Goal: Task Accomplishment & Management: Complete application form

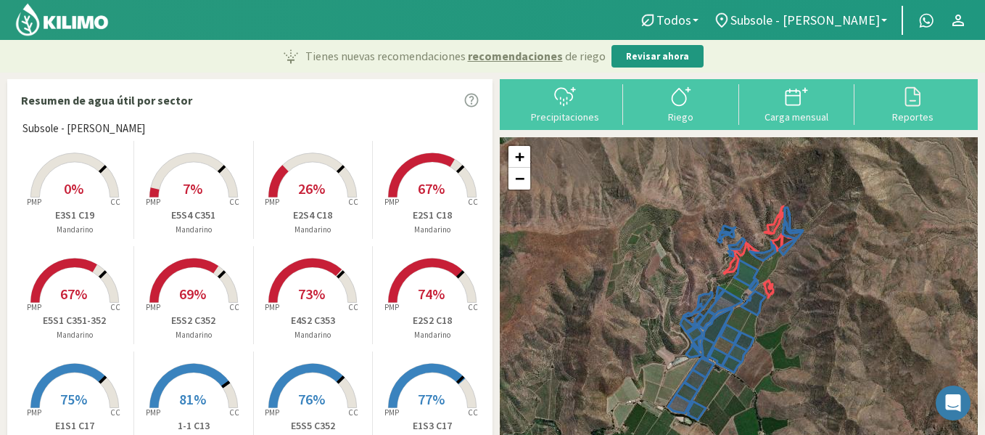
click at [65, 185] on span "0%" at bounding box center [74, 188] width 20 height 18
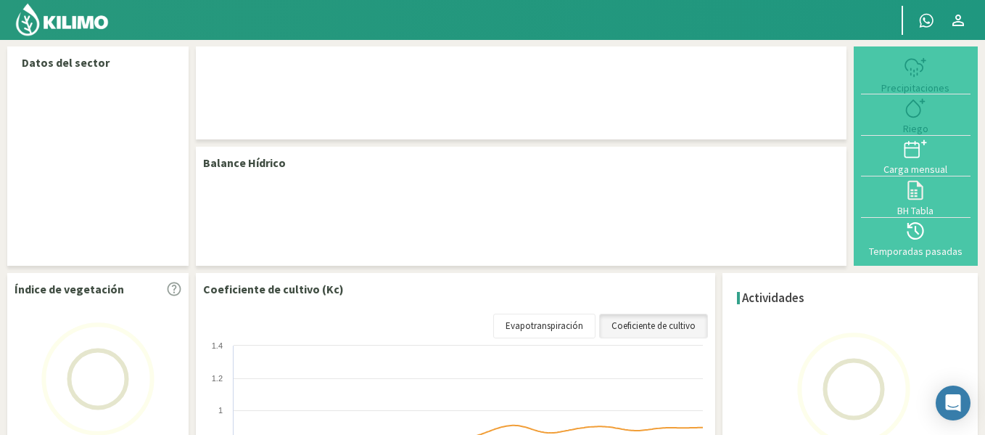
select select "34: Object"
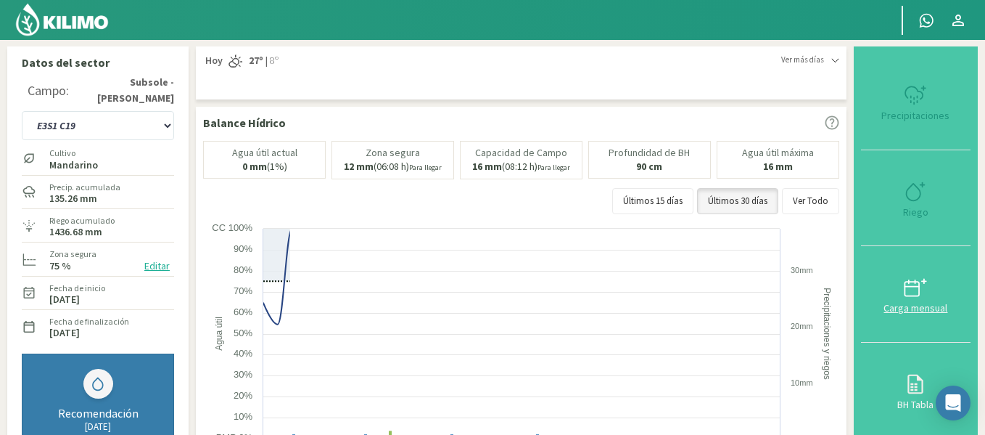
click at [933, 254] on button "Carga mensual" at bounding box center [916, 294] width 110 height 97
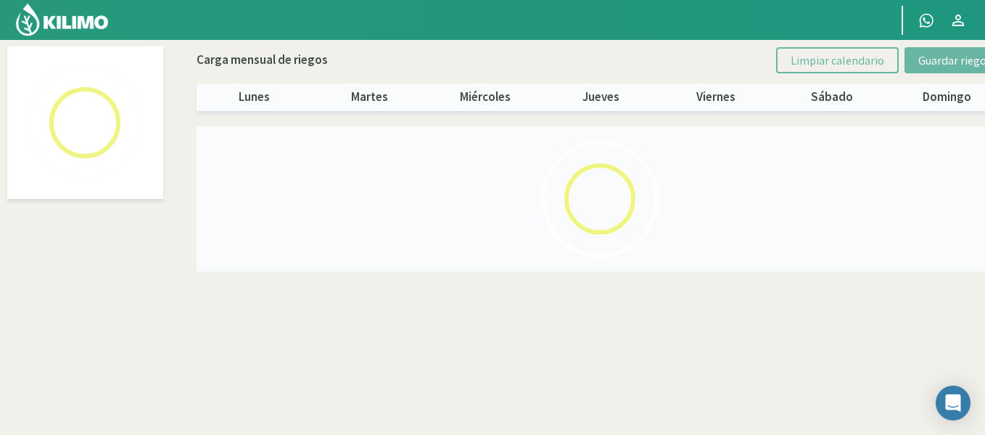
select select "34: Object"
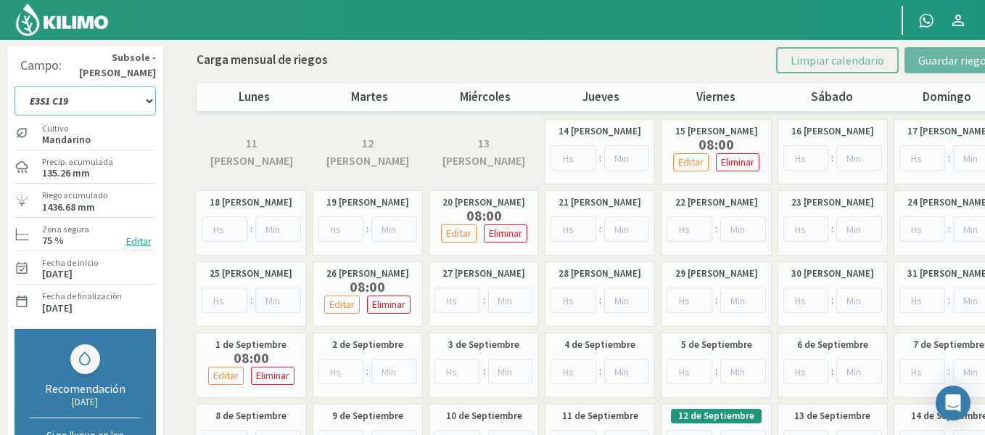
click at [81, 101] on select "1-1 C13 1-2 C14 1-3 C15 1-4 C16 2-1 C11 2-2 C7-8-9 2-3 C9-10-12 3-1 C1 3-2 C2-3…" at bounding box center [85, 100] width 141 height 29
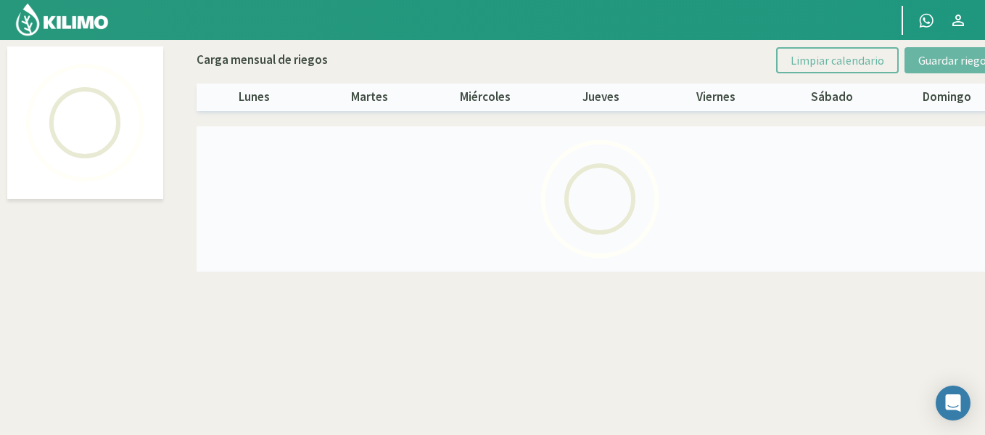
select select "24: Object"
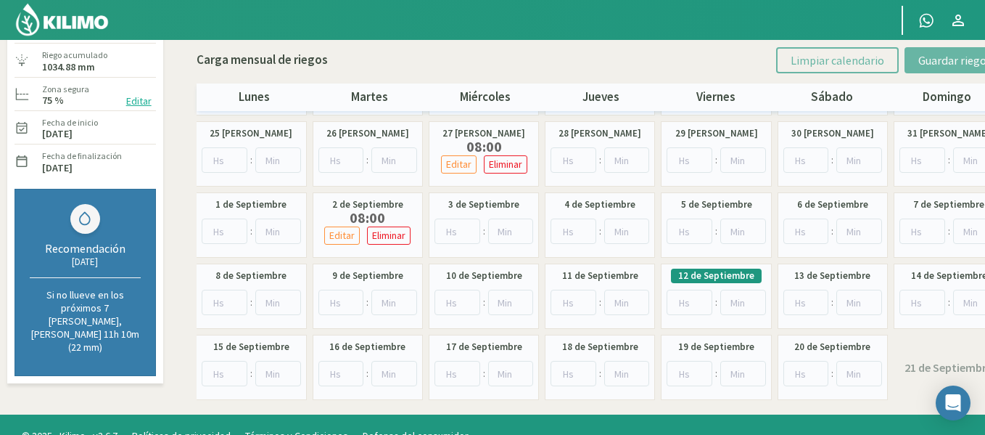
scroll to position [142, 0]
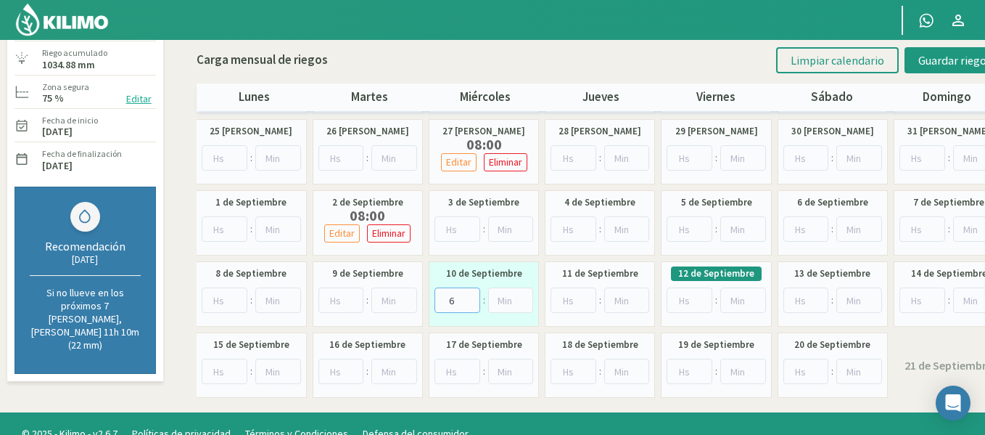
click at [471, 298] on input "6" at bounding box center [458, 299] width 46 height 25
click at [471, 298] on input "7" at bounding box center [458, 299] width 46 height 25
type input "8"
click at [471, 298] on input "8" at bounding box center [458, 299] width 46 height 25
click at [953, 52] on button "Guardar riegos" at bounding box center [955, 60] width 101 height 26
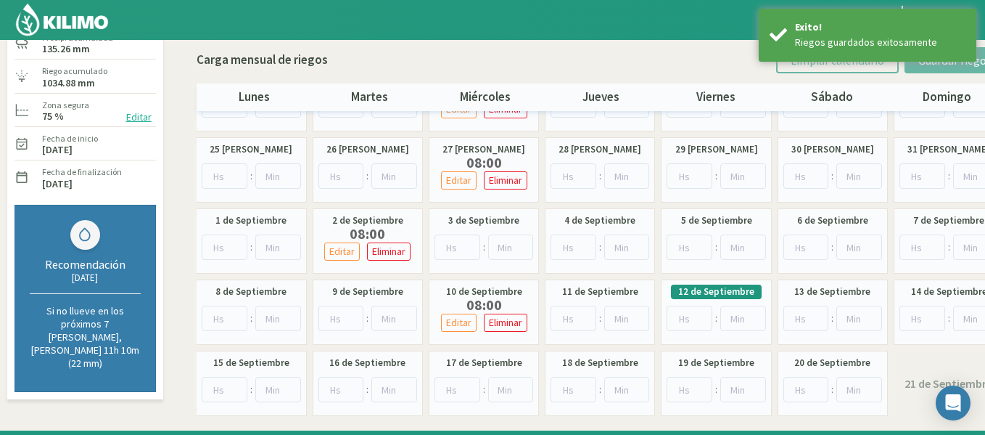
scroll to position [18, 0]
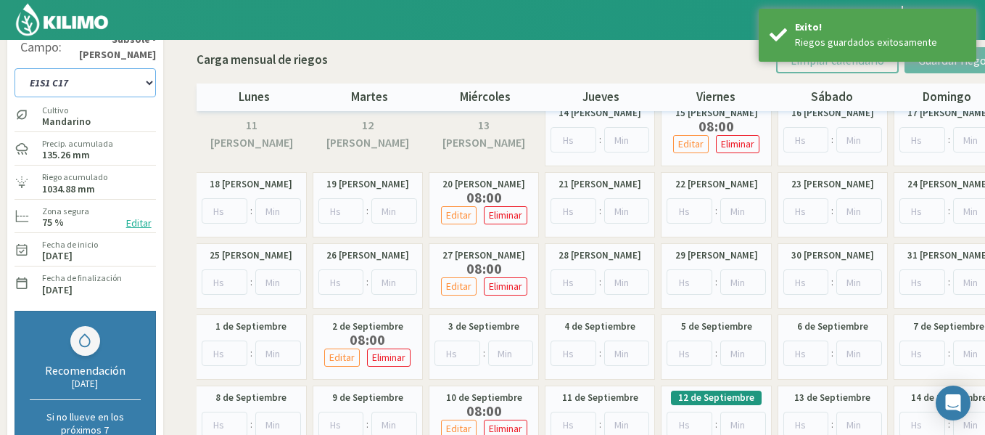
click at [108, 85] on select "1-1 C13 1-2 C14 1-3 C15 1-4 C16 2-1 C11 2-2 C7-8-9 2-3 C9-10-12 3-1 C1 3-2 C2-3…" at bounding box center [85, 82] width 141 height 29
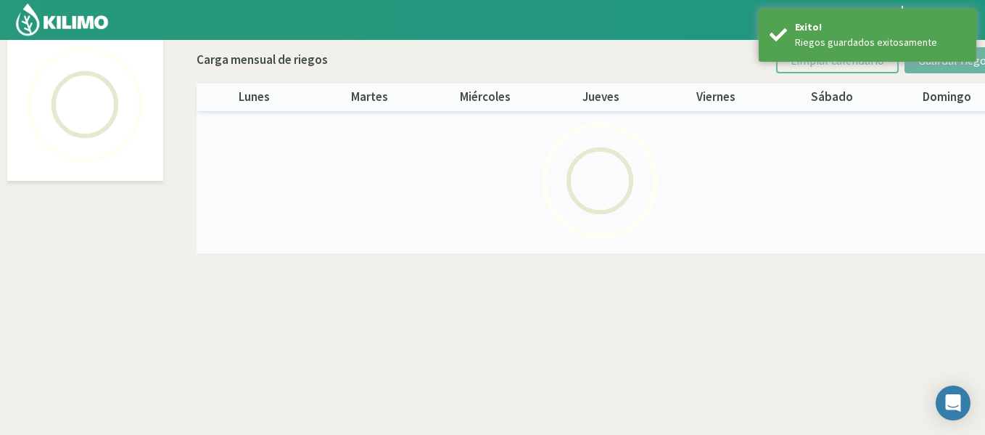
scroll to position [83, 0]
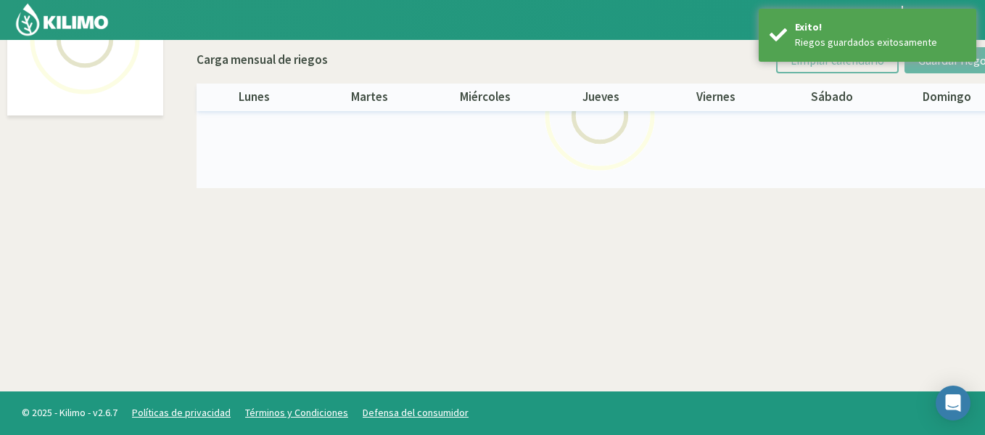
select select "25: Object"
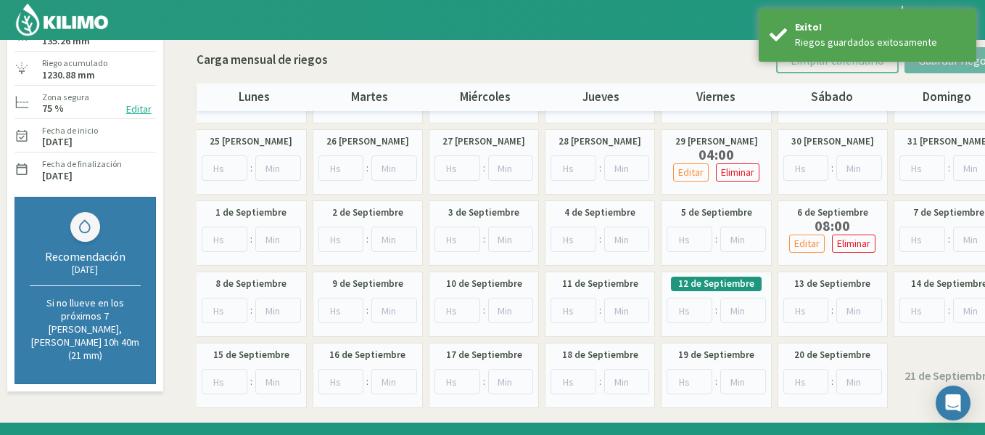
scroll to position [152, 0]
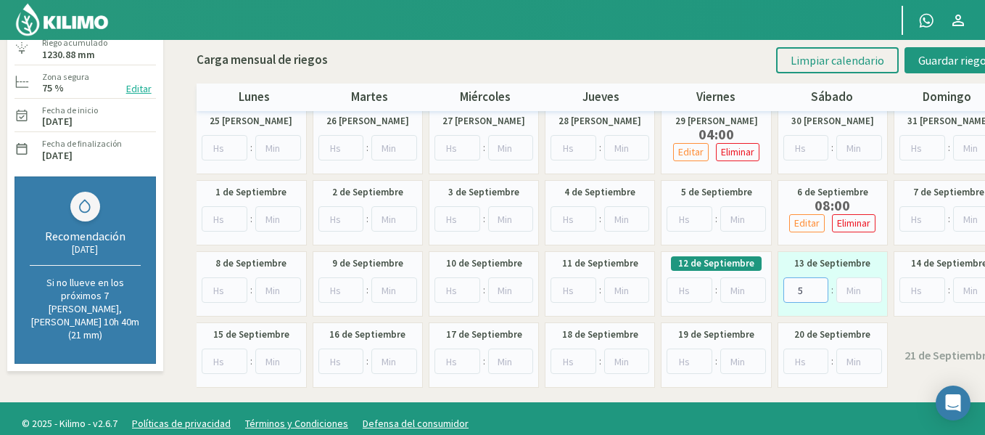
click at [818, 286] on input "5" at bounding box center [807, 289] width 46 height 25
click at [818, 286] on input "6" at bounding box center [807, 289] width 46 height 25
click at [818, 286] on input "7" at bounding box center [807, 289] width 46 height 25
type input "8"
click at [819, 286] on input "8" at bounding box center [807, 289] width 46 height 25
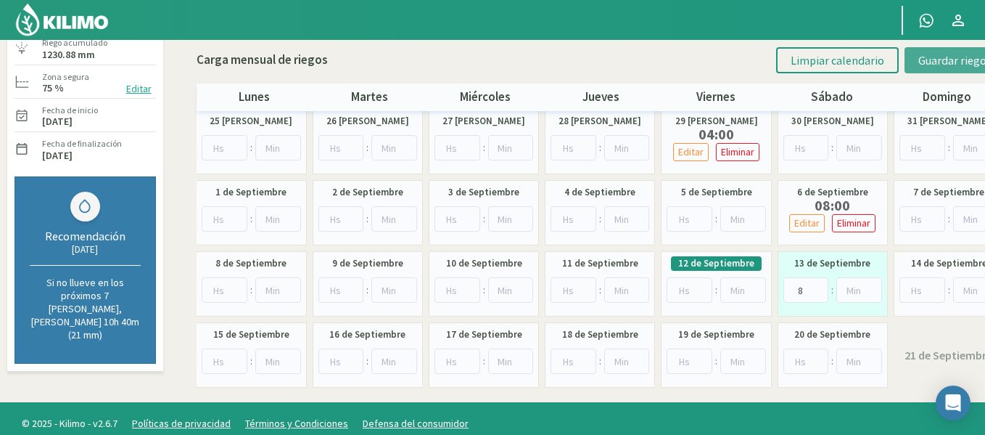
click at [928, 61] on span "Guardar riegos" at bounding box center [955, 60] width 73 height 15
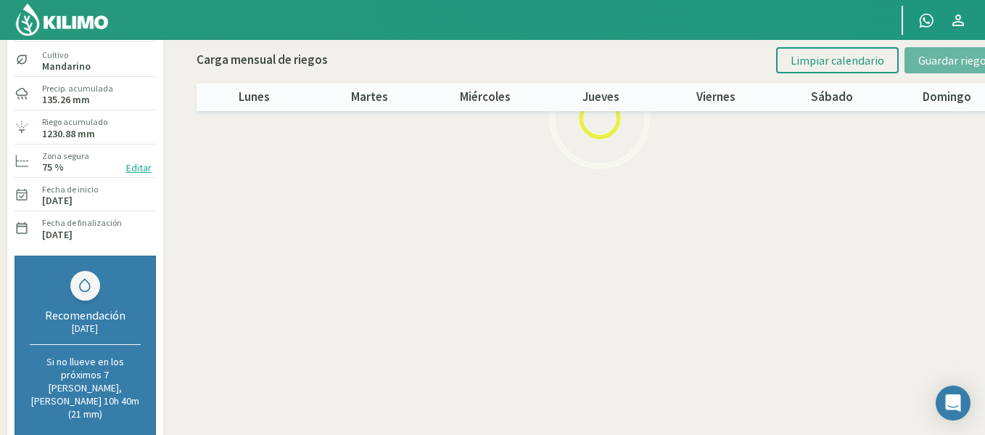
scroll to position [52, 0]
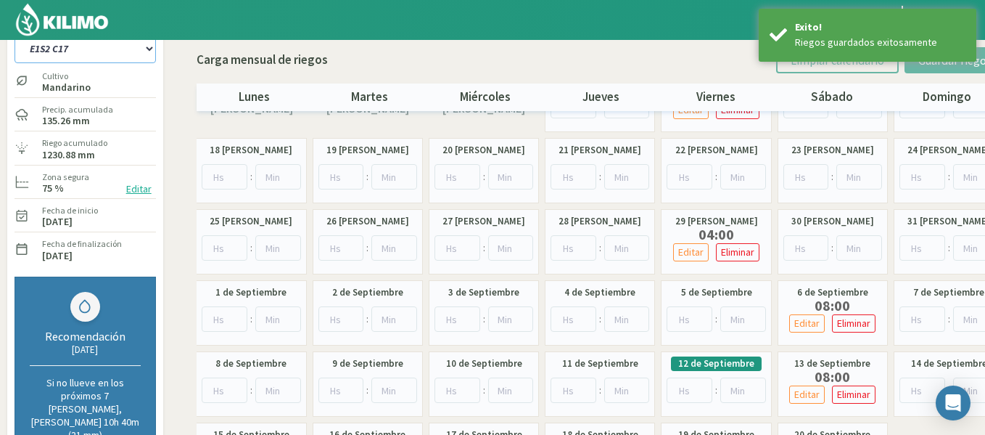
click at [124, 50] on select "1-1 C13 1-2 C14 1-3 C15 1-4 C16 2-1 C11 2-2 C7-8-9 2-3 C9-10-12 3-1 C1 3-2 C2-3…" at bounding box center [85, 48] width 141 height 29
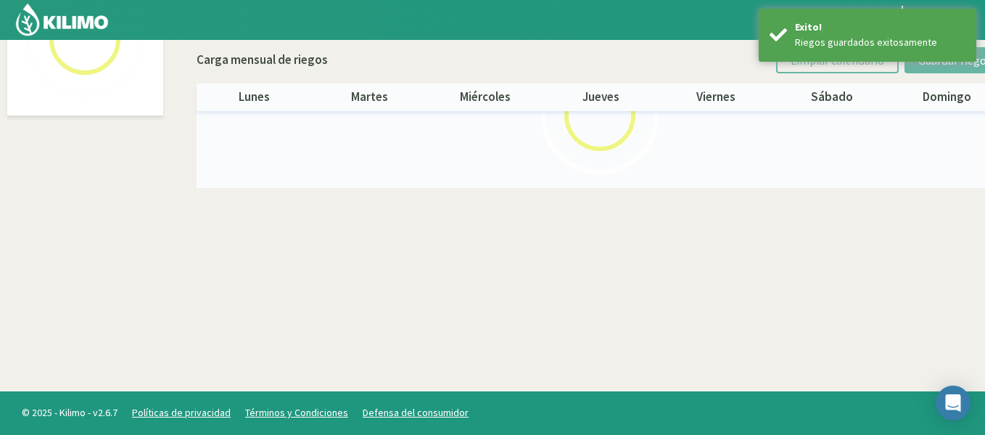
select select "26: Object"
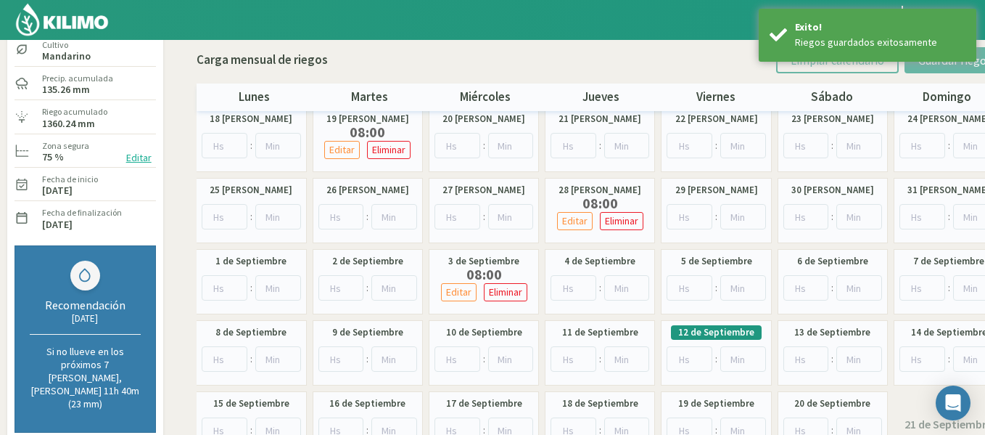
scroll to position [163, 0]
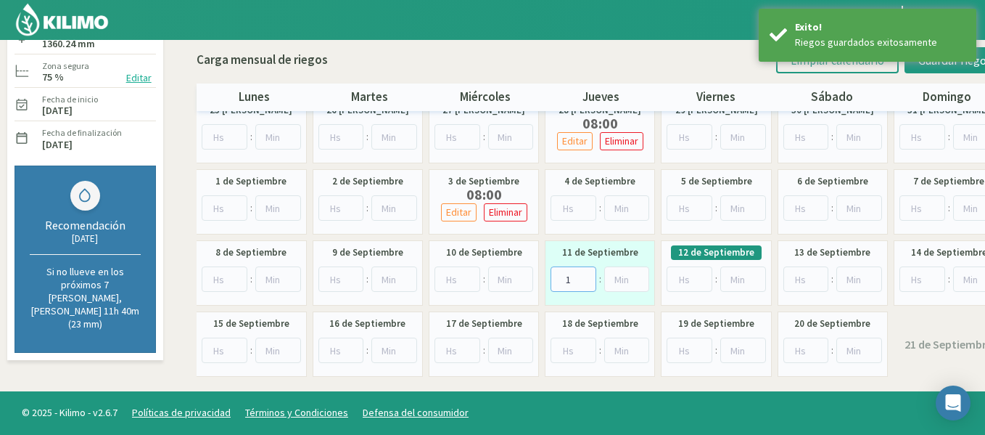
click at [586, 277] on input "1" at bounding box center [574, 278] width 46 height 25
click at [586, 277] on input "2" at bounding box center [574, 278] width 46 height 25
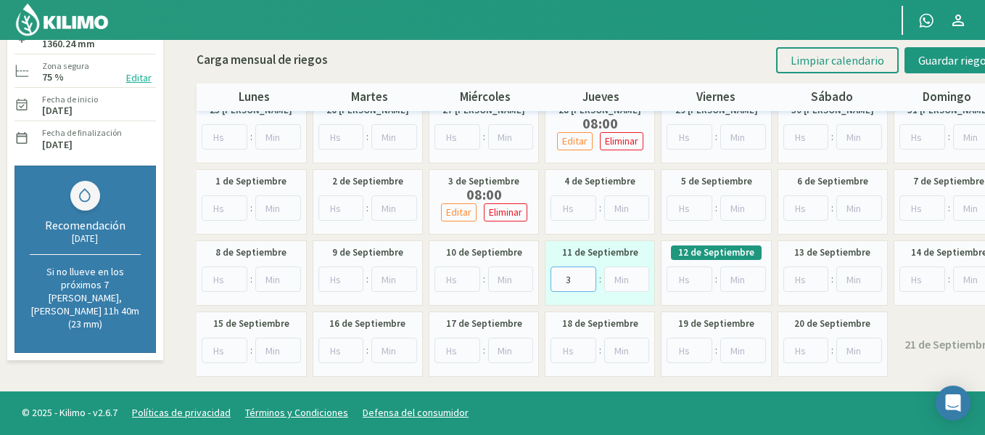
click at [586, 277] on input "3" at bounding box center [574, 278] width 46 height 25
click at [586, 277] on input "4" at bounding box center [574, 278] width 46 height 25
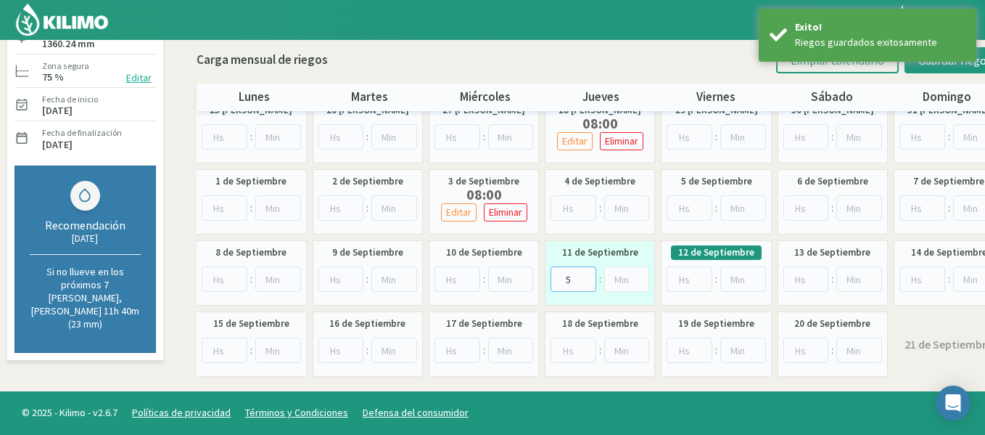
click at [586, 277] on input "5" at bounding box center [574, 278] width 46 height 25
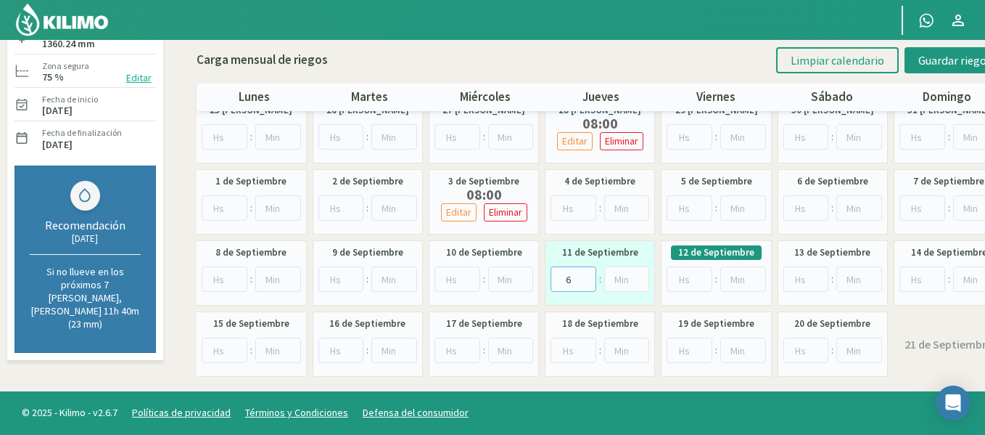
click at [586, 276] on input "6" at bounding box center [574, 278] width 46 height 25
click at [586, 276] on input "7" at bounding box center [574, 278] width 46 height 25
type input "8"
click at [586, 276] on input "8" at bounding box center [574, 278] width 46 height 25
click at [936, 62] on span "Guardar riegos" at bounding box center [955, 60] width 73 height 15
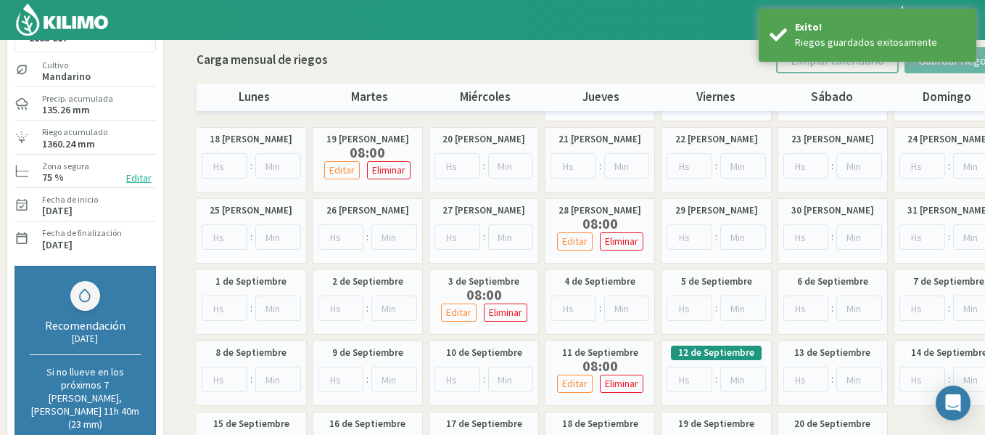
scroll to position [0, 0]
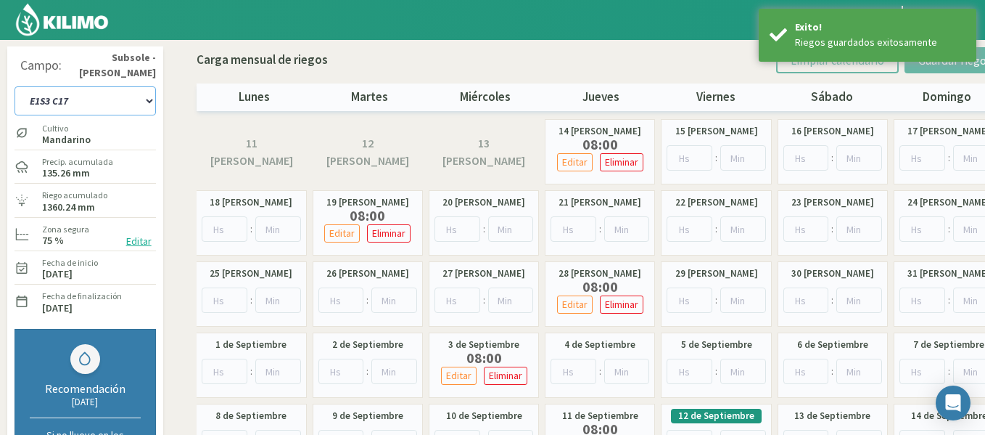
click at [78, 99] on select "1-1 C13 1-2 C14 1-3 C15 1-4 C16 2-1 C11 2-2 C7-8-9 2-3 C9-10-12 3-1 C1 3-2 C2-3…" at bounding box center [85, 100] width 141 height 29
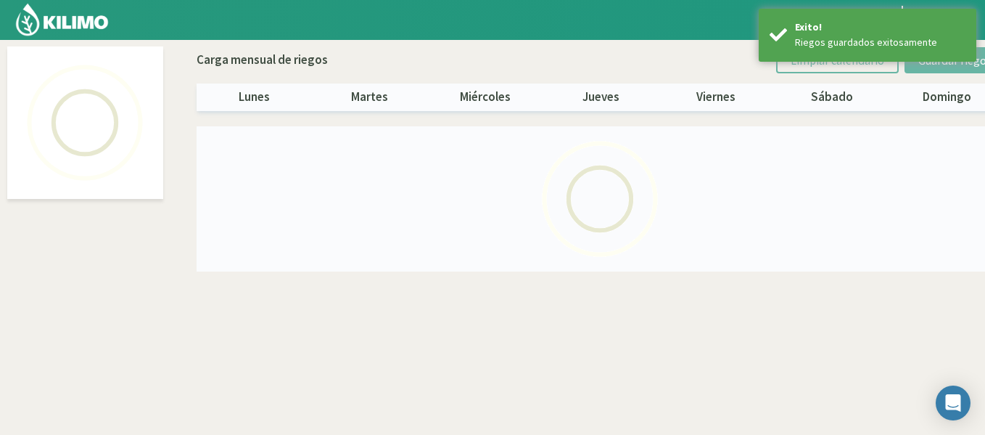
select select "27: Object"
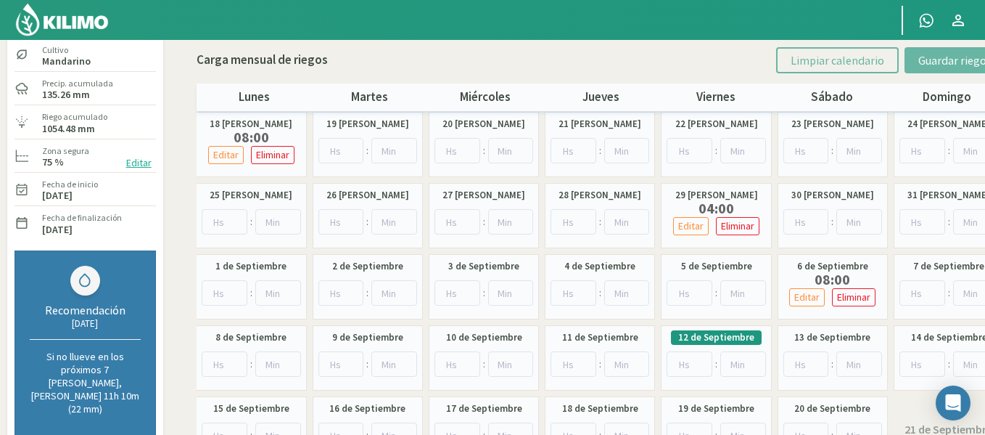
scroll to position [80, 0]
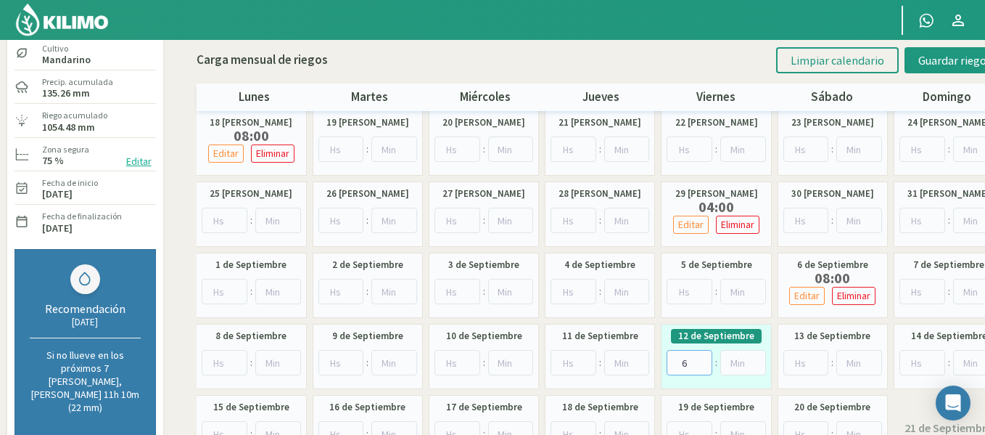
click at [705, 358] on input "6" at bounding box center [690, 362] width 46 height 25
click at [705, 358] on input "7" at bounding box center [690, 362] width 46 height 25
click at [705, 358] on input "8" at bounding box center [690, 362] width 46 height 25
click at [705, 358] on input "9" at bounding box center [690, 362] width 46 height 25
type input "8"
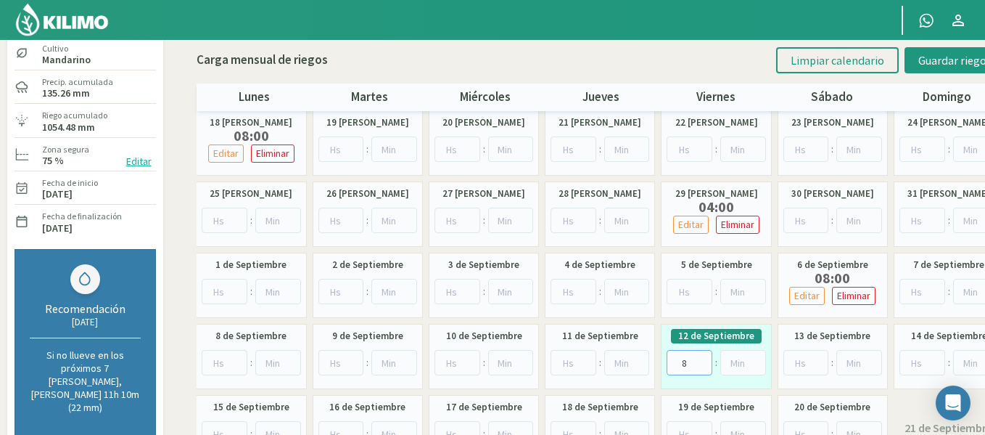
click at [705, 366] on input "8" at bounding box center [690, 362] width 46 height 25
click at [923, 71] on button "Guardar riegos" at bounding box center [955, 60] width 101 height 26
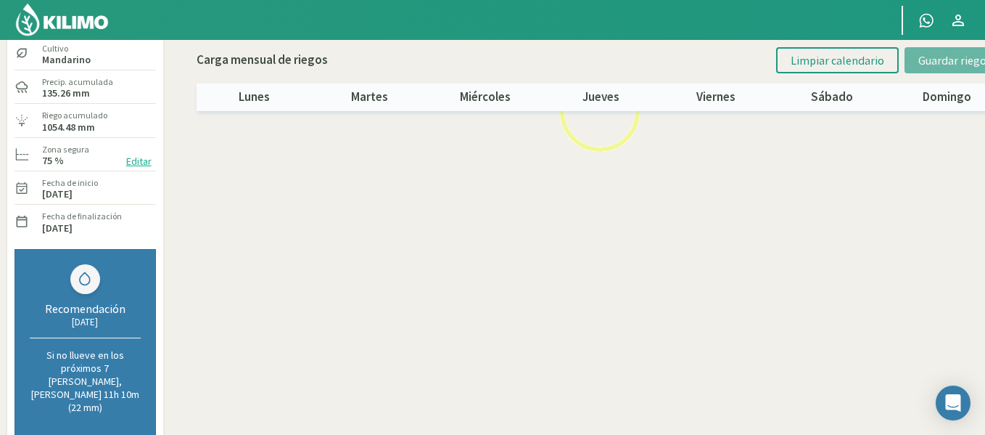
scroll to position [0, 0]
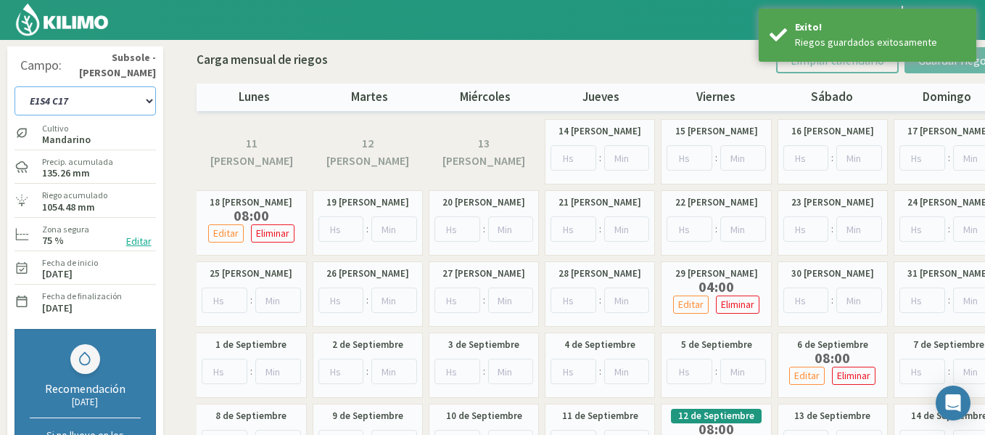
click at [129, 97] on select "1-1 C13 1-2 C14 1-3 C15 1-4 C16 2-1 C11 2-2 C7-8-9 2-3 C9-10-12 3-1 C1 3-2 C2-3…" at bounding box center [85, 100] width 141 height 29
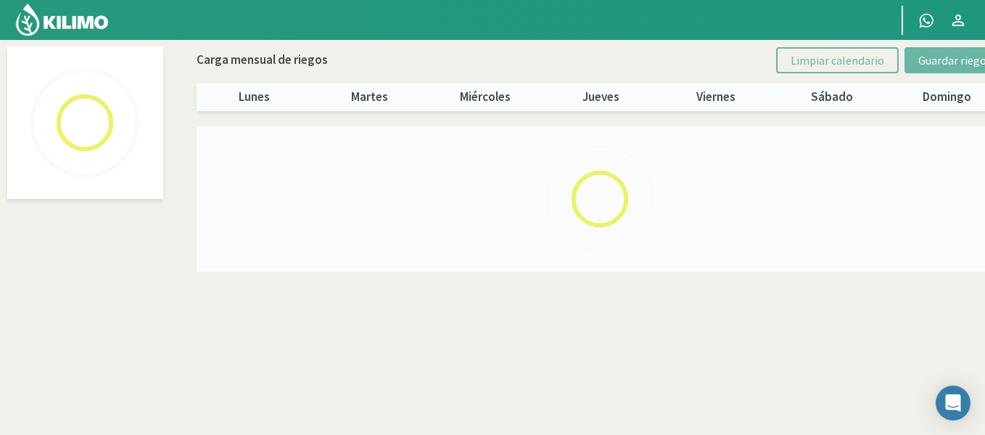
select select "28: Object"
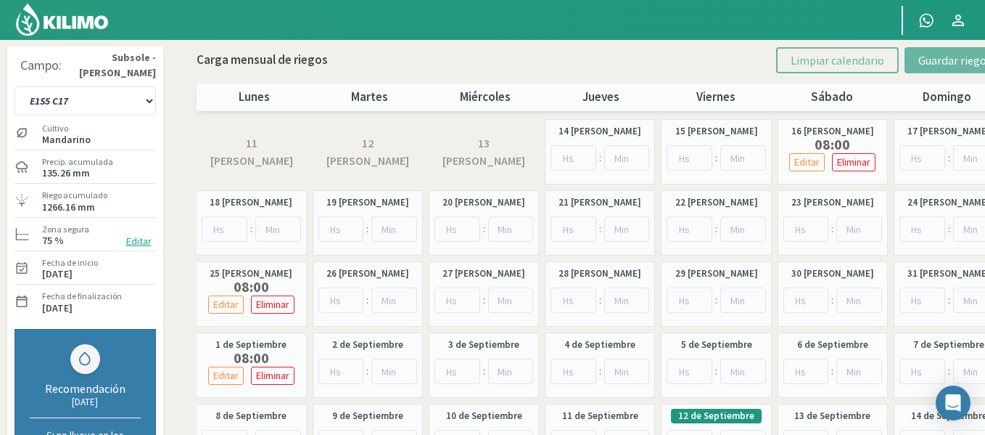
scroll to position [102, 0]
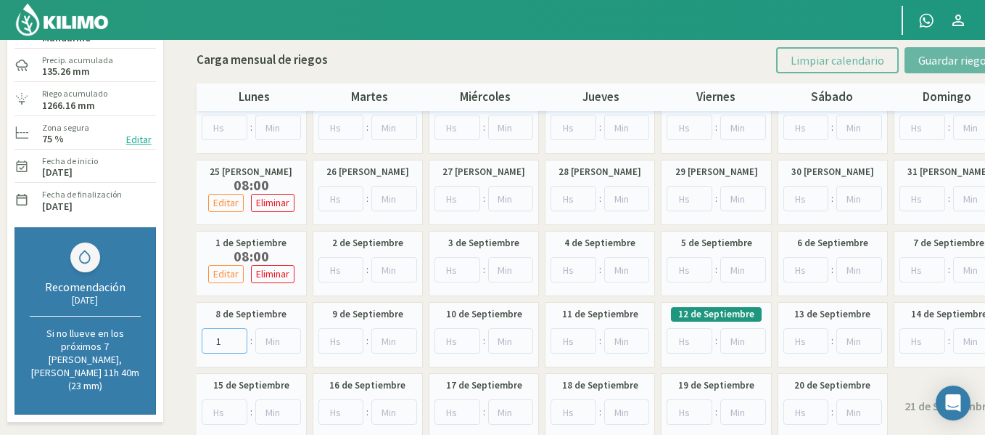
click at [239, 336] on input "1" at bounding box center [225, 340] width 46 height 25
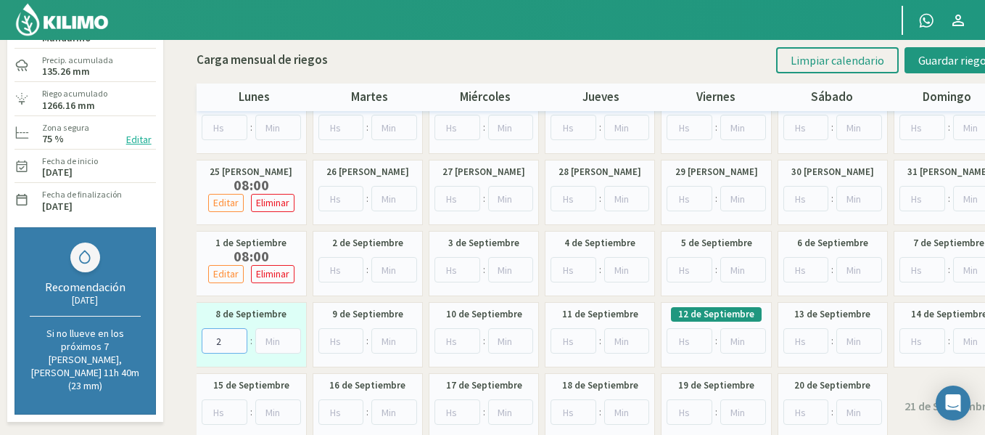
click at [239, 336] on input "2" at bounding box center [225, 340] width 46 height 25
click at [239, 336] on input "3" at bounding box center [225, 340] width 46 height 25
click at [239, 336] on input "4" at bounding box center [225, 340] width 46 height 25
click at [239, 336] on input "5" at bounding box center [225, 340] width 46 height 25
click at [238, 336] on input "6" at bounding box center [225, 340] width 46 height 25
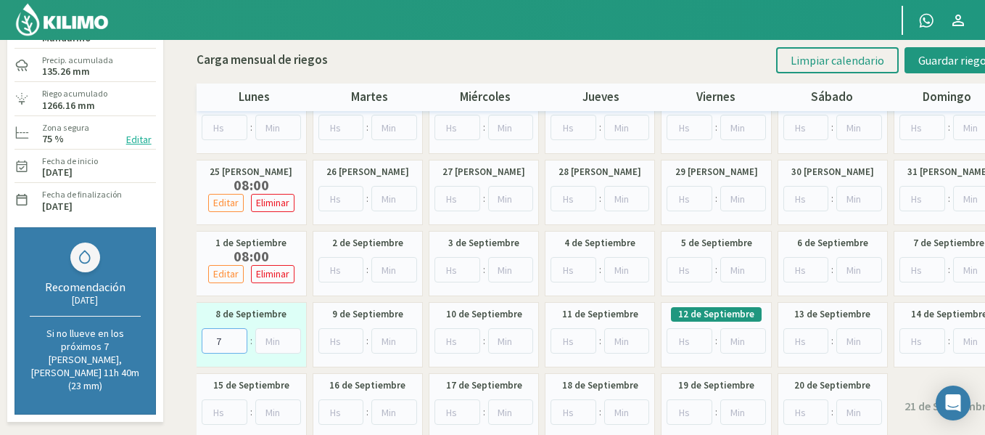
click at [238, 336] on input "7" at bounding box center [225, 340] width 46 height 25
click at [238, 336] on input "8" at bounding box center [225, 340] width 46 height 25
click at [238, 336] on input "9" at bounding box center [225, 340] width 46 height 25
type input "8"
click at [237, 343] on input "8" at bounding box center [225, 340] width 46 height 25
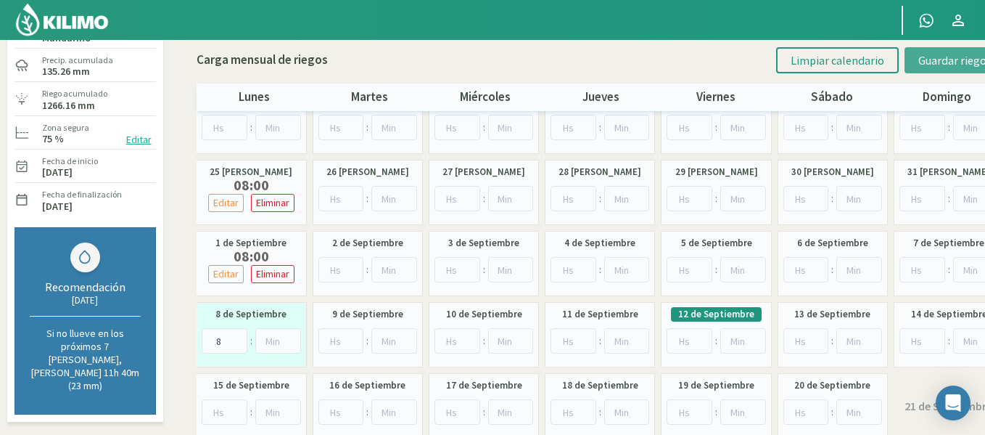
click at [933, 57] on span "Guardar riegos" at bounding box center [955, 60] width 73 height 15
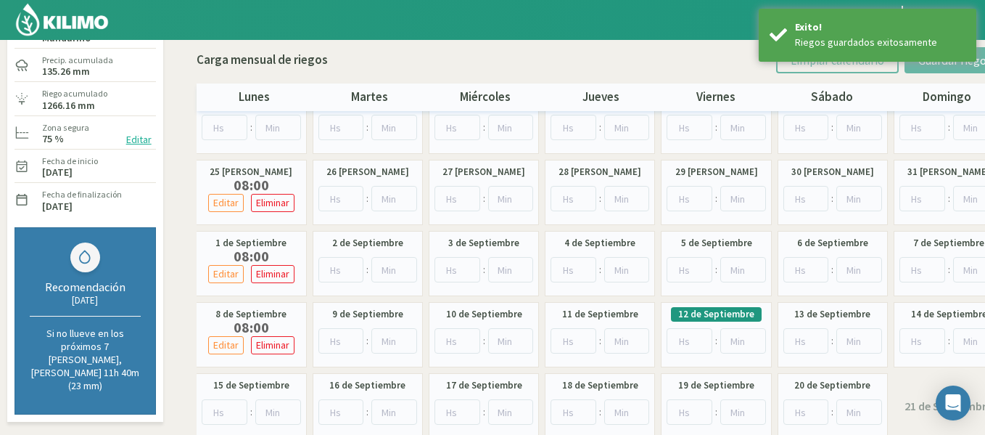
scroll to position [0, 0]
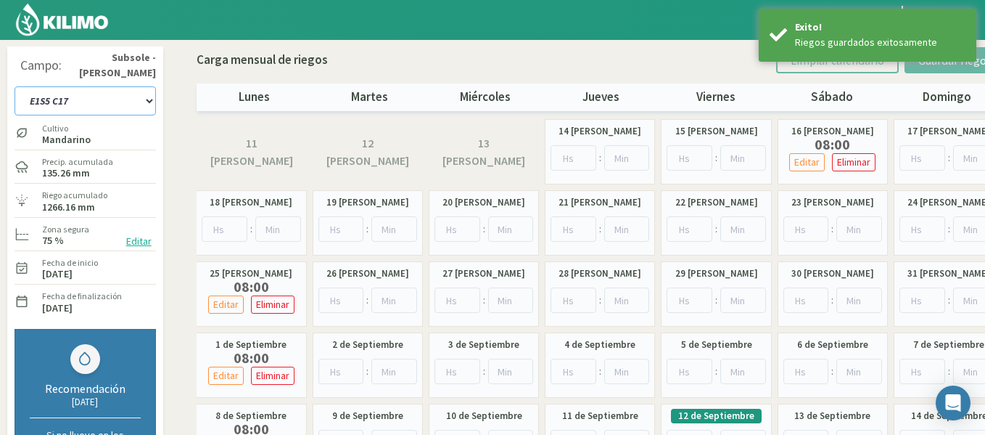
click at [81, 110] on select "1-1 C13 1-2 C14 1-3 C15 1-4 C16 2-1 C11 2-2 C7-8-9 2-3 C9-10-12 3-1 C1 3-2 C2-3…" at bounding box center [85, 100] width 141 height 29
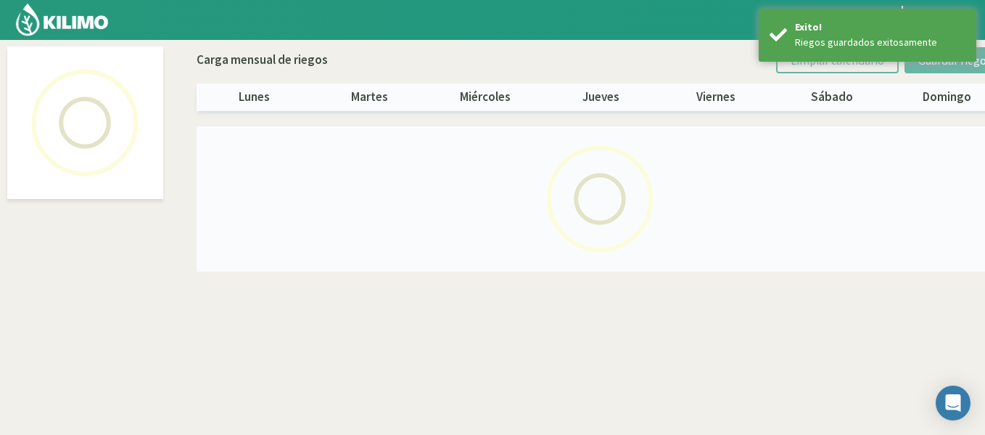
select select "29: Object"
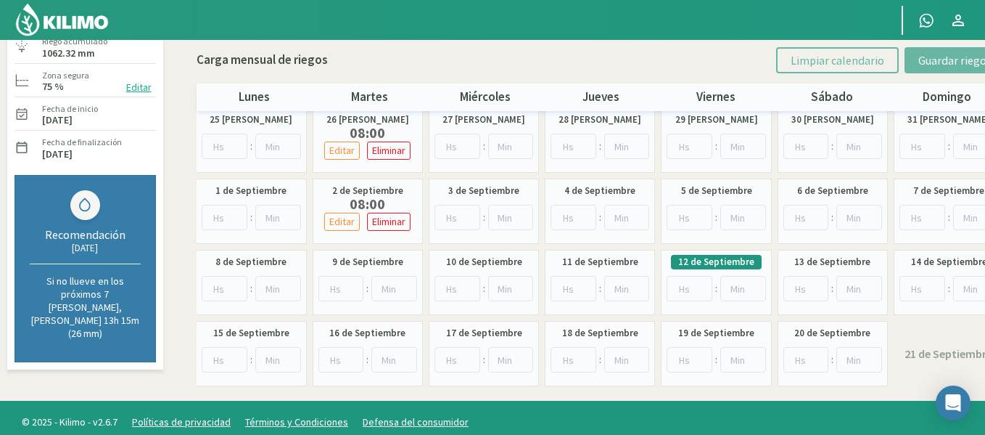
scroll to position [160, 0]
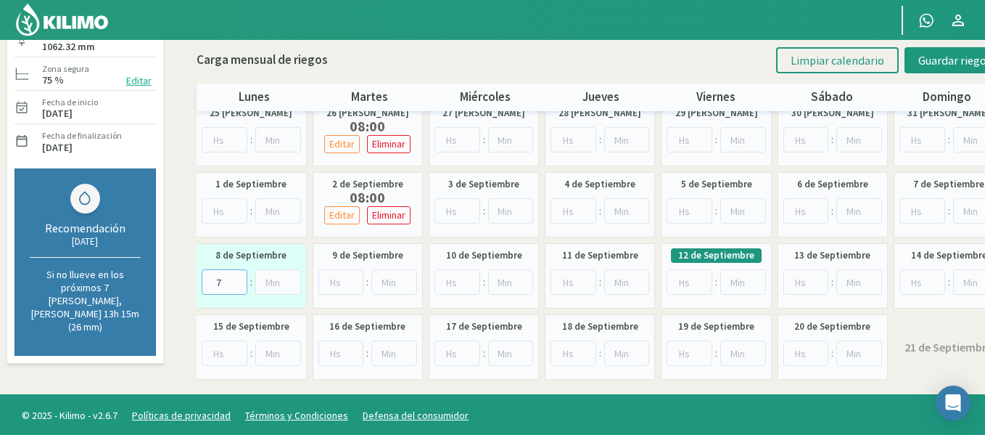
click at [239, 279] on input "7" at bounding box center [225, 281] width 46 height 25
type input "8"
click at [239, 279] on input "8" at bounding box center [225, 281] width 46 height 25
click at [931, 60] on span "Guardar riegos" at bounding box center [955, 60] width 73 height 15
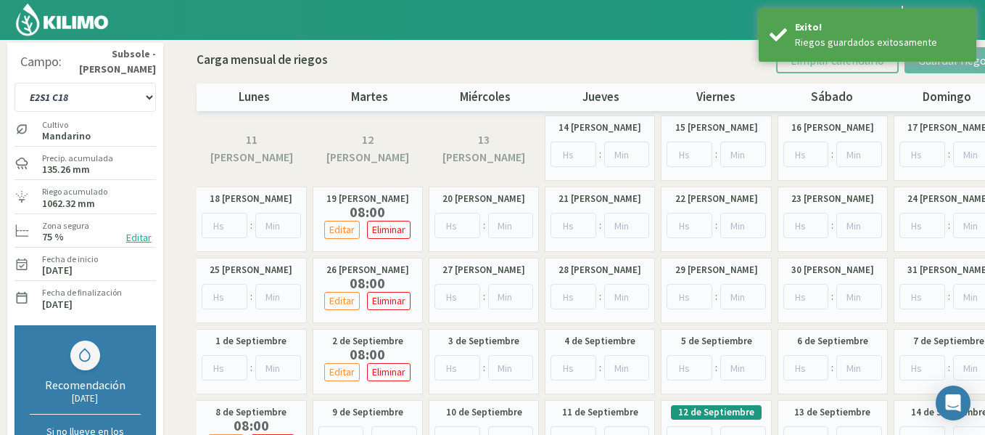
scroll to position [0, 0]
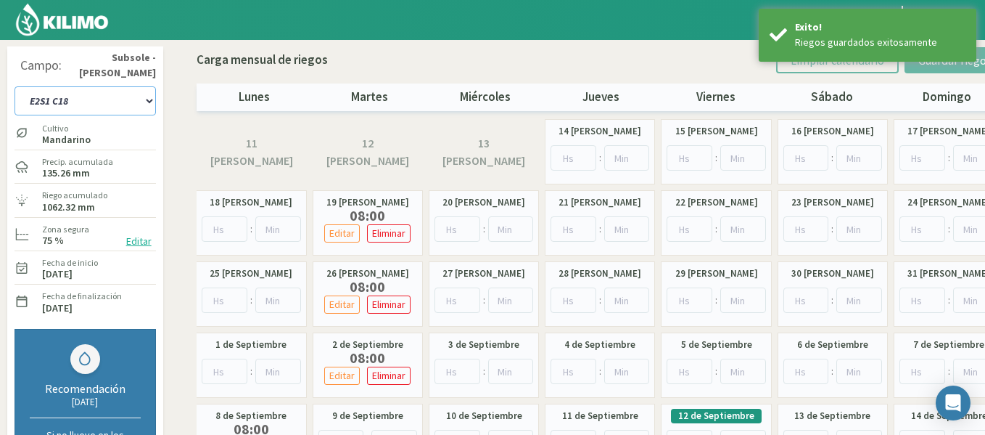
click at [85, 106] on select "1-1 C13 1-2 C14 1-3 C15 1-4 C16 2-1 C11 2-2 C7-8-9 2-3 C9-10-12 3-1 C1 3-2 C2-3…" at bounding box center [85, 100] width 141 height 29
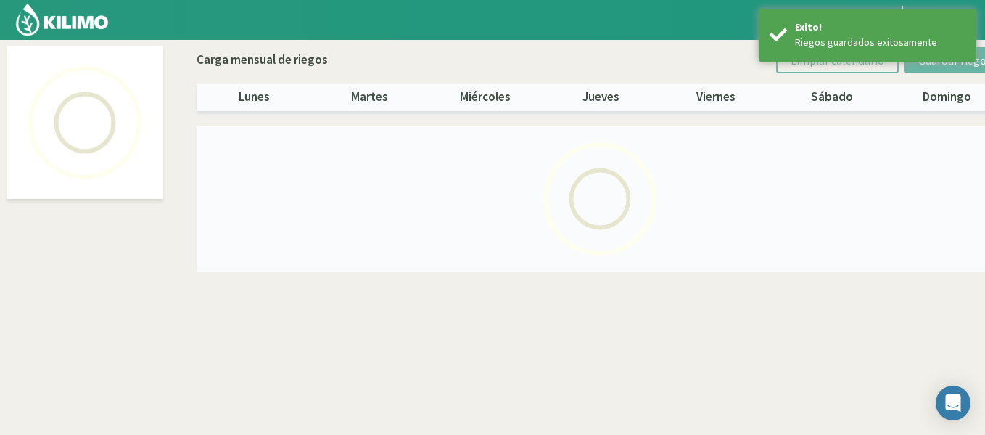
select select "30: Object"
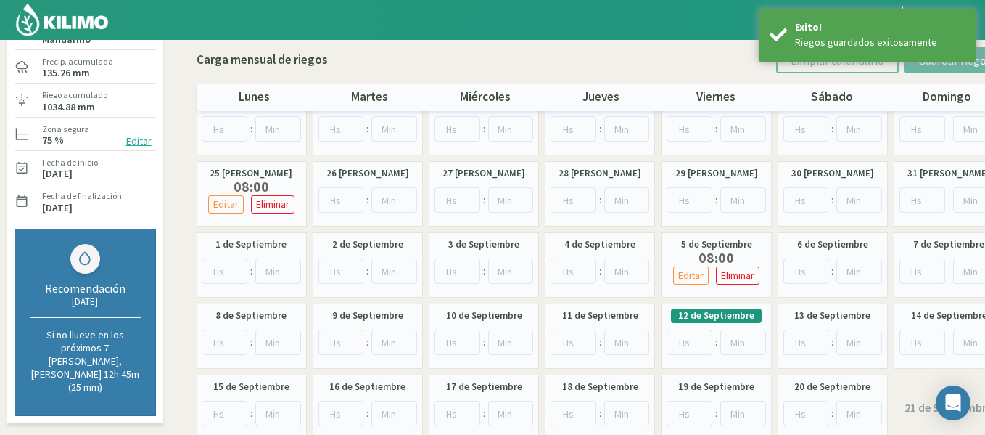
scroll to position [163, 0]
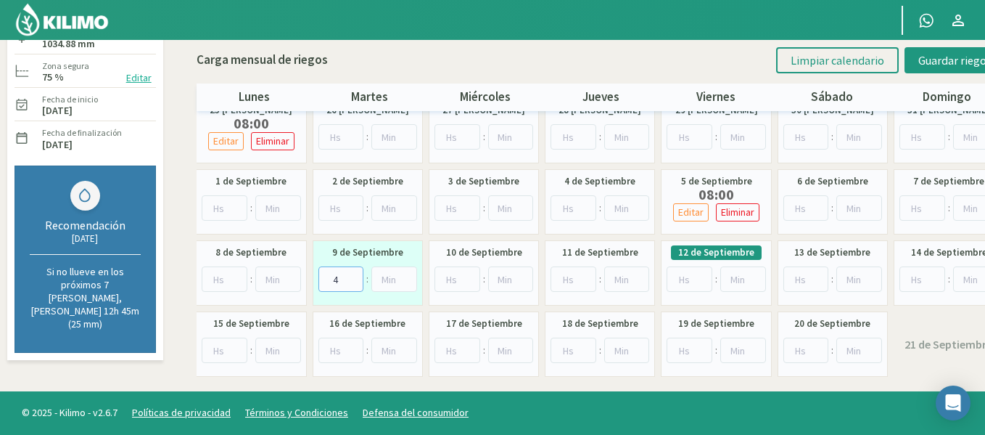
click at [353, 273] on input "4" at bounding box center [342, 278] width 46 height 25
click at [352, 273] on input "5" at bounding box center [342, 278] width 46 height 25
click at [352, 273] on input "6" at bounding box center [342, 278] width 46 height 25
click at [352, 273] on input "7" at bounding box center [342, 278] width 46 height 25
type input "8"
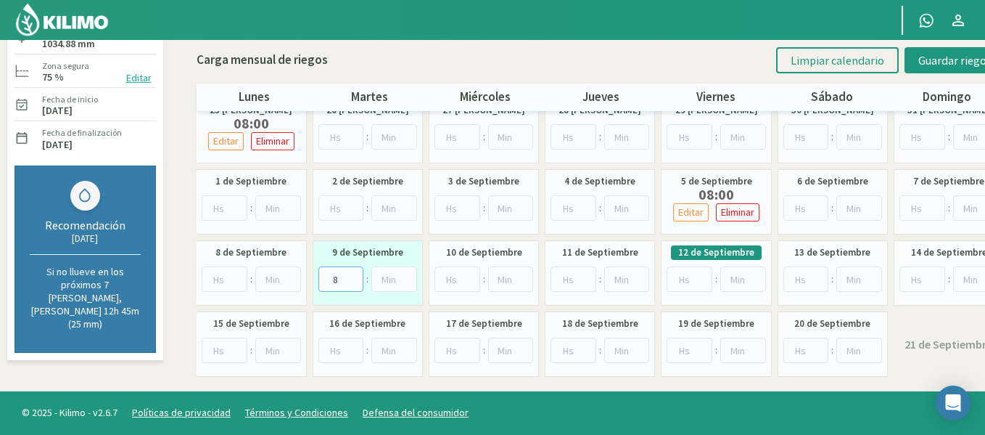
click at [352, 273] on input "8" at bounding box center [342, 278] width 46 height 25
click at [952, 72] on button "Guardar riegos" at bounding box center [955, 60] width 101 height 26
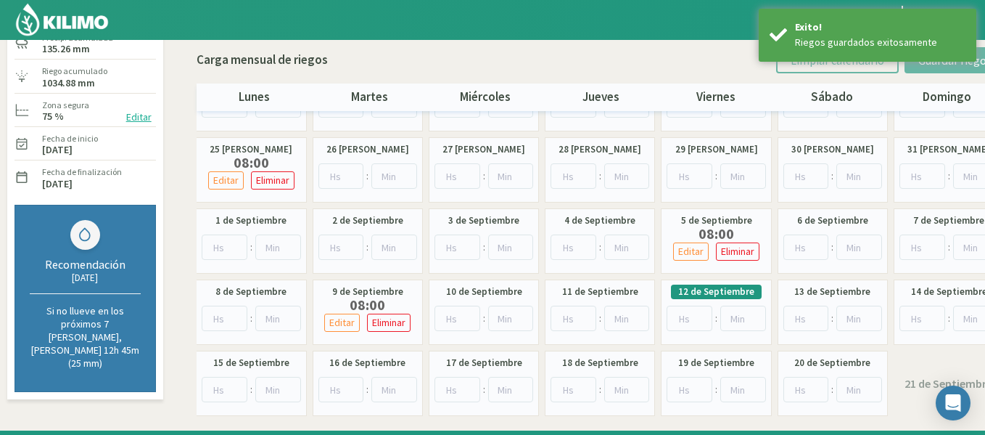
scroll to position [0, 0]
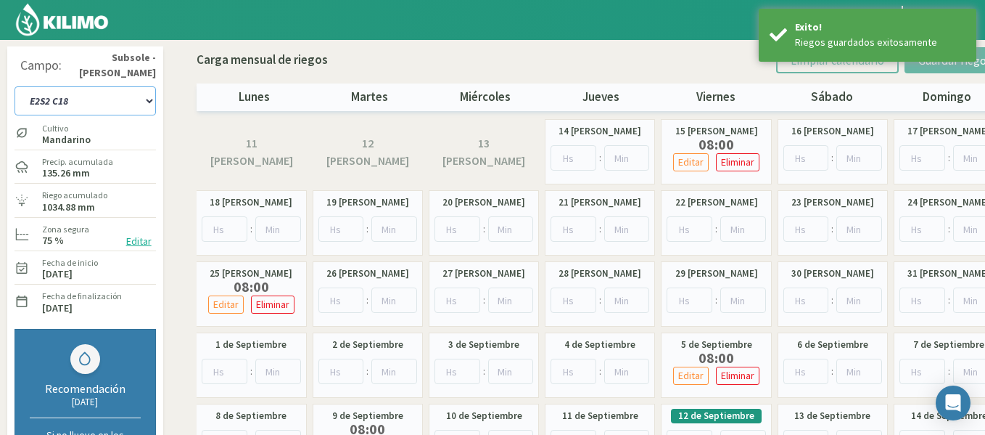
click at [124, 99] on select "1-1 C13 1-2 C14 1-3 C15 1-4 C16 2-1 C11 2-2 C7-8-9 2-3 C9-10-12 3-1 C1 3-2 C2-3…" at bounding box center [85, 100] width 141 height 29
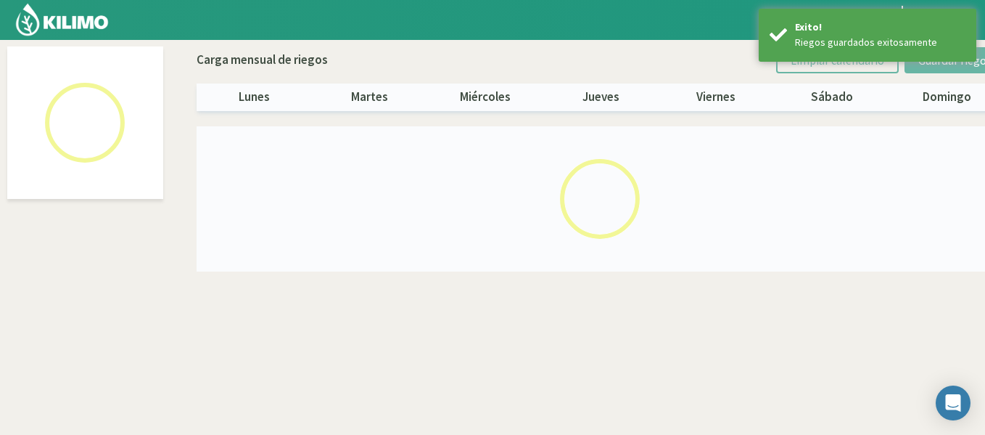
select select "31: Object"
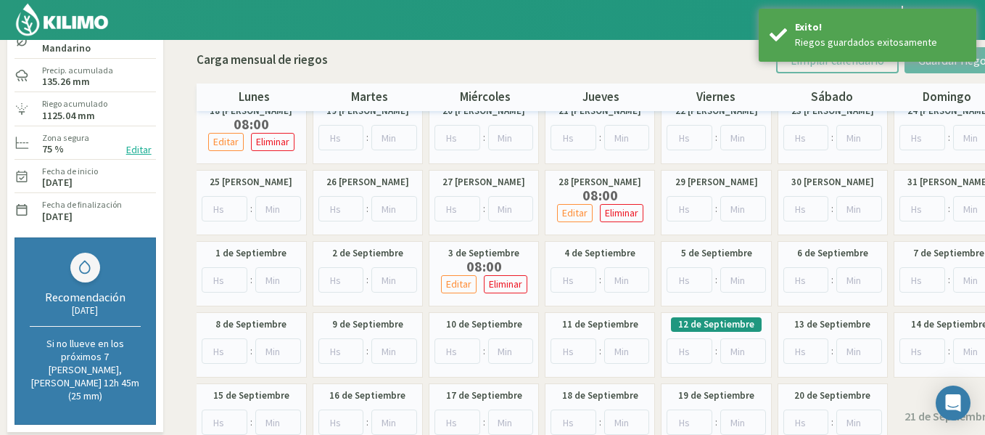
scroll to position [118, 0]
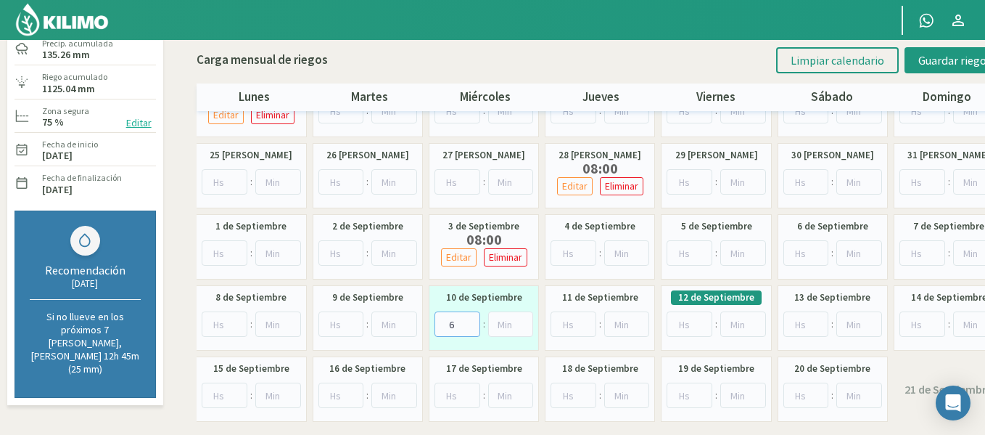
click at [470, 323] on input "6" at bounding box center [458, 323] width 46 height 25
click at [470, 323] on input "7" at bounding box center [458, 323] width 46 height 25
type input "8"
click at [470, 323] on input "8" at bounding box center [458, 323] width 46 height 25
click at [940, 65] on span "Guardar riegos" at bounding box center [955, 60] width 73 height 15
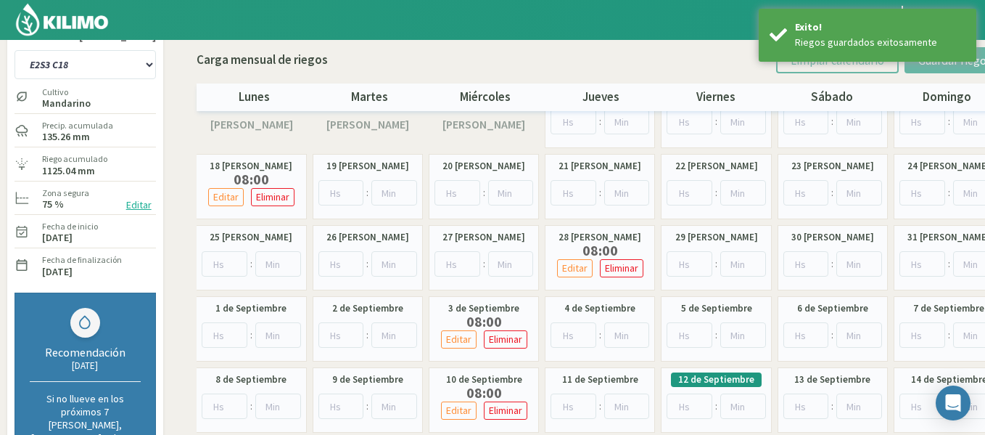
scroll to position [21, 0]
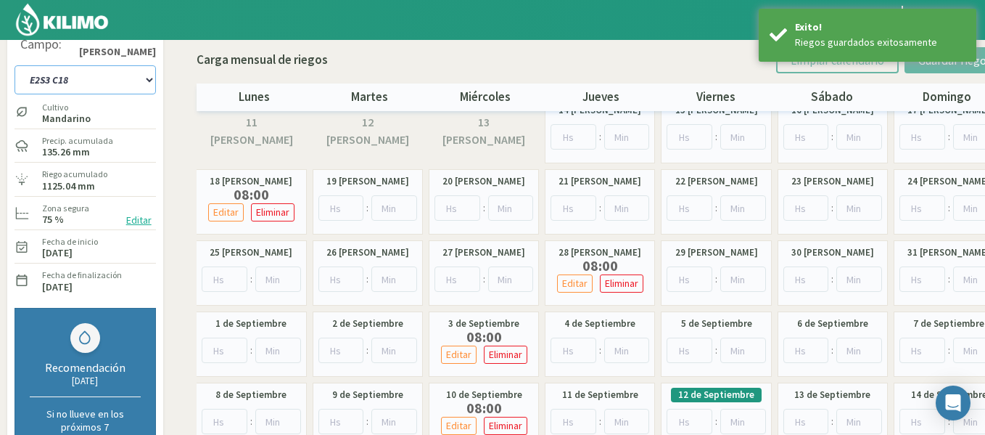
click at [111, 68] on select "1-1 C13 1-2 C14 1-3 C15 1-4 C16 2-1 C11 2-2 C7-8-9 2-3 C9-10-12 3-1 C1 3-2 C2-3…" at bounding box center [85, 79] width 141 height 29
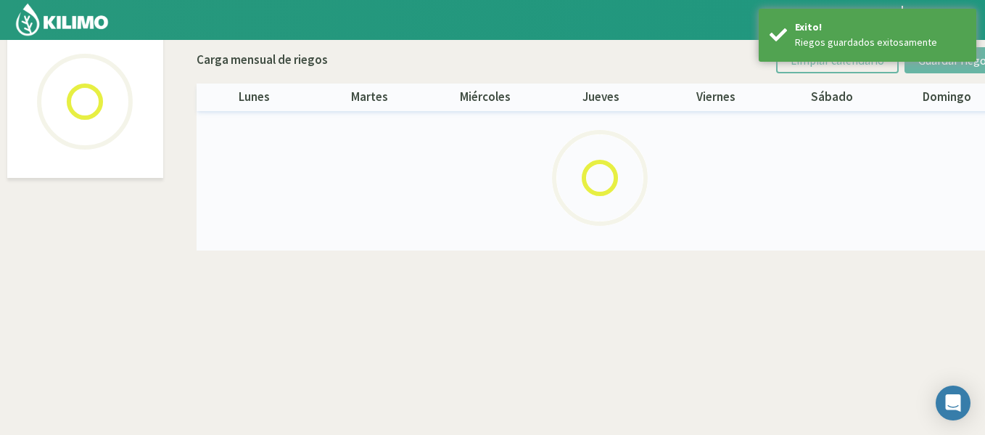
scroll to position [83, 0]
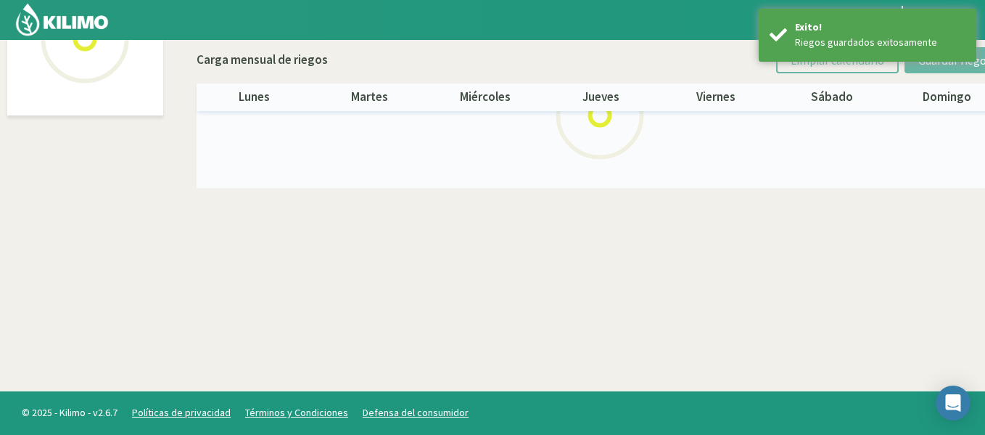
select select "32: Object"
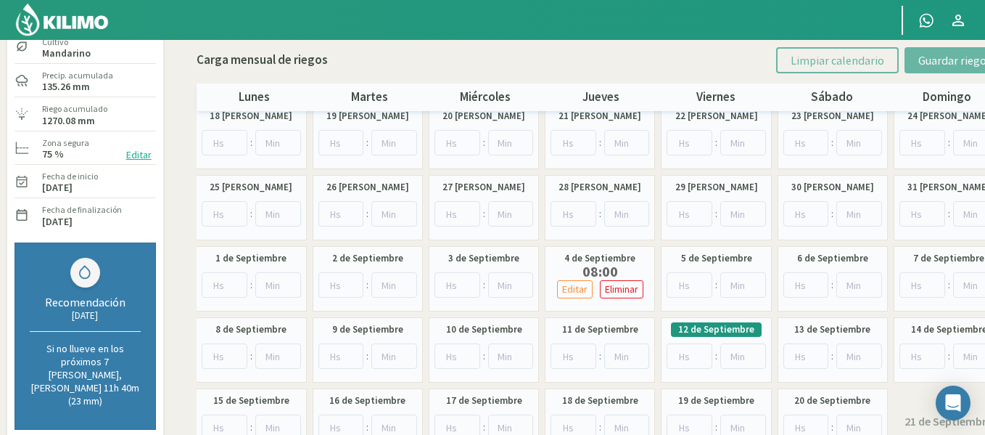
scroll to position [89, 0]
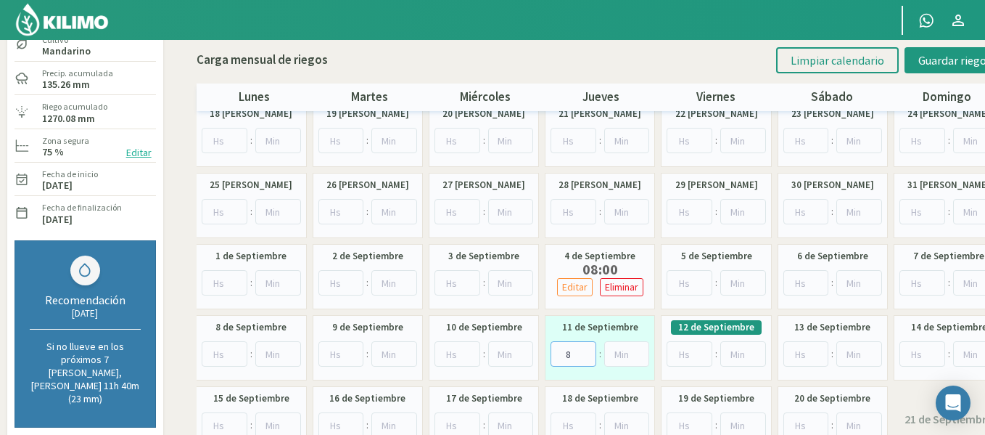
click at [588, 347] on input "8" at bounding box center [574, 353] width 46 height 25
click at [588, 347] on input "9" at bounding box center [574, 353] width 46 height 25
type input "8"
click at [584, 358] on input "8" at bounding box center [574, 353] width 46 height 25
click at [958, 66] on span "Guardar riegos" at bounding box center [955, 60] width 73 height 15
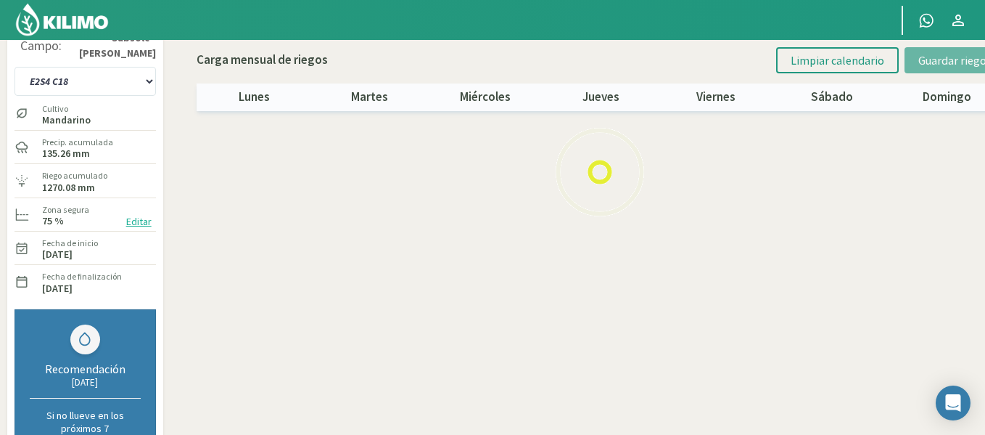
scroll to position [15, 0]
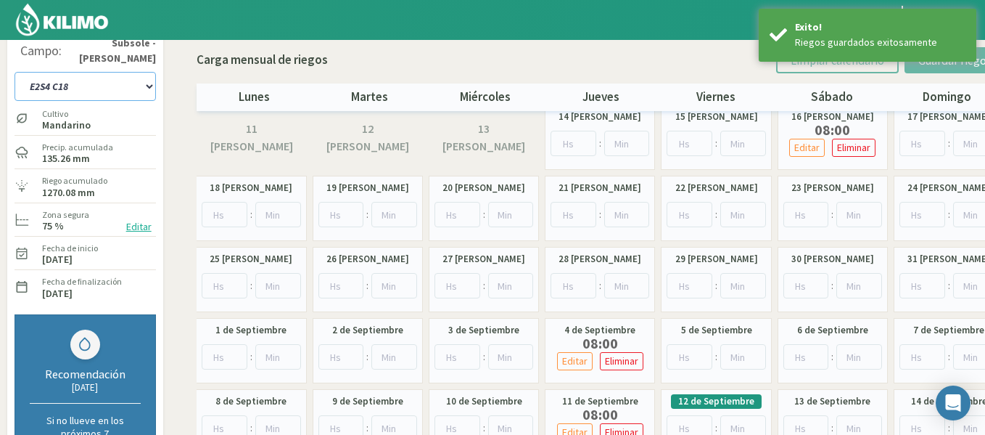
click at [99, 94] on select "1-1 C13 1-2 C14 1-3 C15 1-4 C16 2-1 C11 2-2 C7-8-9 2-3 C9-10-12 3-1 C1 3-2 C2-3…" at bounding box center [85, 86] width 141 height 29
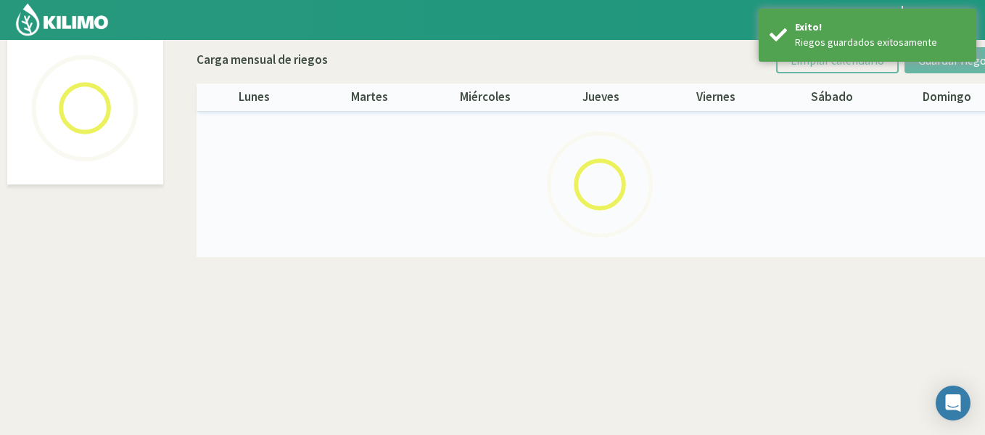
scroll to position [83, 0]
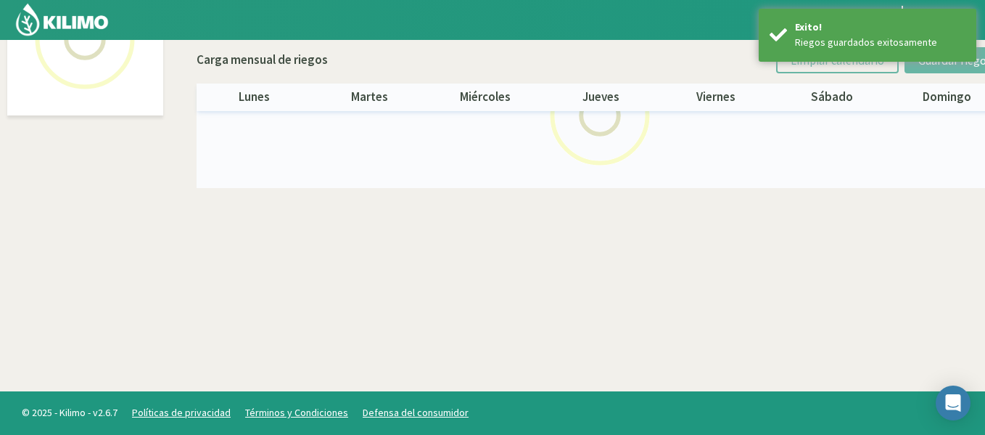
select select "33: Object"
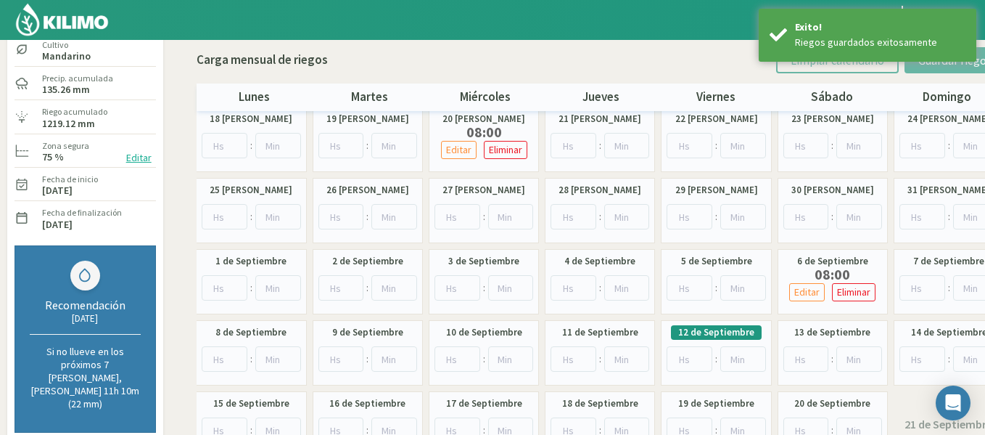
scroll to position [156, 0]
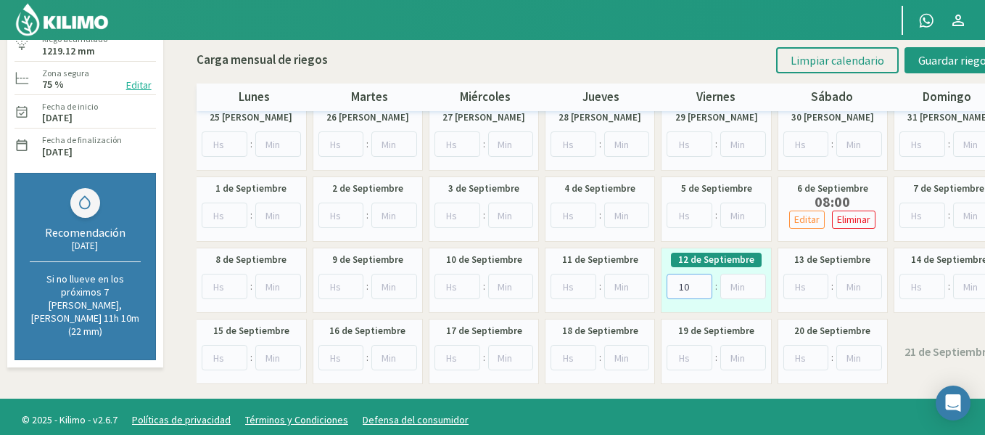
click at [700, 281] on input "10" at bounding box center [690, 286] width 46 height 25
click at [700, 294] on input "10" at bounding box center [690, 286] width 46 height 25
click at [700, 287] on input "9" at bounding box center [690, 286] width 46 height 25
type input "8"
click at [700, 287] on input "8" at bounding box center [690, 286] width 46 height 25
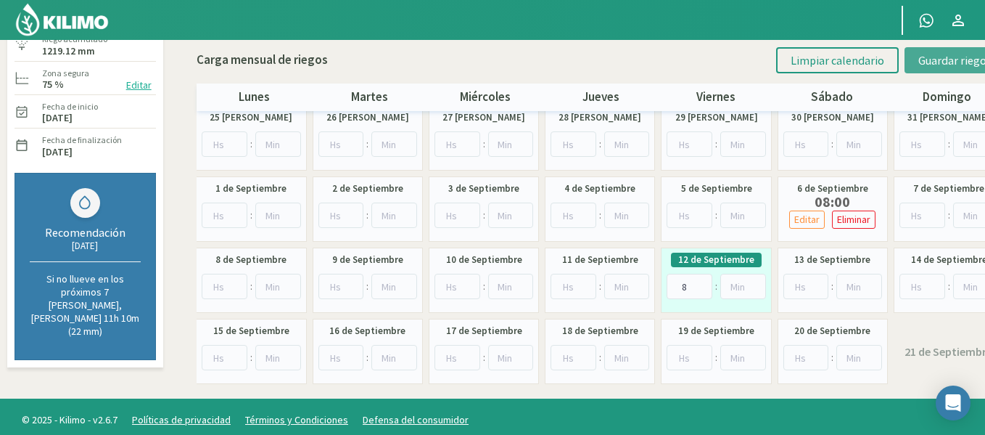
click at [934, 67] on span "Guardar riegos" at bounding box center [955, 60] width 73 height 15
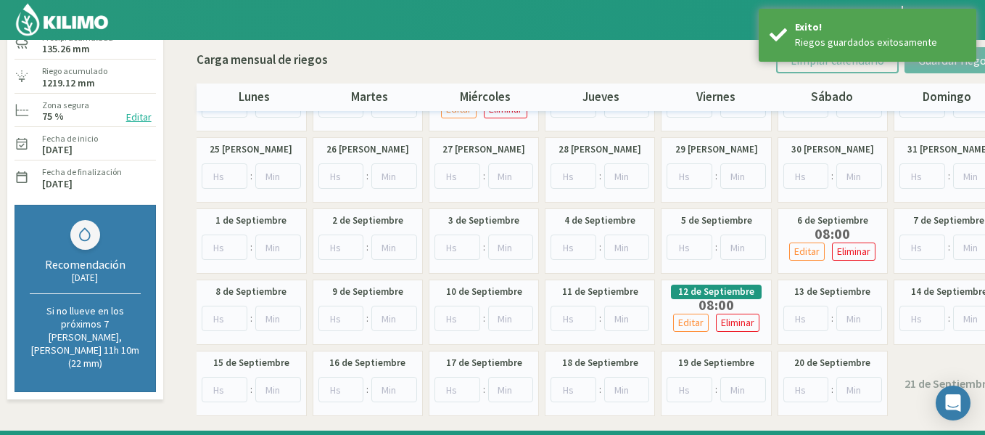
scroll to position [23, 0]
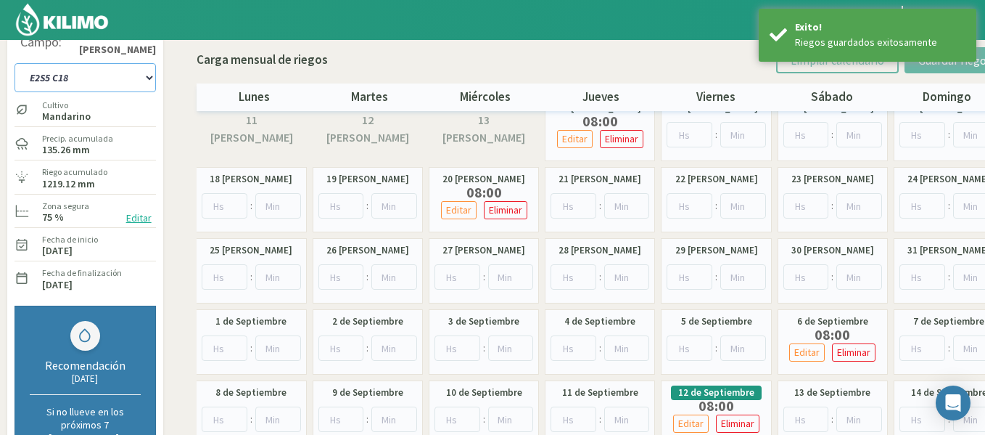
click at [105, 83] on select "1-1 C13 1-2 C14 1-3 C15 1-4 C16 2-1 C11 2-2 C7-8-9 2-3 C9-10-12 3-1 C1 3-2 C2-3…" at bounding box center [85, 77] width 141 height 29
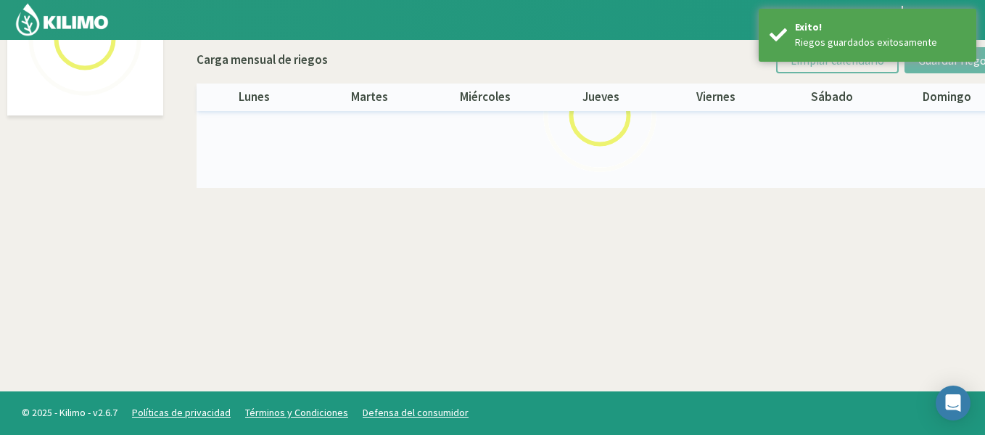
select select "34: Object"
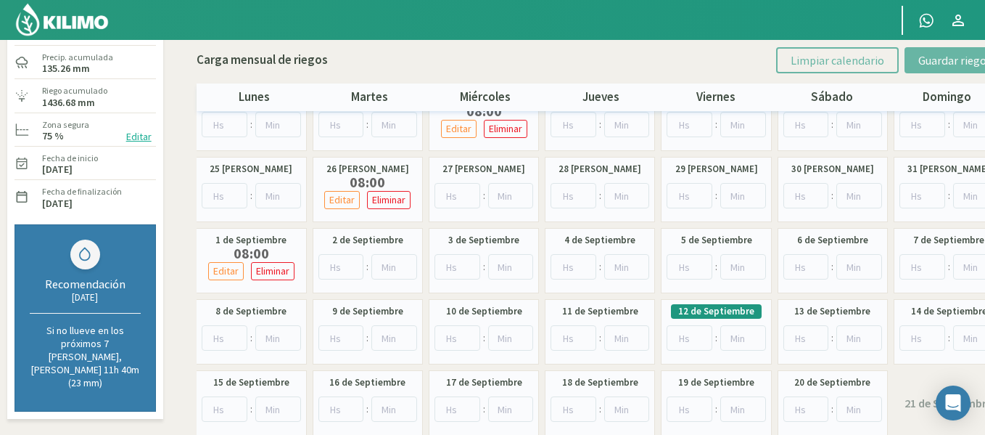
scroll to position [115, 0]
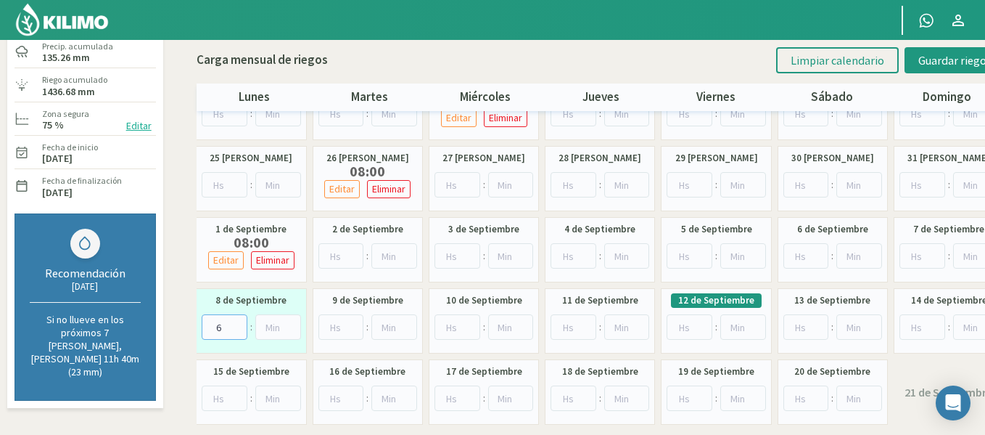
click at [237, 321] on input "6" at bounding box center [225, 326] width 46 height 25
click at [237, 321] on input "7" at bounding box center [225, 326] width 46 height 25
type input "8"
click at [237, 321] on input "8" at bounding box center [225, 326] width 46 height 25
click at [921, 67] on button "Guardar riegos" at bounding box center [955, 60] width 101 height 26
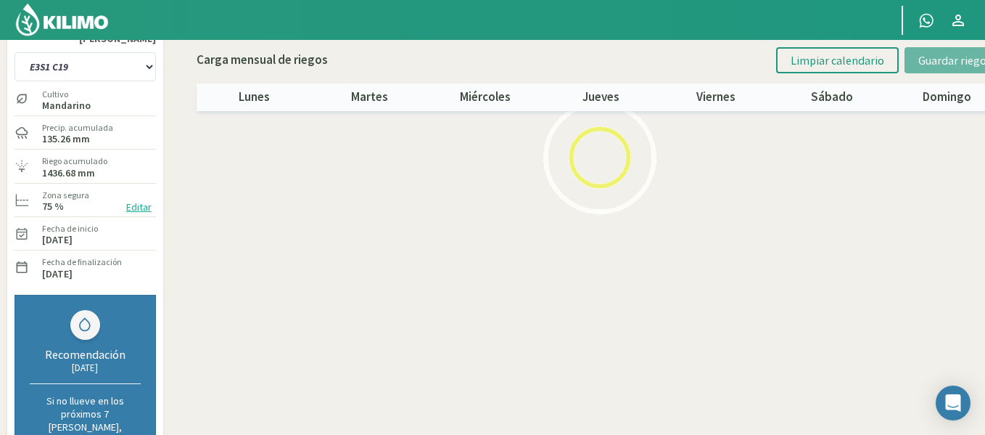
scroll to position [19, 0]
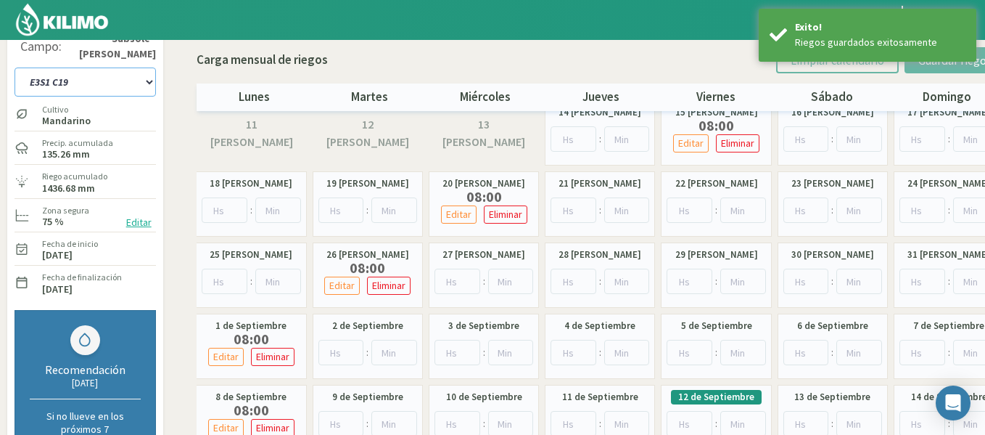
click at [107, 83] on select "1-1 C13 1-2 C14 1-3 C15 1-4 C16 2-1 C11 2-2 C7-8-9 2-3 C9-10-12 3-1 C1 3-2 C2-3…" at bounding box center [85, 81] width 141 height 29
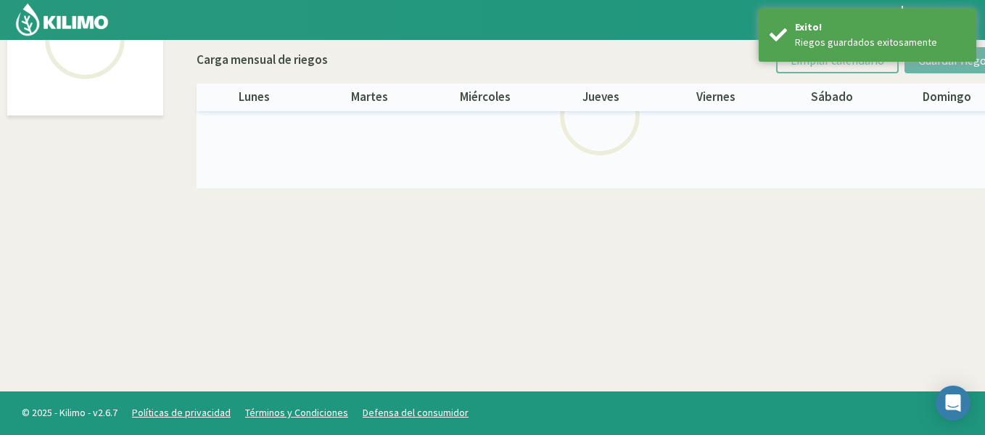
select select "35: Object"
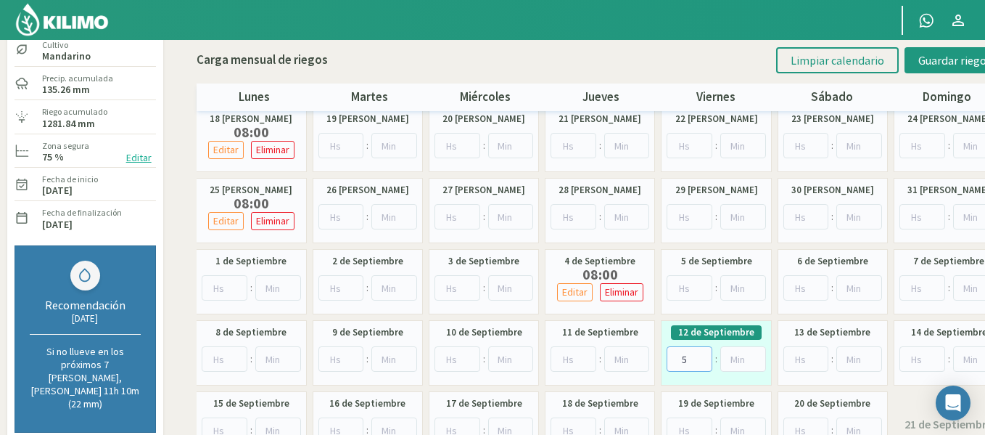
click at [702, 356] on input "5" at bounding box center [690, 358] width 46 height 25
click at [702, 356] on input "6" at bounding box center [690, 358] width 46 height 25
click at [702, 356] on input "7" at bounding box center [690, 358] width 46 height 25
type input "8"
click at [702, 356] on input "8" at bounding box center [690, 358] width 46 height 25
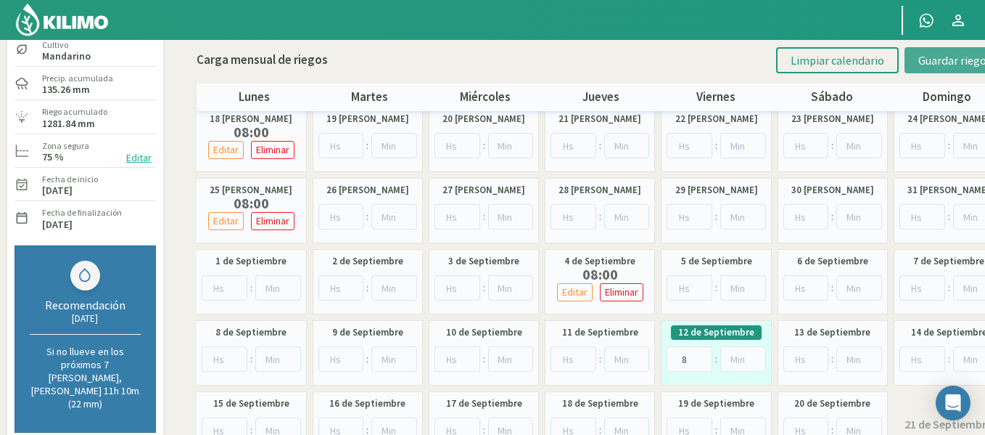
click at [925, 57] on span "Guardar riegos" at bounding box center [955, 60] width 73 height 15
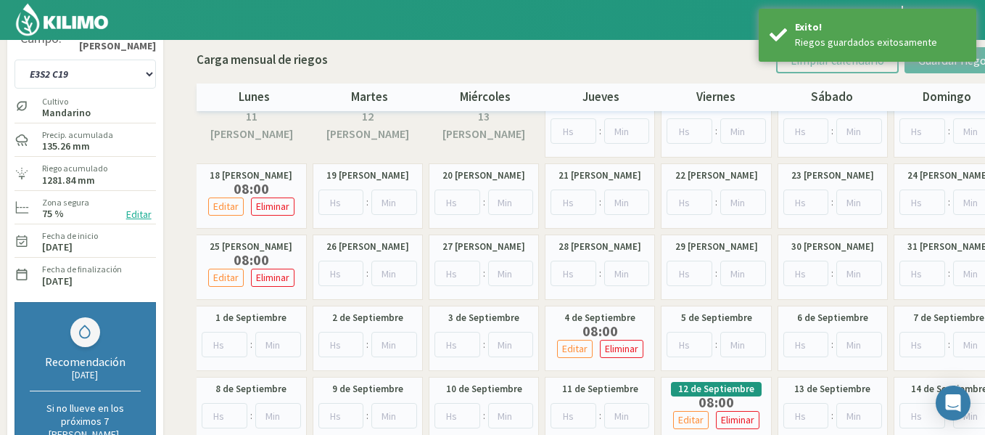
scroll to position [0, 0]
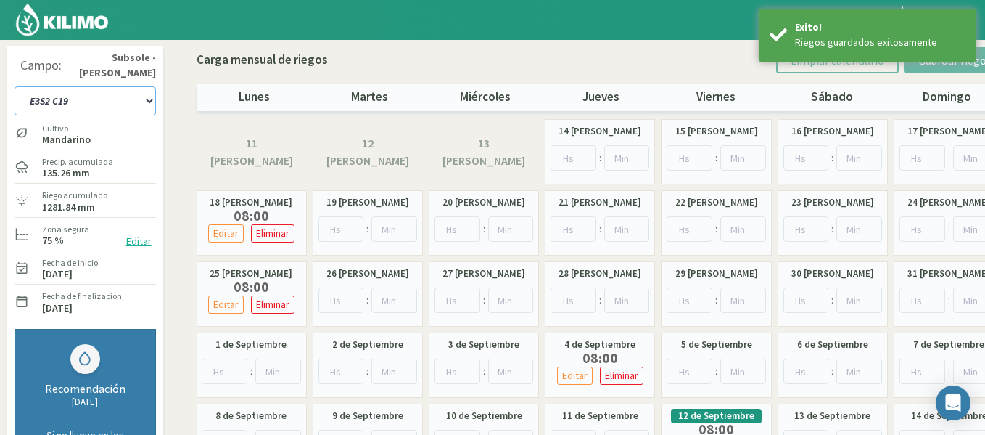
click at [134, 103] on select "1-1 C13 1-2 C14 1-3 C15 1-4 C16 2-1 C11 2-2 C7-8-9 2-3 C9-10-12 3-1 C1 3-2 C2-3…" at bounding box center [85, 100] width 141 height 29
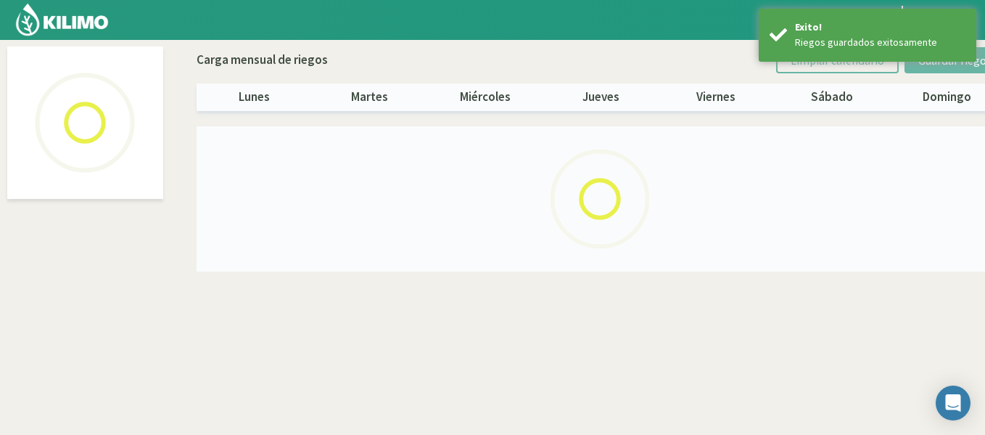
select select "36: Object"
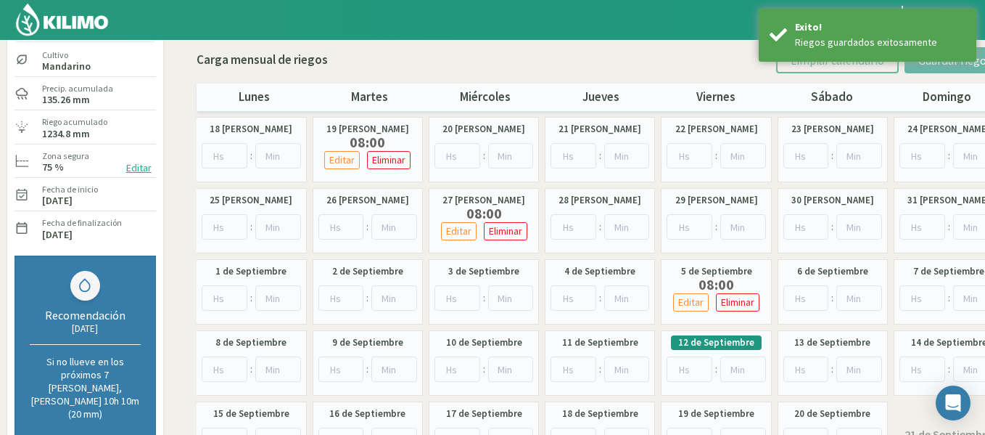
scroll to position [104, 0]
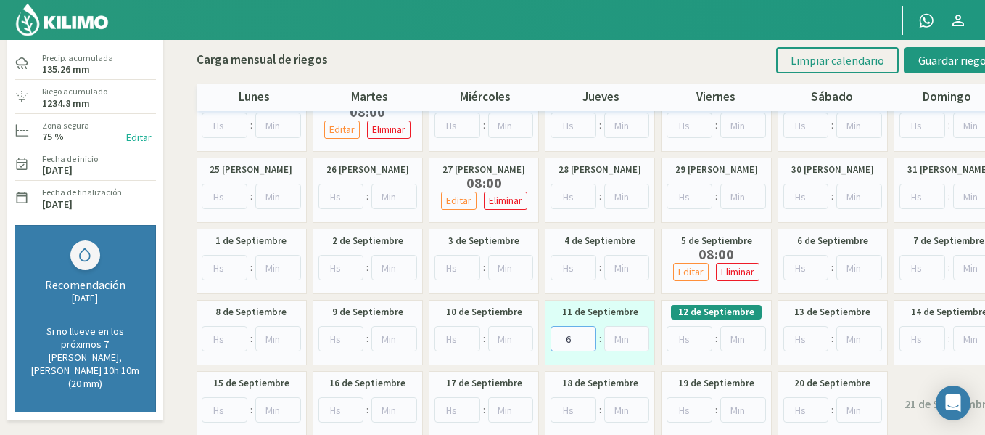
click at [586, 336] on input "6" at bounding box center [574, 338] width 46 height 25
click at [586, 336] on input "7" at bounding box center [574, 338] width 46 height 25
type input "8"
click at [586, 336] on input "8" at bounding box center [574, 338] width 46 height 25
click at [939, 75] on div "Carga mensual de riegos Limpiar calendario Guardar riegos lunes martes miércole…" at bounding box center [601, 75] width 809 height 71
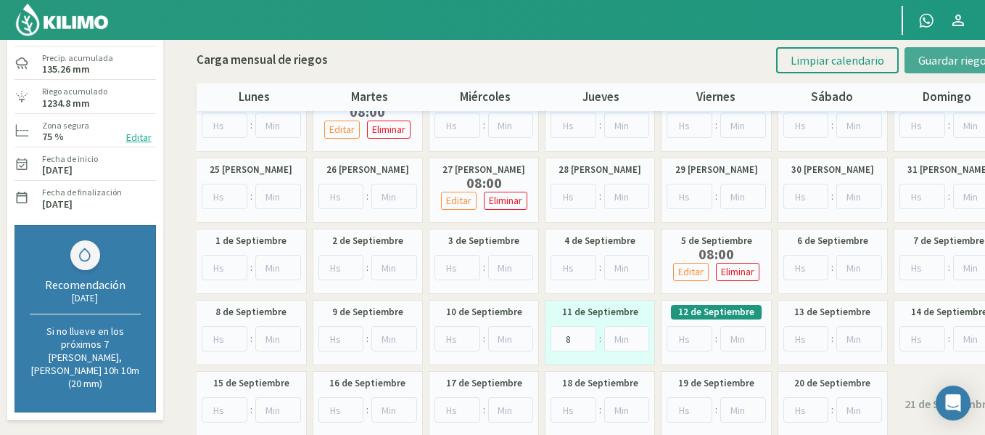
click at [945, 70] on button "Guardar riegos" at bounding box center [955, 60] width 101 height 26
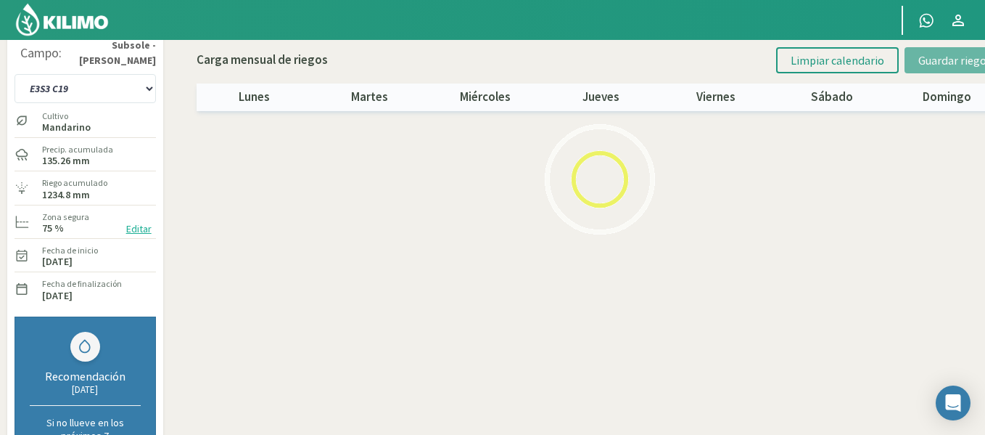
scroll to position [0, 0]
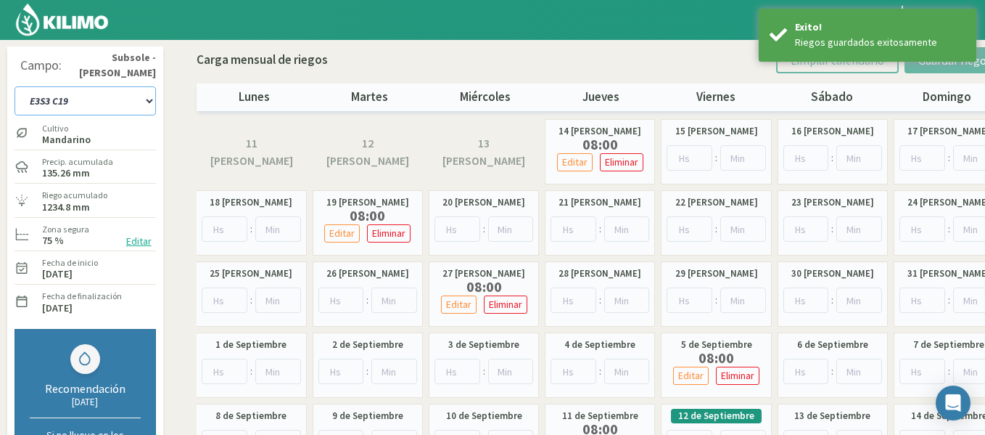
click at [126, 106] on select "1-1 C13 1-2 C14 1-3 C15 1-4 C16 2-1 C11 2-2 C7-8-9 2-3 C9-10-12 3-1 C1 3-2 C2-3…" at bounding box center [85, 100] width 141 height 29
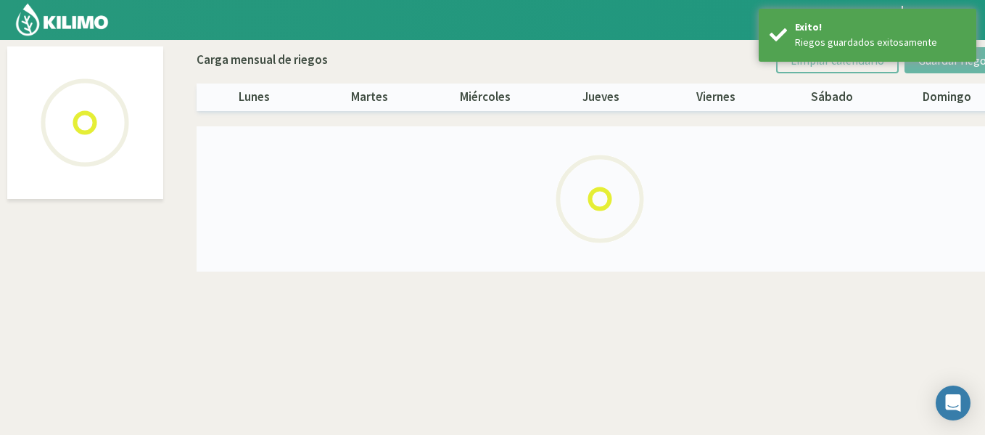
select select "37: Object"
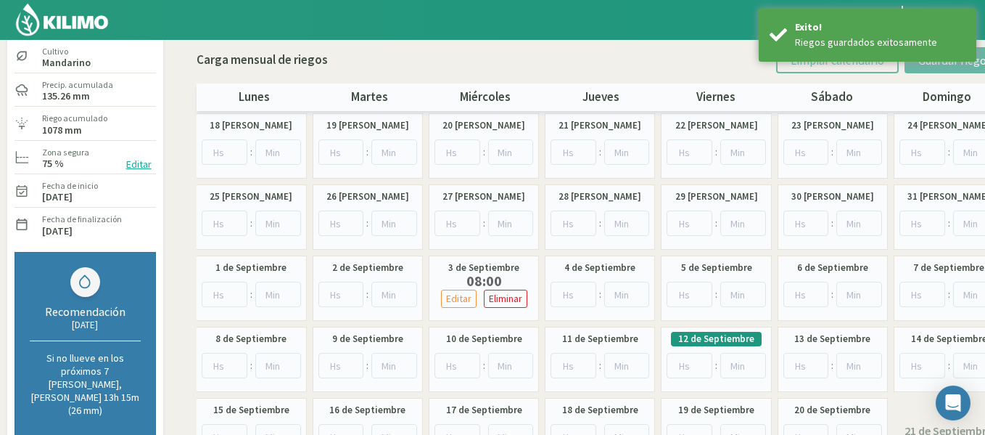
scroll to position [102, 0]
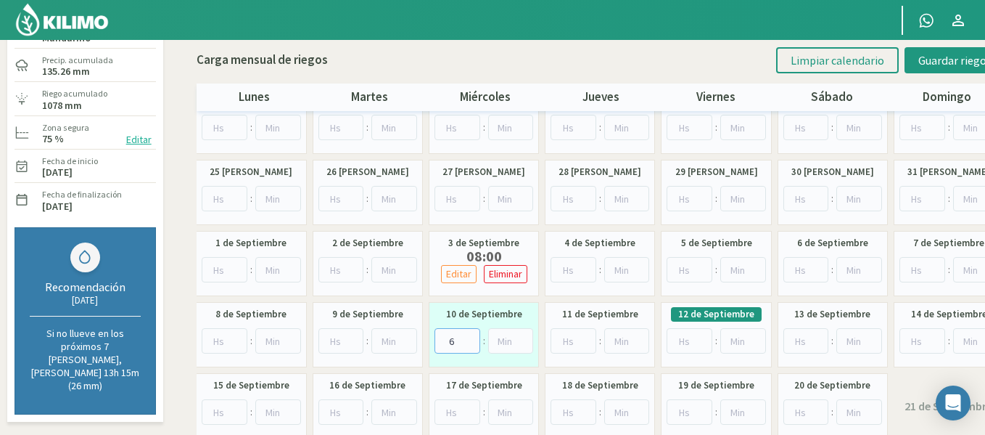
click at [472, 337] on input "6" at bounding box center [458, 340] width 46 height 25
click at [472, 337] on input "7" at bounding box center [458, 340] width 46 height 25
type input "8"
click at [472, 337] on input "8" at bounding box center [458, 340] width 46 height 25
click at [943, 58] on span "Guardar riegos" at bounding box center [955, 60] width 73 height 15
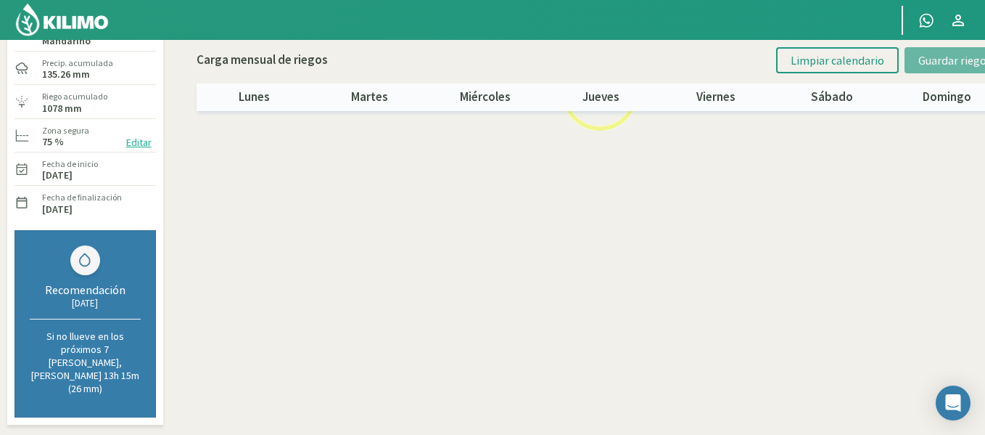
scroll to position [0, 0]
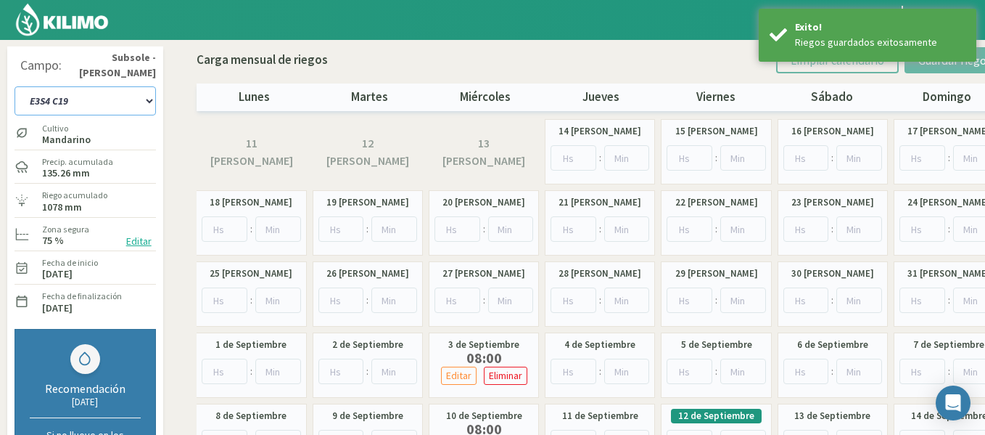
click at [91, 112] on select "1-1 C13 1-2 C14 1-3 C15 1-4 C16 2-1 C11 2-2 C7-8-9 2-3 C9-10-12 3-1 C1 3-2 C2-3…" at bounding box center [85, 100] width 141 height 29
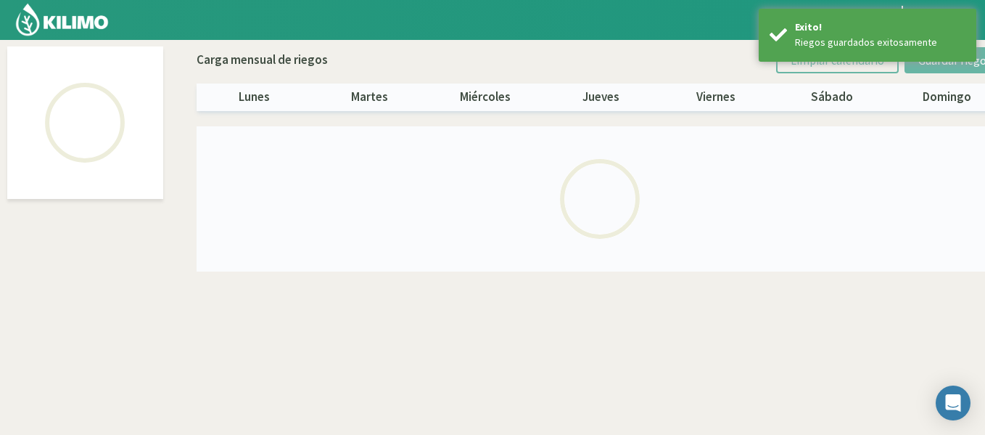
select select "38: Object"
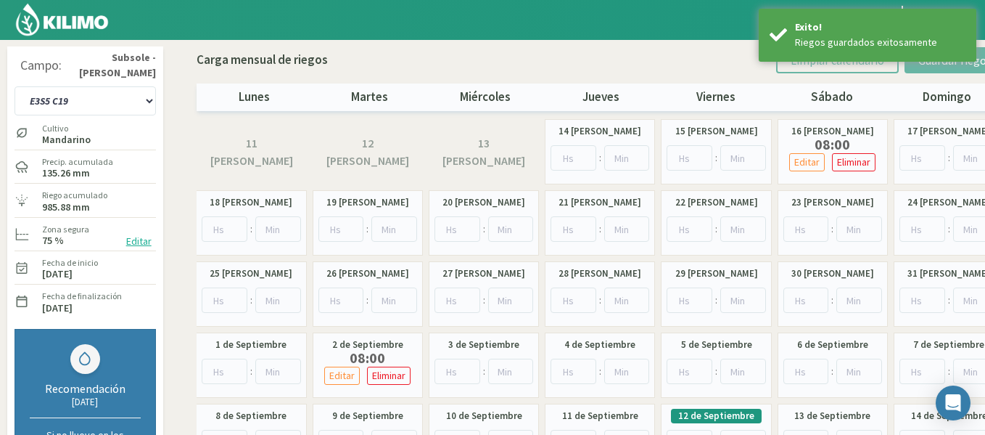
scroll to position [80, 0]
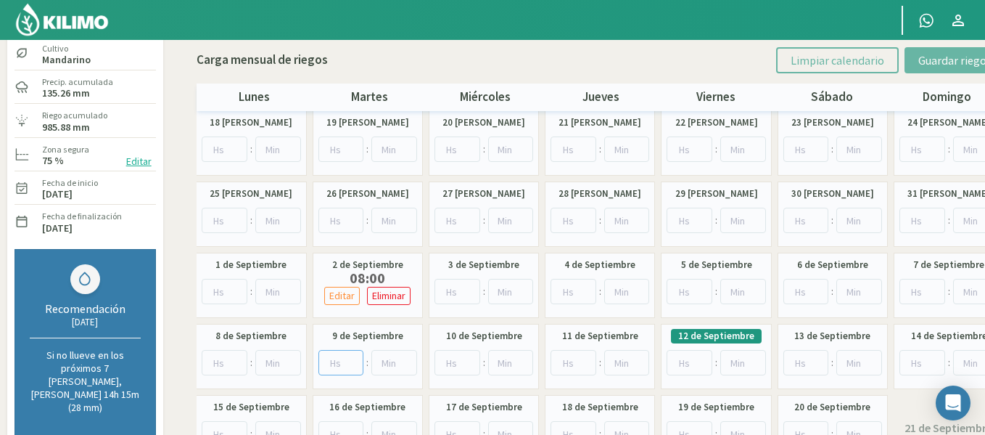
click at [354, 355] on input "number" at bounding box center [342, 362] width 46 height 25
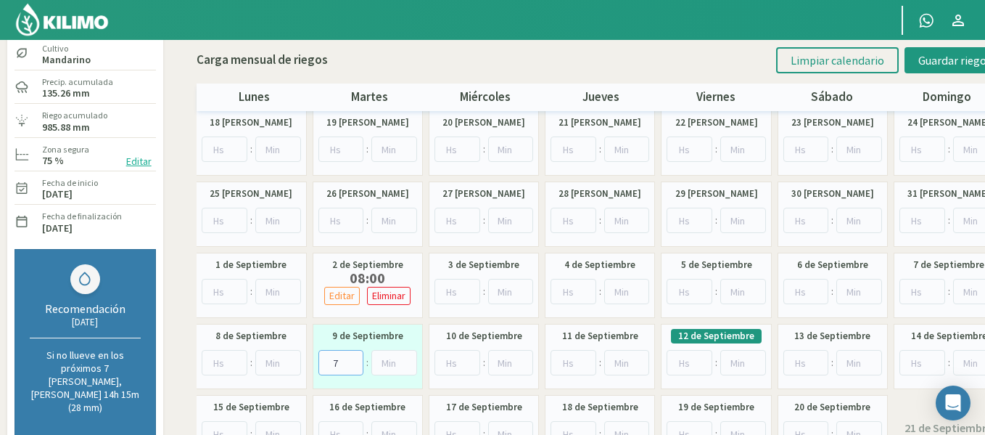
click at [355, 356] on input "7" at bounding box center [342, 362] width 46 height 25
type input "8"
click at [355, 356] on input "8" at bounding box center [342, 362] width 46 height 25
click at [933, 58] on span "Guardar riegos" at bounding box center [955, 60] width 73 height 15
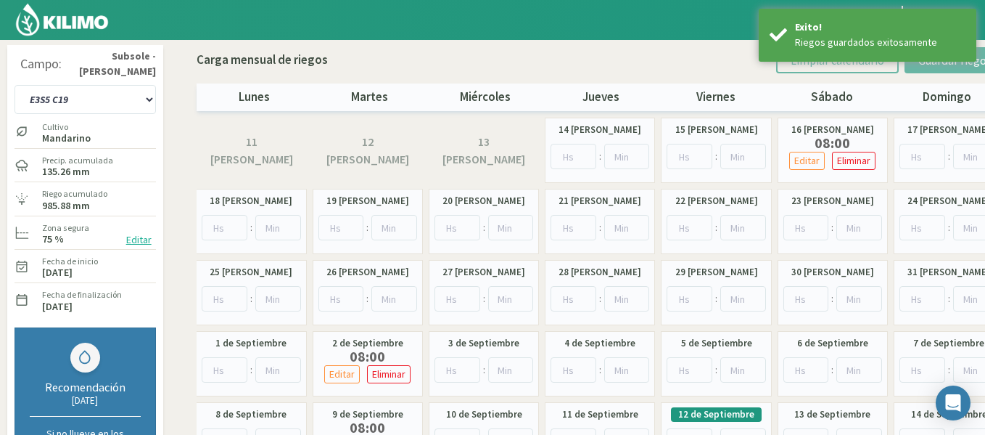
scroll to position [0, 0]
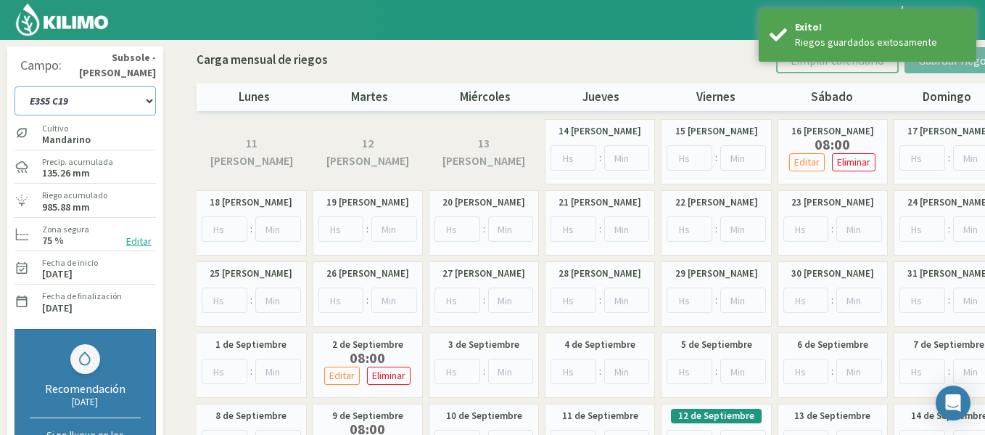
click at [121, 107] on select "1-1 C13 1-2 C14 1-3 C15 1-4 C16 2-1 C11 2-2 C7-8-9 2-3 C9-10-12 3-1 C1 3-2 C2-3…" at bounding box center [85, 100] width 141 height 29
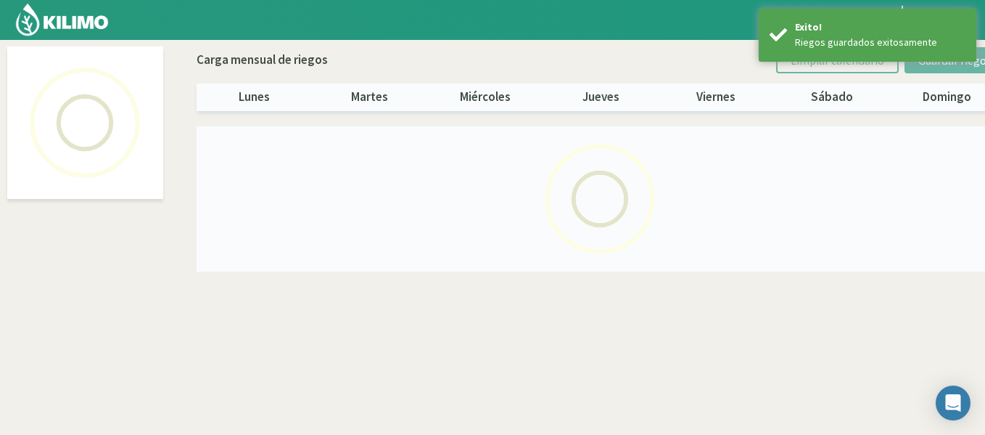
select select "39: Object"
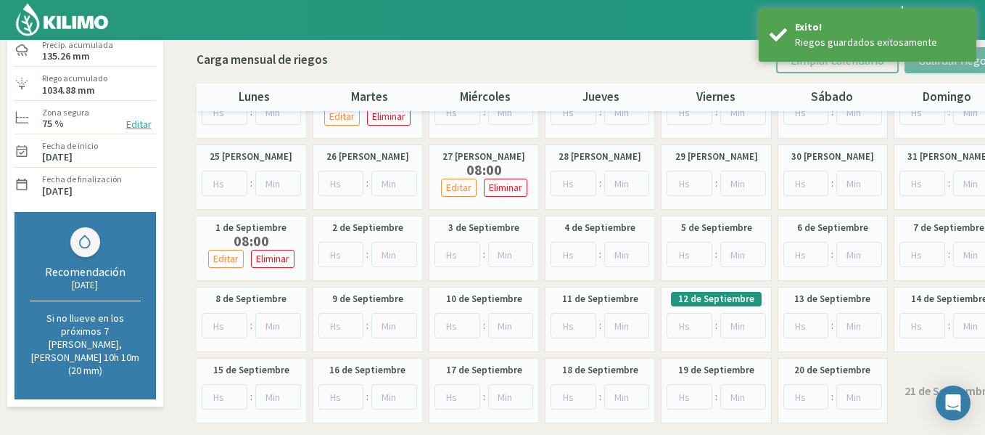
scroll to position [118, 0]
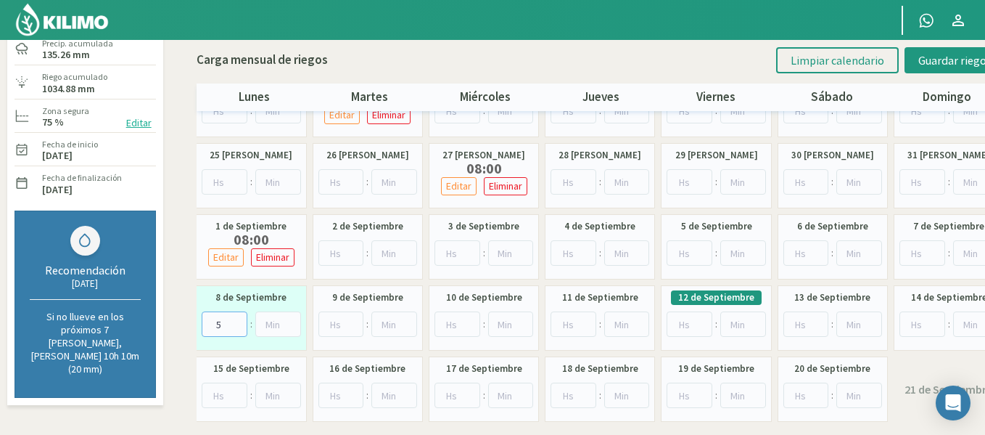
click at [237, 317] on input "5" at bounding box center [225, 323] width 46 height 25
click at [237, 317] on input "6" at bounding box center [225, 323] width 46 height 25
click at [237, 317] on input "7" at bounding box center [225, 323] width 46 height 25
type input "8"
click at [237, 317] on input "8" at bounding box center [225, 323] width 46 height 25
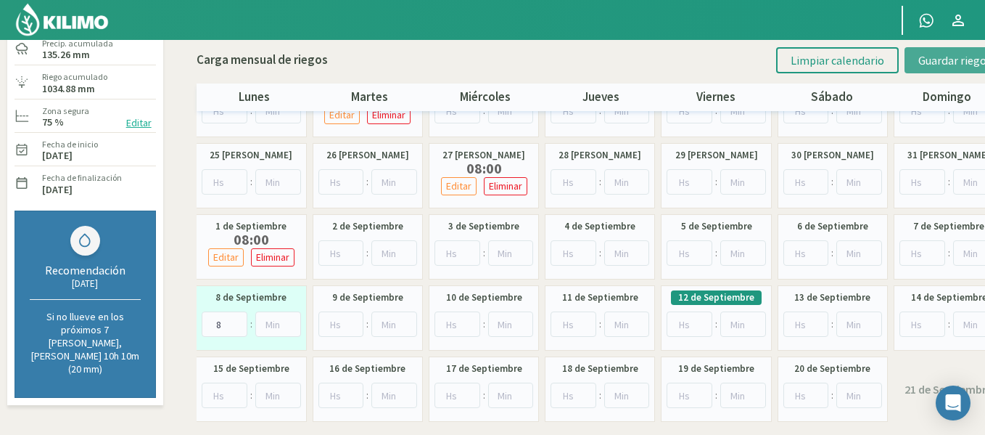
click at [966, 54] on span "Guardar riegos" at bounding box center [955, 60] width 73 height 15
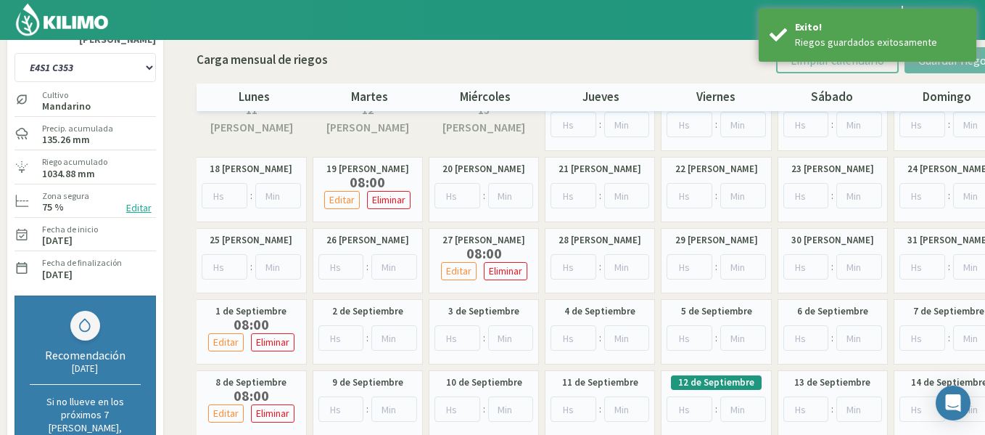
scroll to position [7, 0]
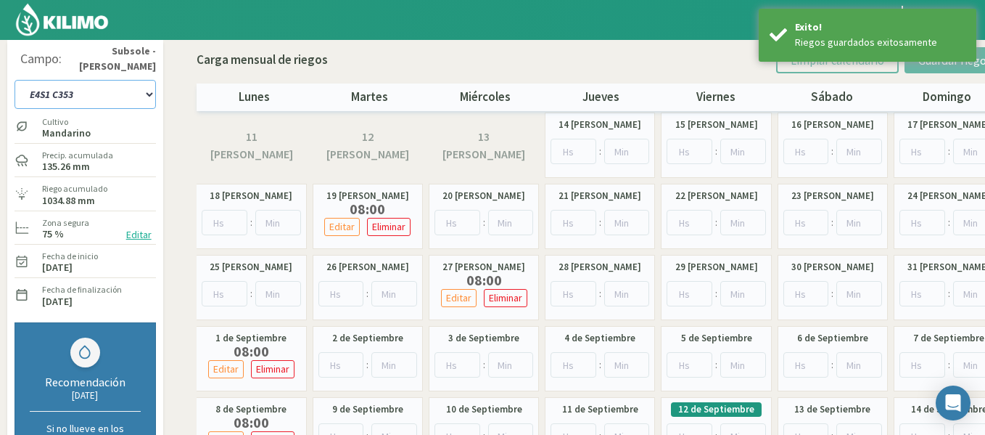
click at [49, 90] on select "1-1 C13 1-2 C14 1-3 C15 1-4 C16 2-1 C11 2-2 C7-8-9 2-3 C9-10-12 3-1 C1 3-2 C2-3…" at bounding box center [85, 94] width 141 height 29
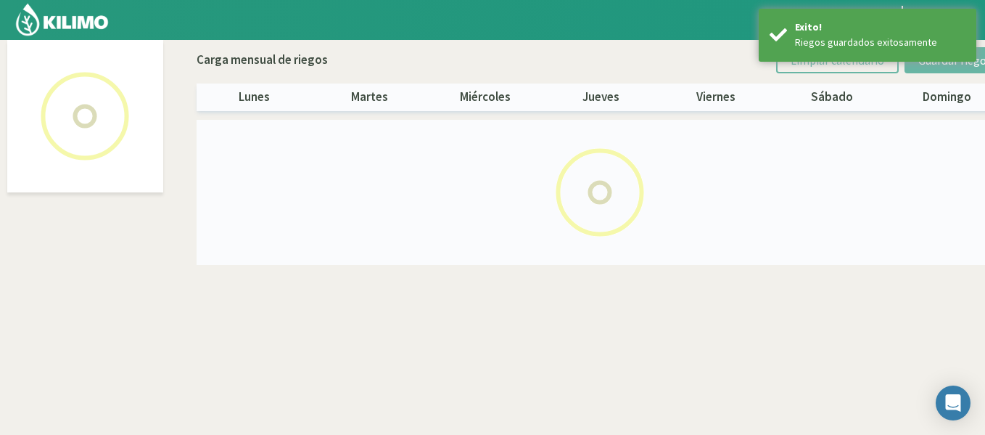
scroll to position [83, 0]
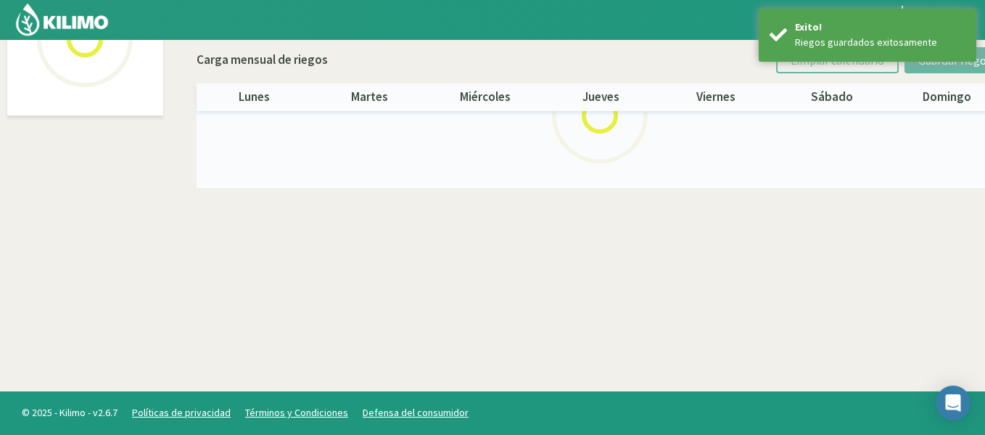
select select "40: Object"
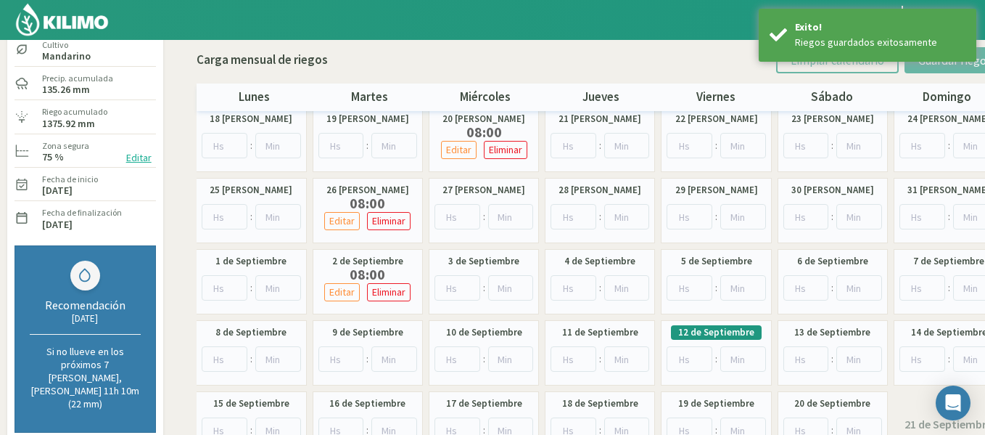
scroll to position [157, 0]
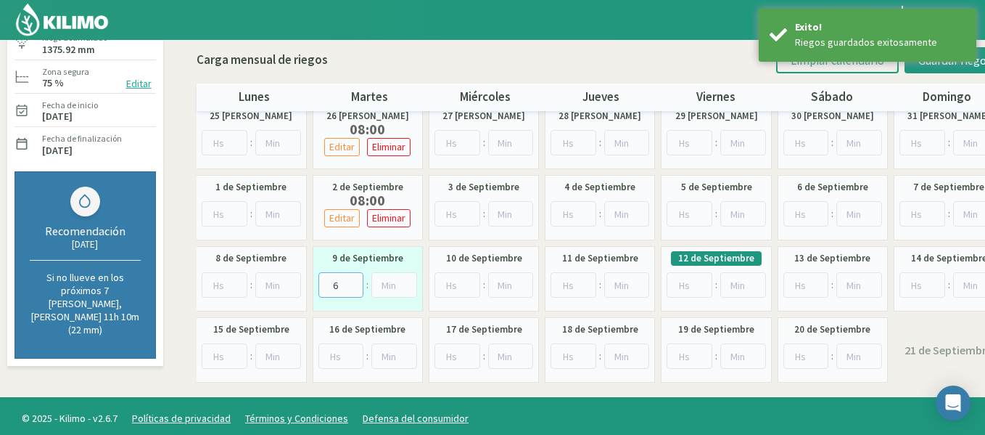
click at [353, 282] on input "6" at bounding box center [342, 284] width 46 height 25
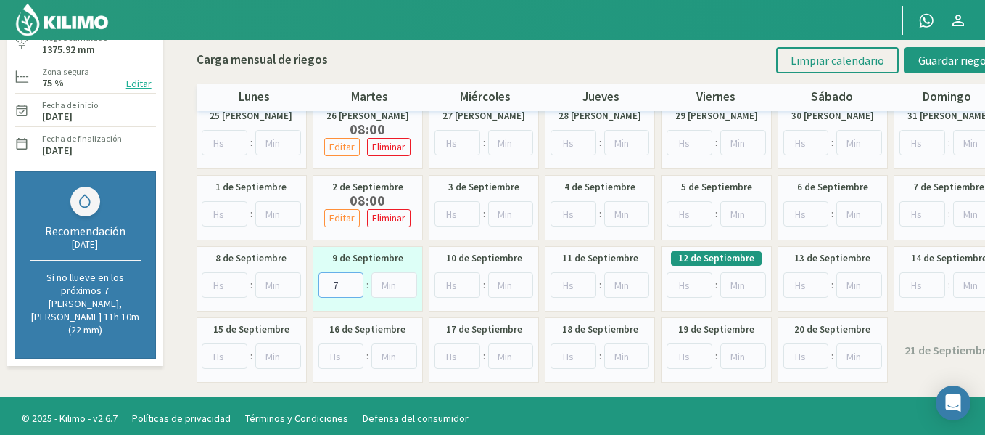
click at [353, 282] on input "7" at bounding box center [342, 284] width 46 height 25
type input "8"
click at [353, 282] on input "8" at bounding box center [342, 284] width 46 height 25
click at [922, 70] on button "Guardar riegos" at bounding box center [955, 60] width 101 height 26
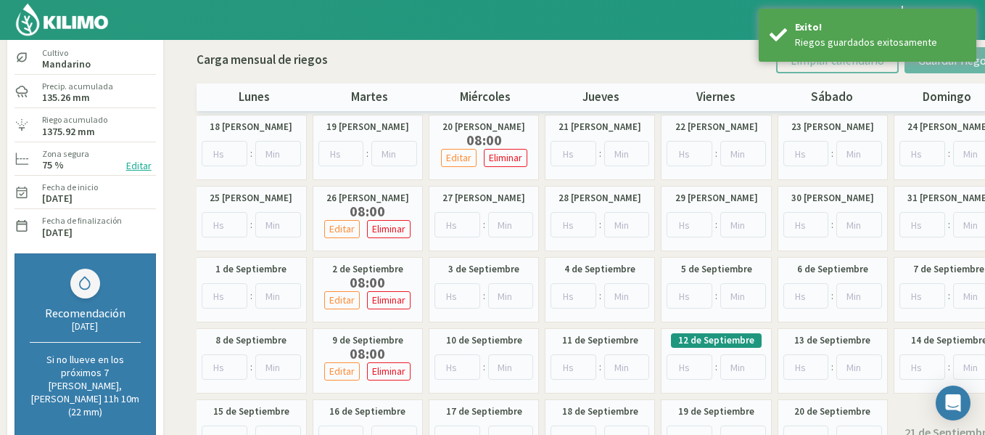
scroll to position [0, 0]
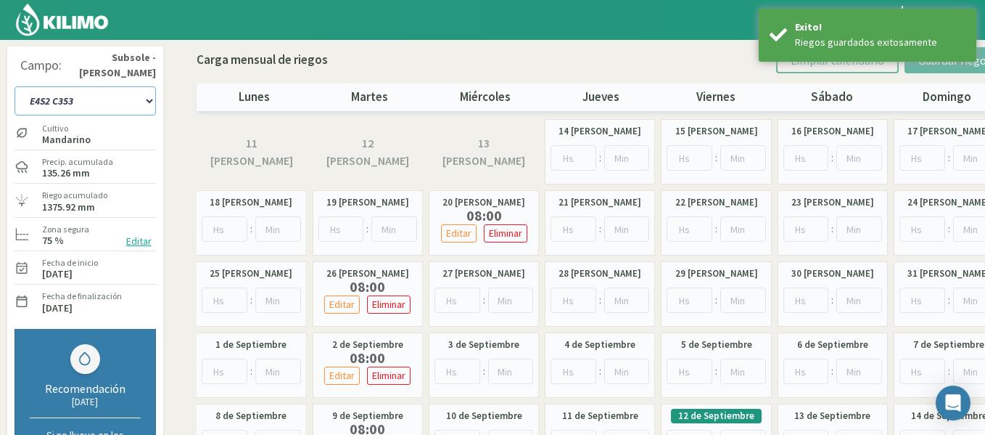
click at [88, 89] on select "1-1 C13 1-2 C14 1-3 C15 1-4 C16 2-1 C11 2-2 C7-8-9 2-3 C9-10-12 3-1 C1 3-2 C2-3…" at bounding box center [85, 100] width 141 height 29
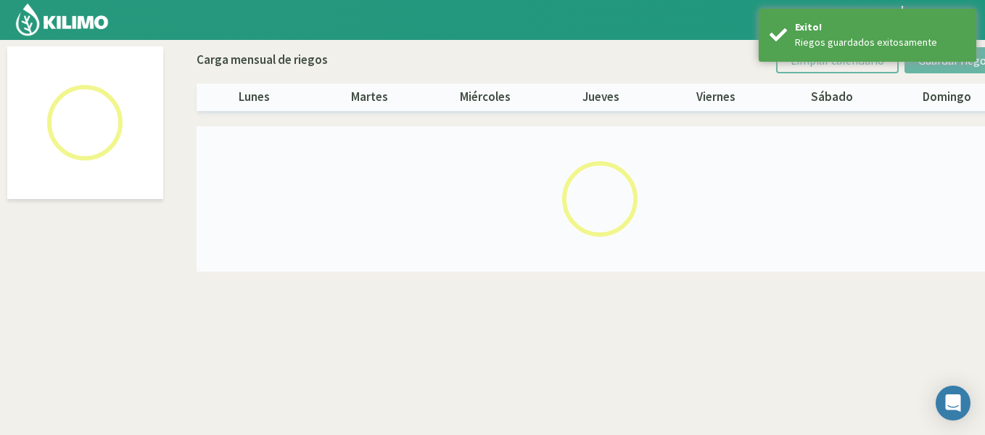
select select "41: Object"
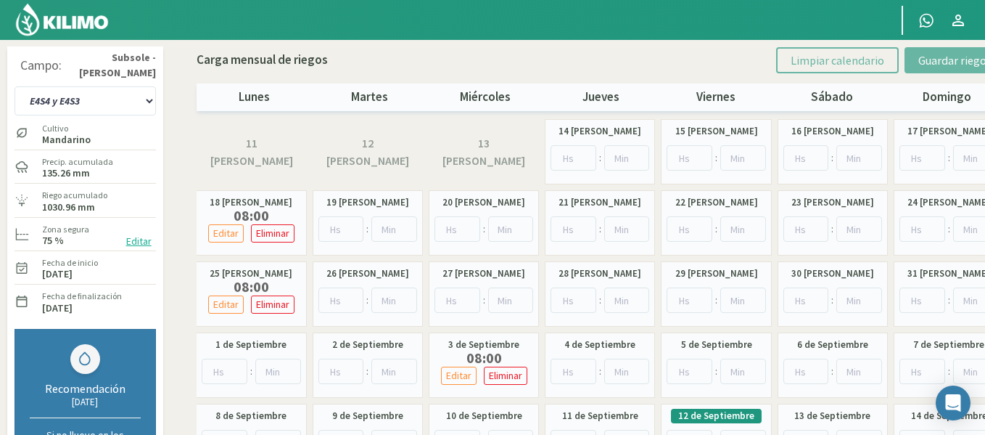
scroll to position [43, 0]
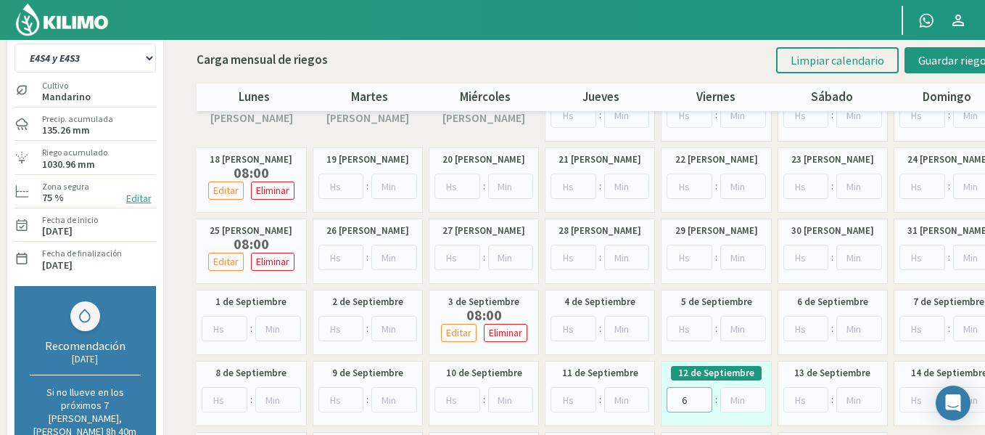
click at [701, 395] on input "6" at bounding box center [690, 399] width 46 height 25
click at [701, 395] on input "7" at bounding box center [690, 399] width 46 height 25
type input "8"
click at [701, 395] on input "8" at bounding box center [690, 399] width 46 height 25
click at [964, 59] on span "Guardar riegos" at bounding box center [955, 60] width 73 height 15
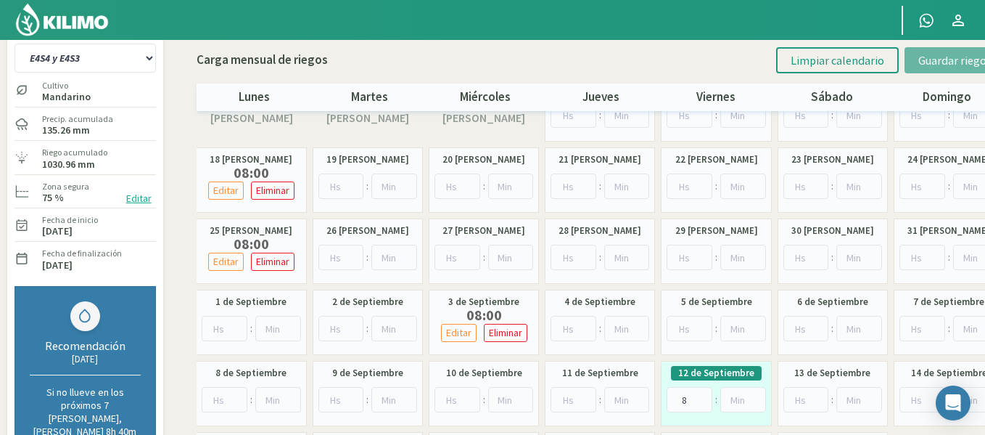
scroll to position [0, 0]
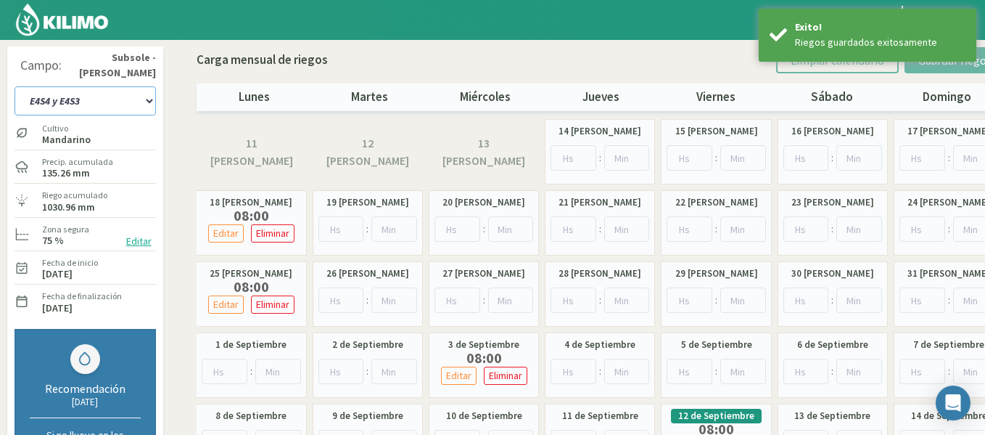
click at [77, 109] on select "1-1 C13 1-2 C14 1-3 C15 1-4 C16 2-1 C11 2-2 C7-8-9 2-3 C9-10-12 3-1 C1 3-2 C2-3…" at bounding box center [85, 100] width 141 height 29
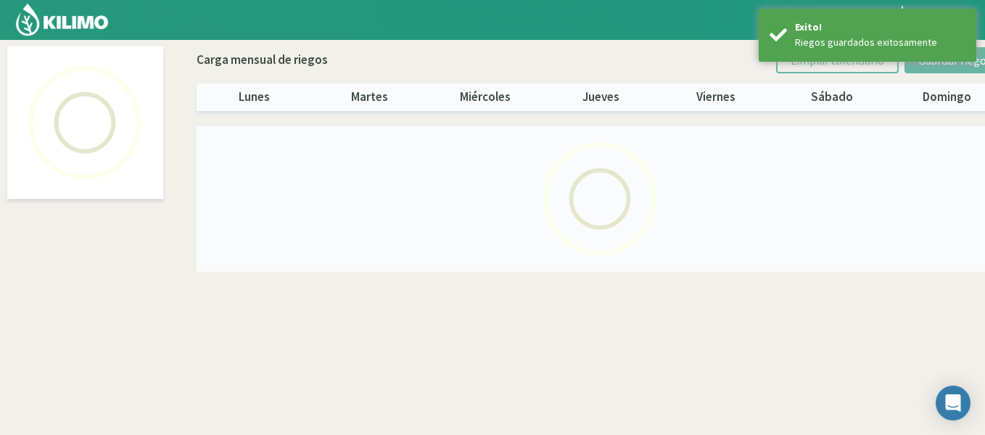
select select "42: Object"
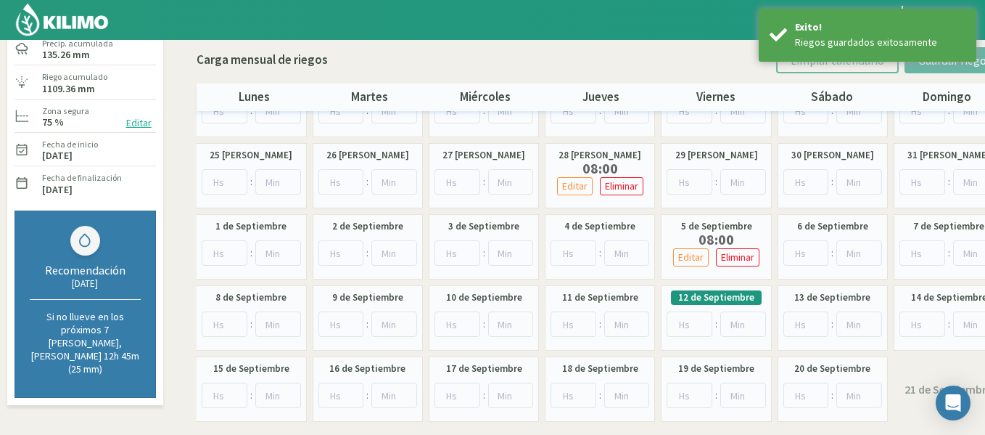
scroll to position [126, 0]
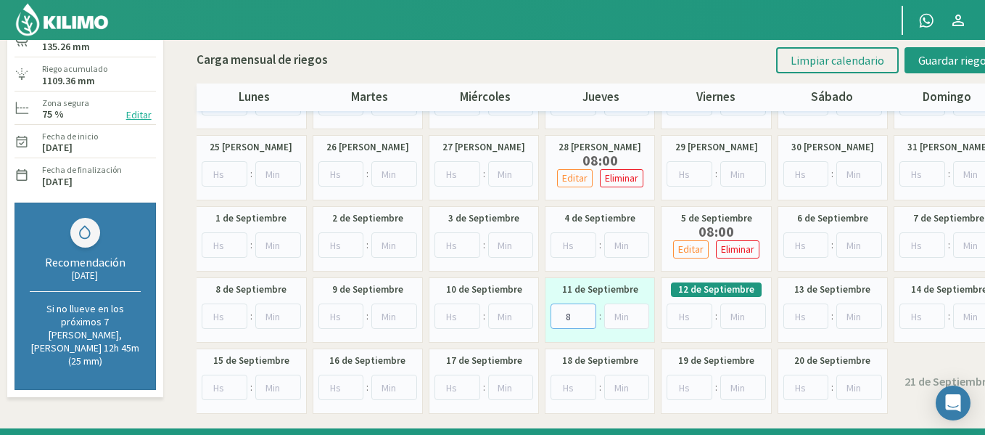
type input "8"
click at [586, 309] on input "8" at bounding box center [574, 315] width 46 height 25
click at [948, 67] on button "Guardar riegos" at bounding box center [955, 60] width 101 height 26
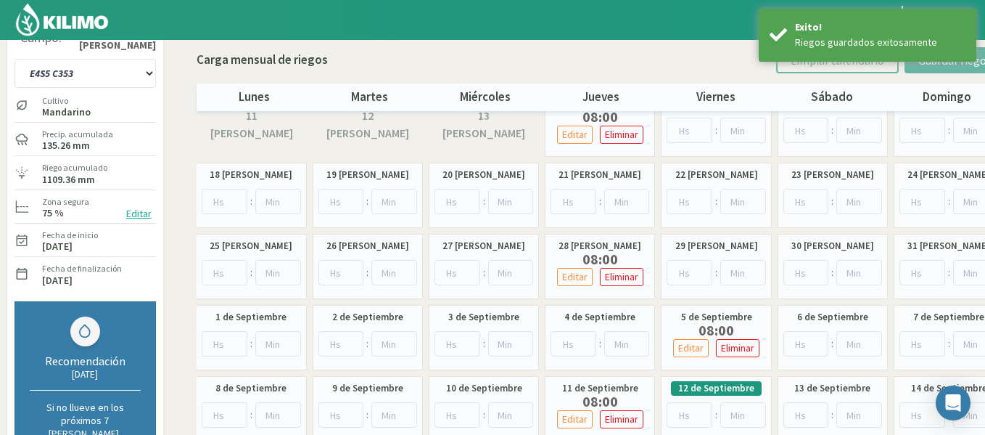
scroll to position [0, 0]
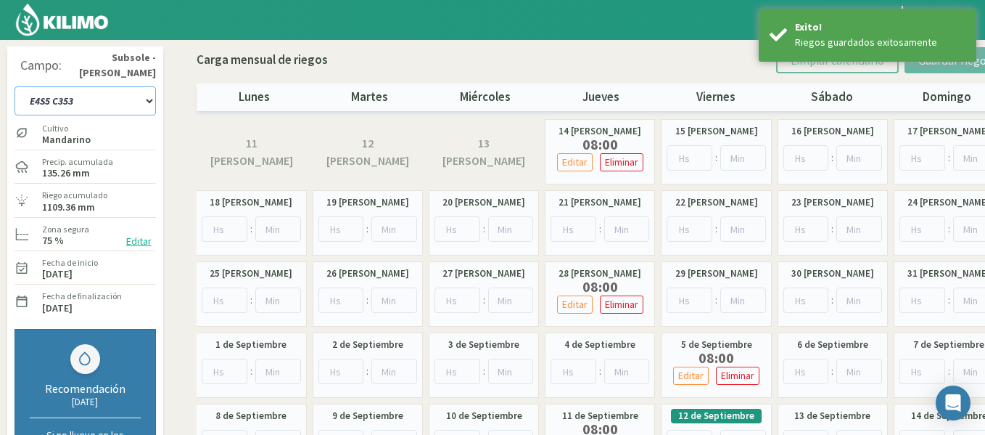
click at [46, 99] on select "1-1 C13 1-2 C14 1-3 C15 1-4 C16 2-1 C11 2-2 C7-8-9 2-3 C9-10-12 3-1 C1 3-2 C2-3…" at bounding box center [85, 100] width 141 height 29
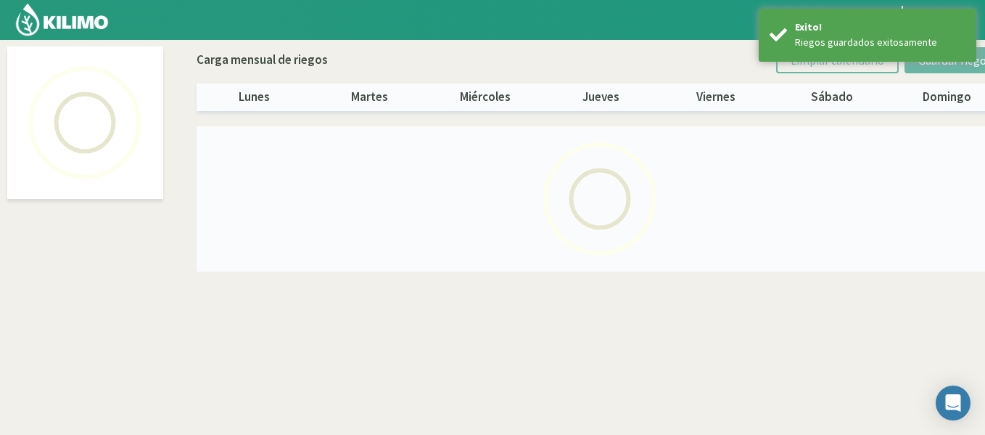
select select "43: Object"
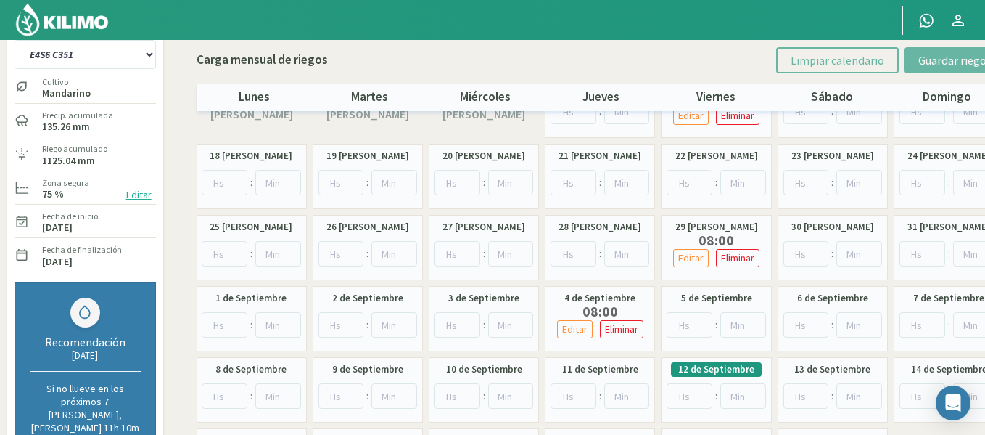
scroll to position [92, 0]
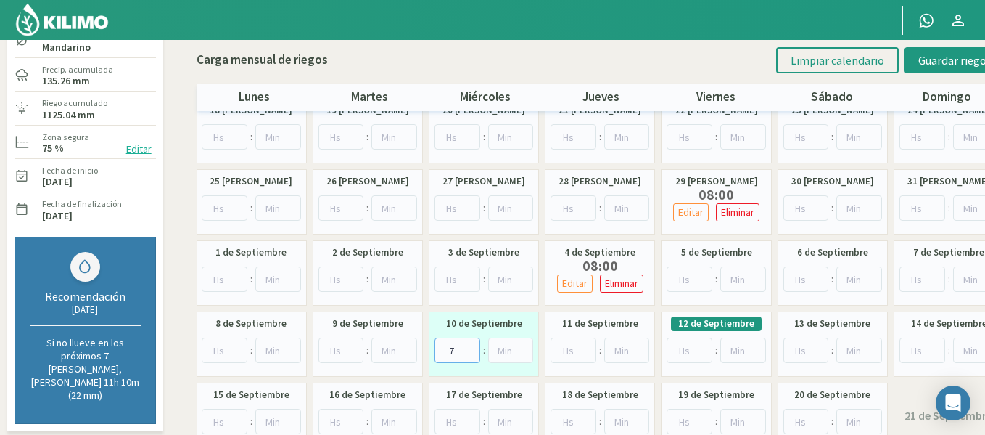
click at [471, 347] on input "7" at bounding box center [458, 349] width 46 height 25
type input "8"
click at [471, 347] on input "8" at bounding box center [458, 349] width 46 height 25
click at [932, 62] on span "Guardar riegos" at bounding box center [955, 60] width 73 height 15
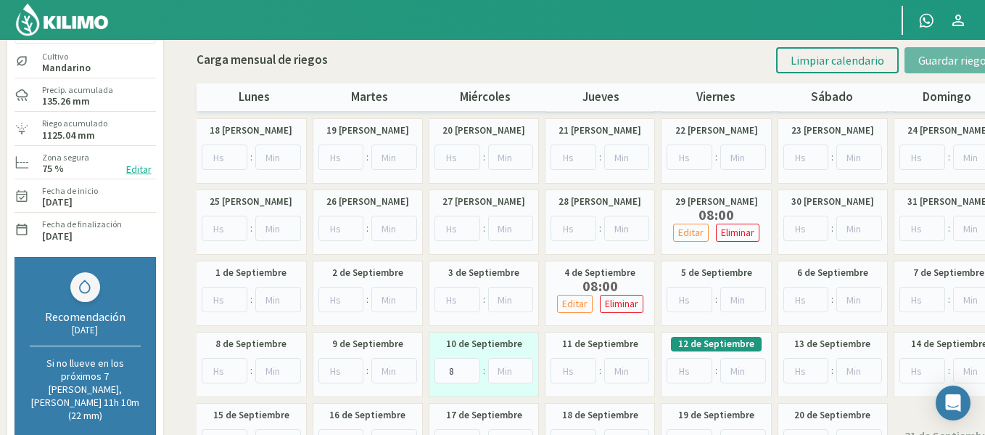
scroll to position [0, 0]
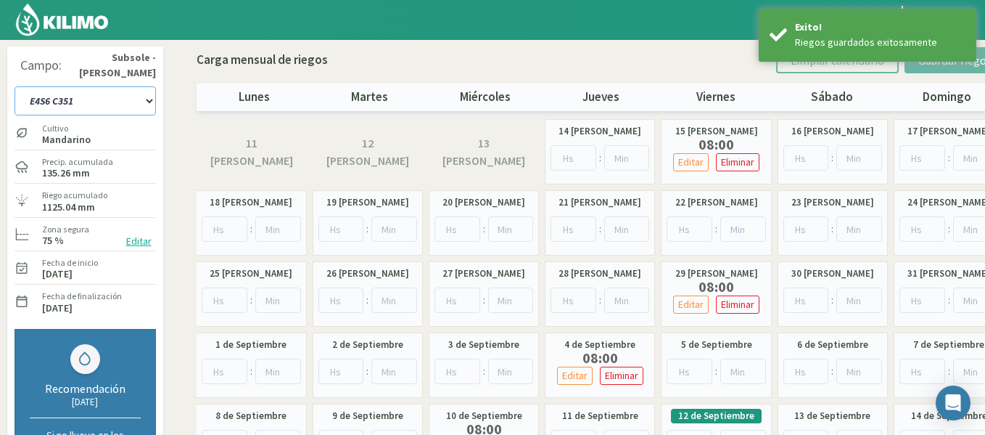
click at [67, 102] on select "1-1 C13 1-2 C14 1-3 C15 1-4 C16 2-1 C11 2-2 C7-8-9 2-3 C9-10-12 3-1 C1 3-2 C2-3…" at bounding box center [85, 100] width 141 height 29
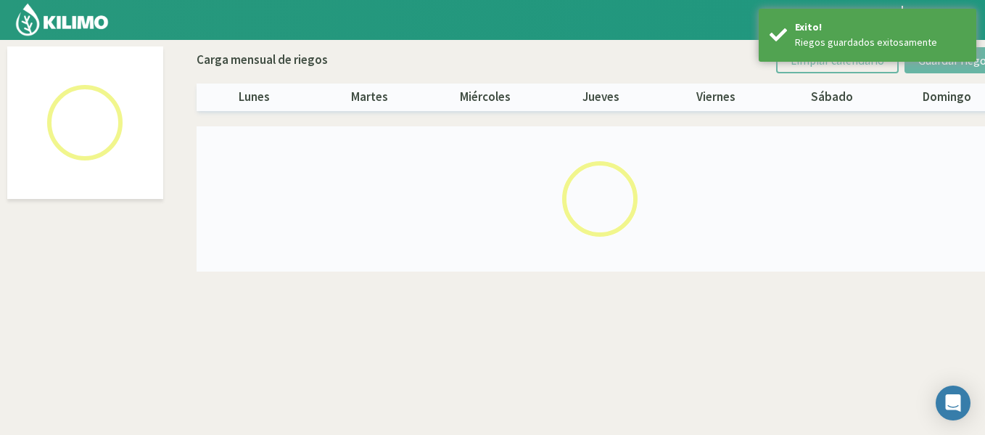
select select "44: Object"
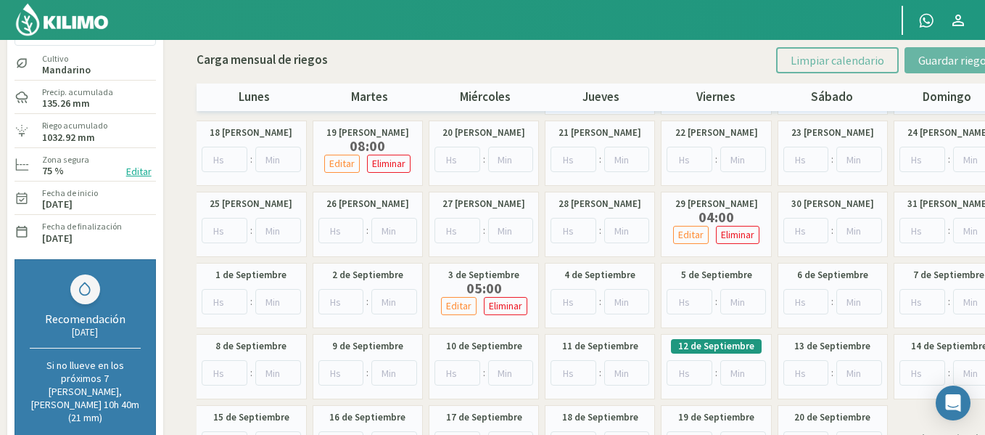
scroll to position [93, 0]
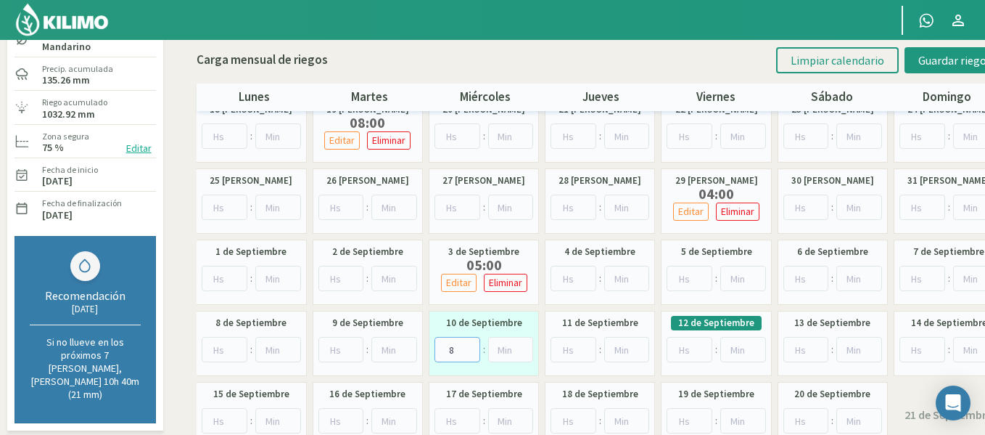
type input "8"
click at [469, 342] on input "8" at bounding box center [458, 349] width 46 height 25
click at [918, 62] on button "Guardar riegos" at bounding box center [955, 60] width 101 height 26
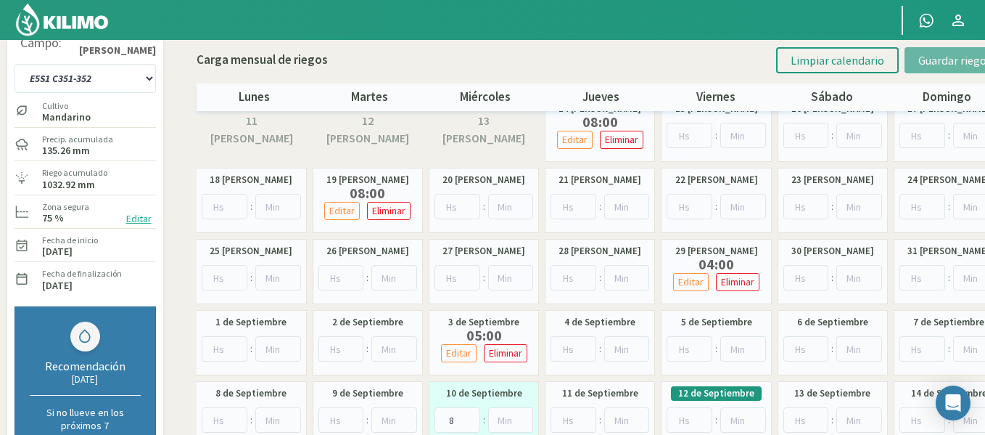
scroll to position [4, 0]
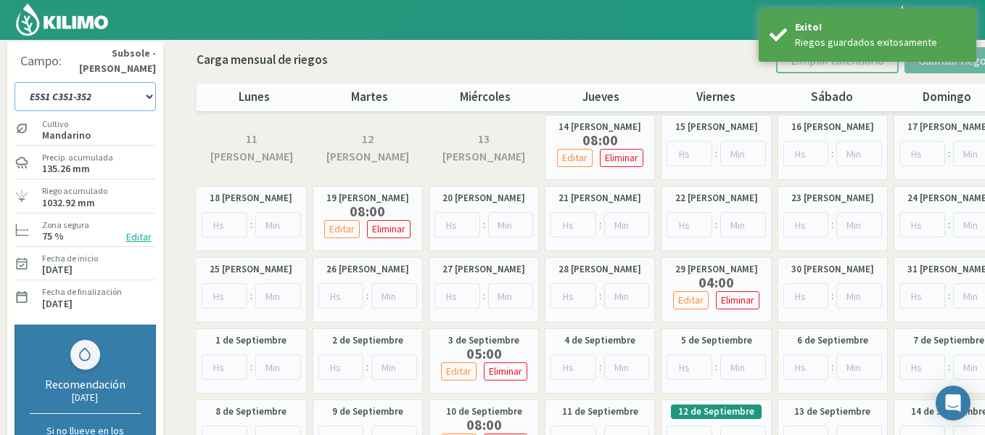
click at [91, 97] on select "1-1 C13 1-2 C14 1-3 C15 1-4 C16 2-1 C11 2-2 C7-8-9 2-3 C9-10-12 3-1 C1 3-2 C2-3…" at bounding box center [85, 96] width 141 height 29
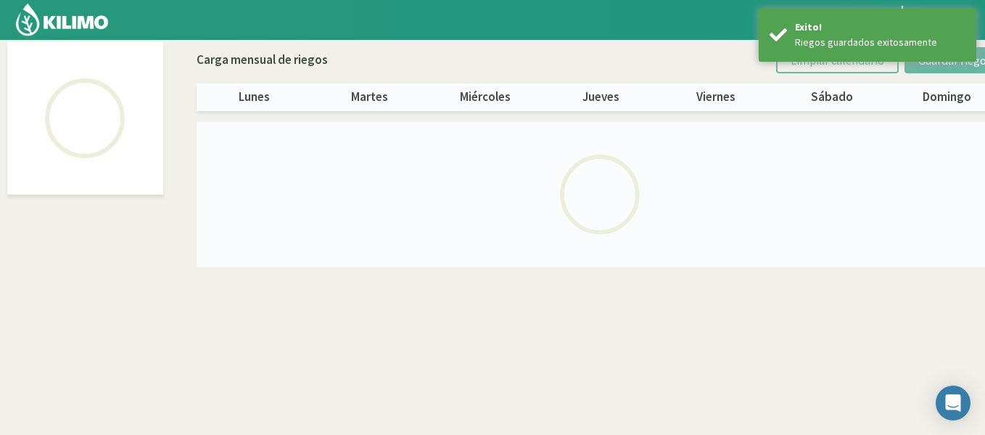
scroll to position [83, 0]
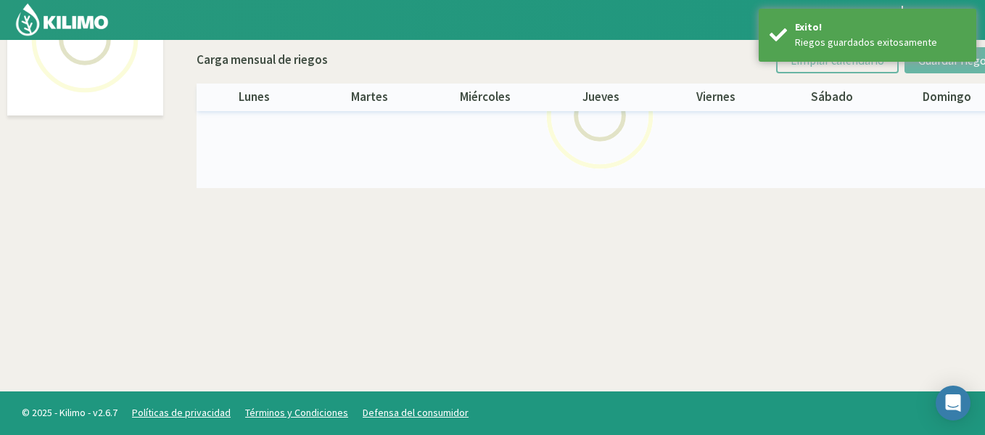
select select "45: Object"
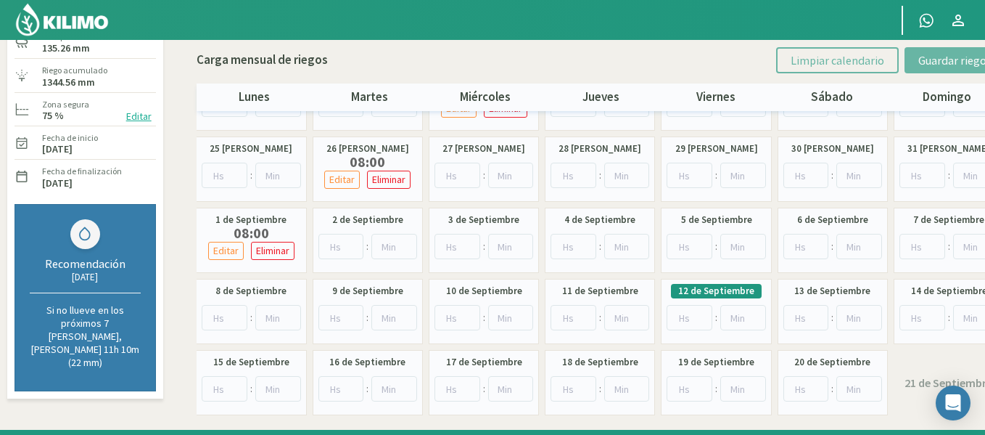
scroll to position [149, 0]
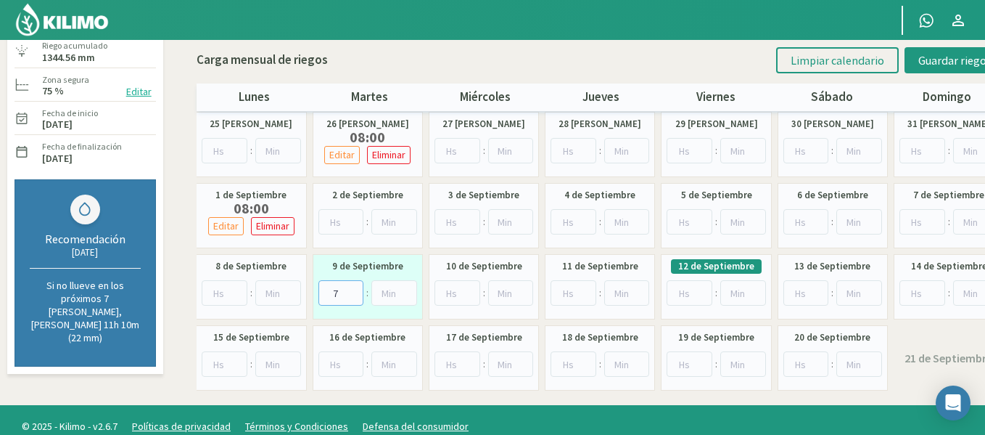
click at [355, 290] on input "7" at bounding box center [342, 292] width 46 height 25
type input "8"
click at [355, 290] on input "8" at bounding box center [342, 292] width 46 height 25
click at [958, 72] on button "Guardar riegos" at bounding box center [955, 60] width 101 height 26
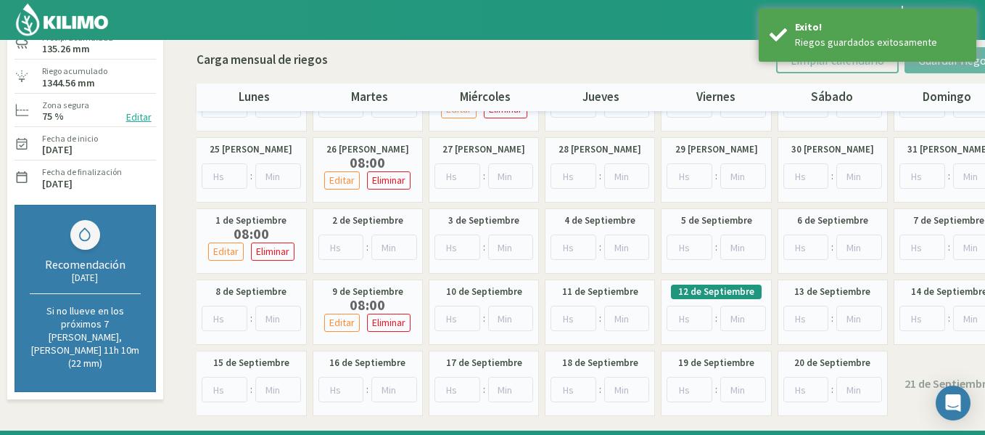
scroll to position [0, 0]
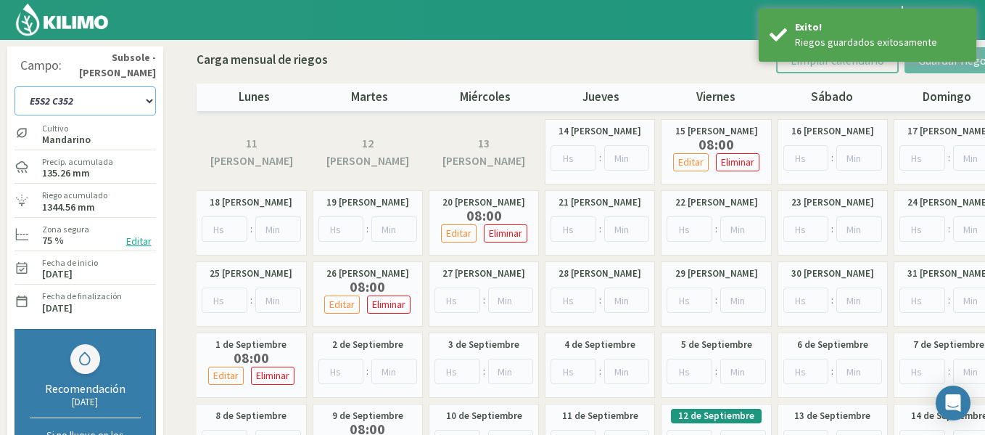
click at [85, 94] on select "1-1 C13 1-2 C14 1-3 C15 1-4 C16 2-1 C11 2-2 C7-8-9 2-3 C9-10-12 3-1 C1 3-2 C2-3…" at bounding box center [85, 100] width 141 height 29
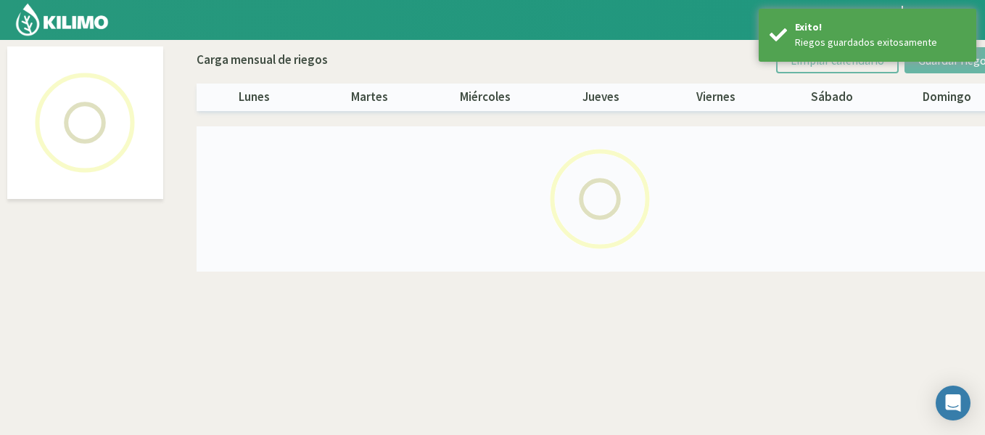
select select "46: Object"
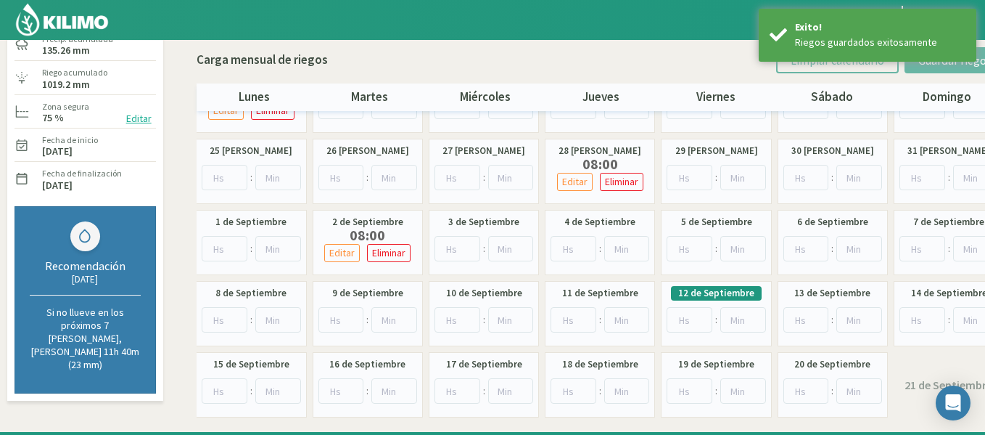
scroll to position [124, 0]
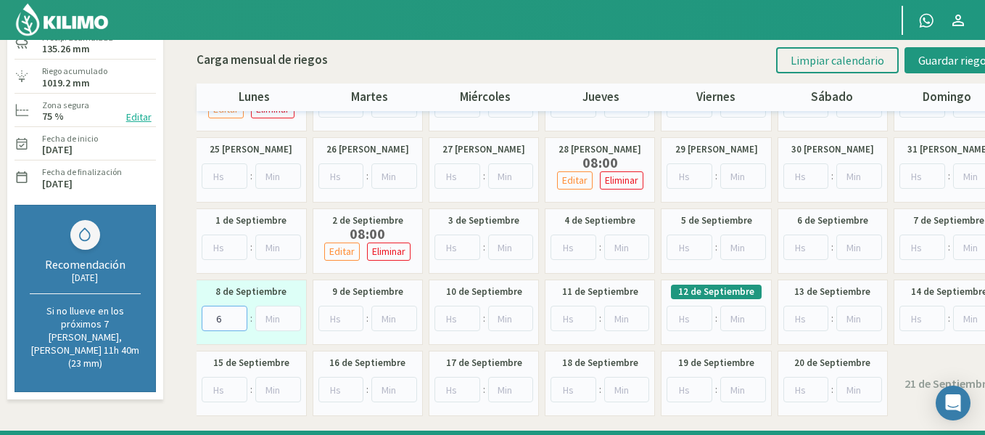
click at [235, 313] on input "6" at bounding box center [225, 317] width 46 height 25
click at [235, 313] on input "7" at bounding box center [225, 317] width 46 height 25
type input "8"
click at [235, 313] on input "8" at bounding box center [225, 317] width 46 height 25
click at [934, 64] on span "Guardar riegos" at bounding box center [955, 60] width 73 height 15
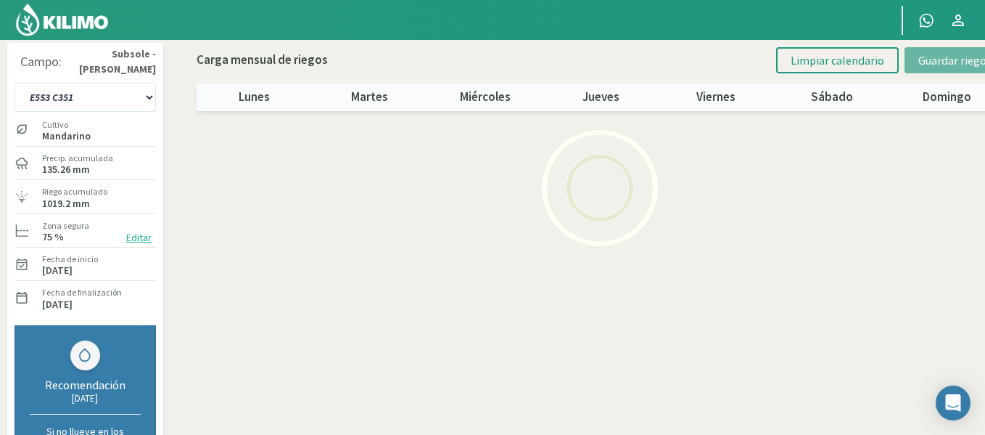
scroll to position [0, 0]
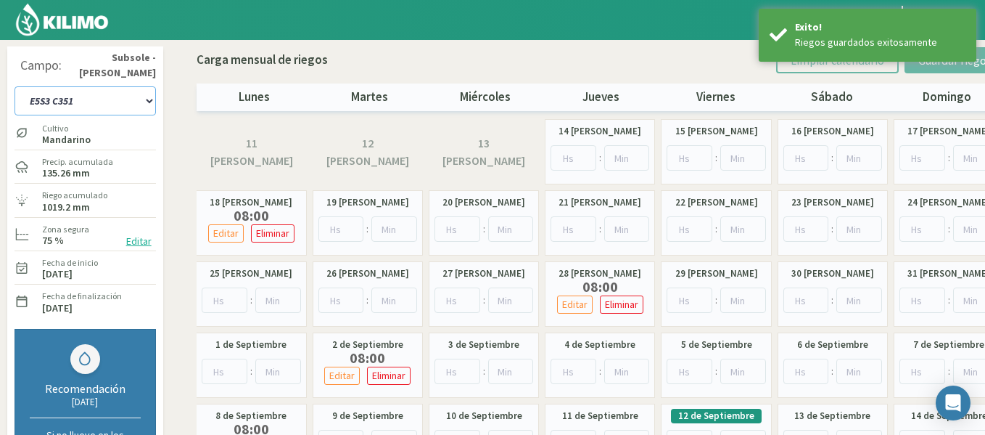
click at [121, 97] on select "1-1 C13 1-2 C14 1-3 C15 1-4 C16 2-1 C11 2-2 C7-8-9 2-3 C9-10-12 3-1 C1 3-2 C2-3…" at bounding box center [85, 100] width 141 height 29
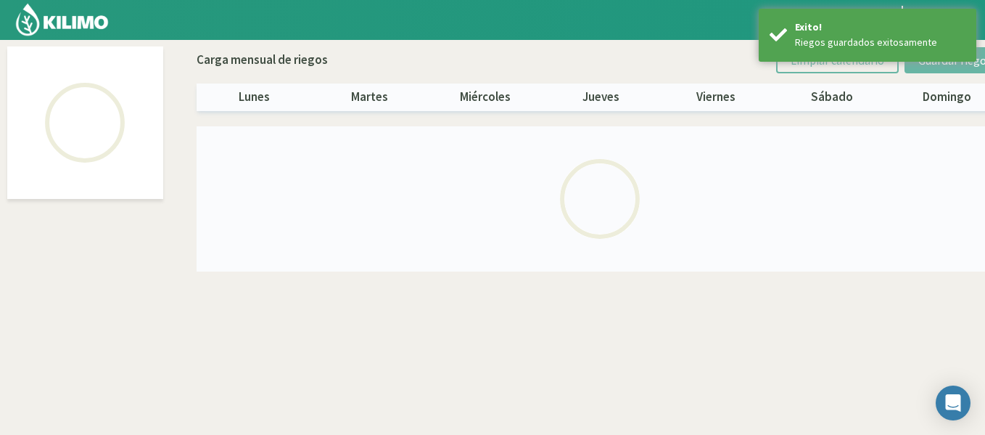
select select "47: Object"
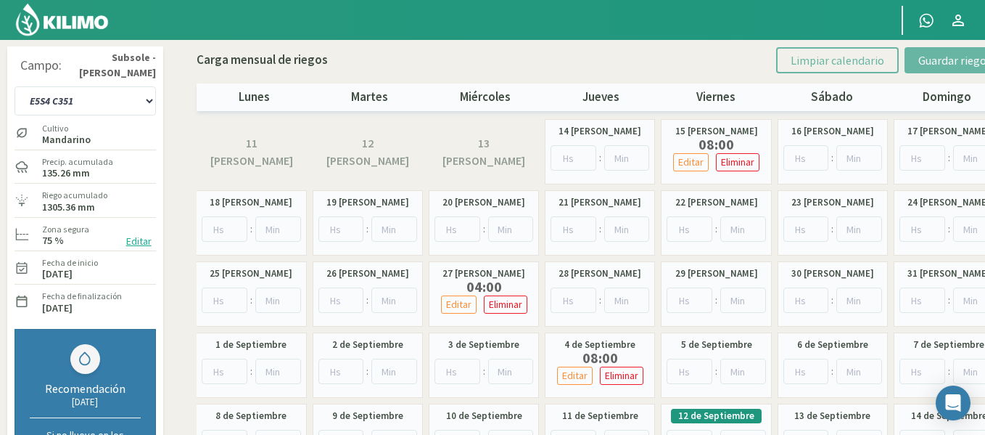
scroll to position [97, 0]
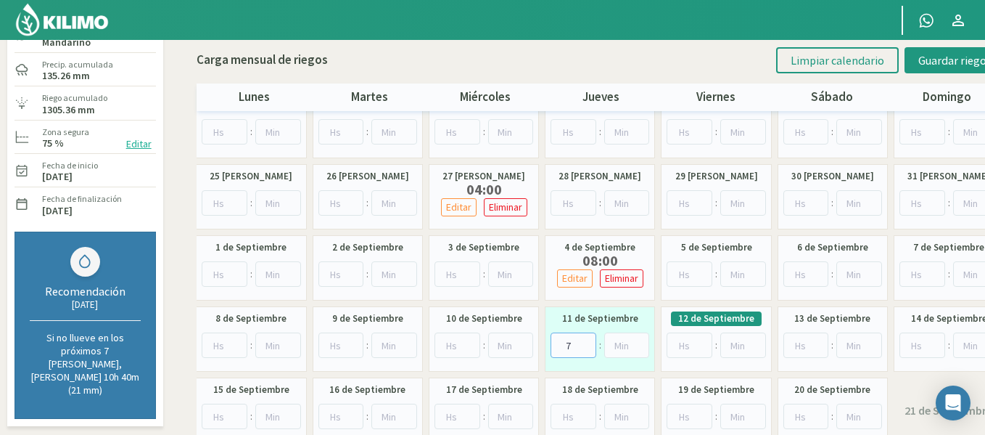
click at [587, 340] on input "7" at bounding box center [574, 344] width 46 height 25
type input "8"
click at [587, 340] on input "8" at bounding box center [574, 344] width 46 height 25
click at [915, 67] on button "Guardar riegos" at bounding box center [955, 60] width 101 height 26
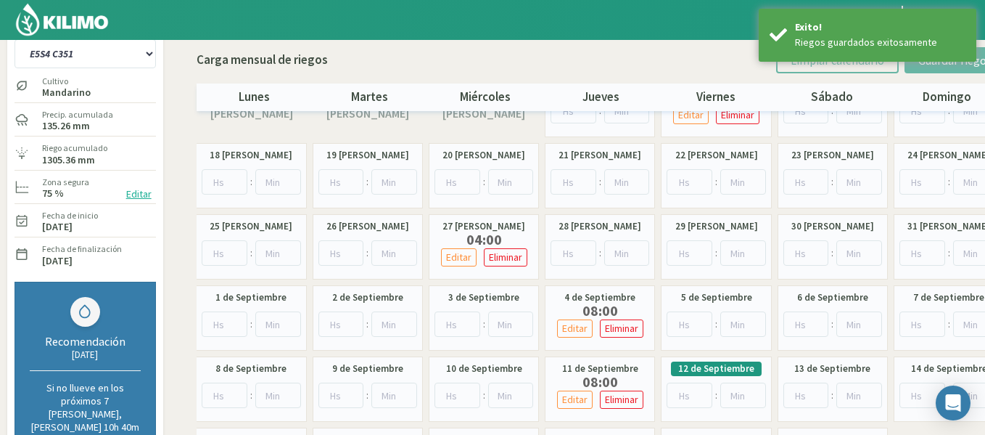
scroll to position [0, 0]
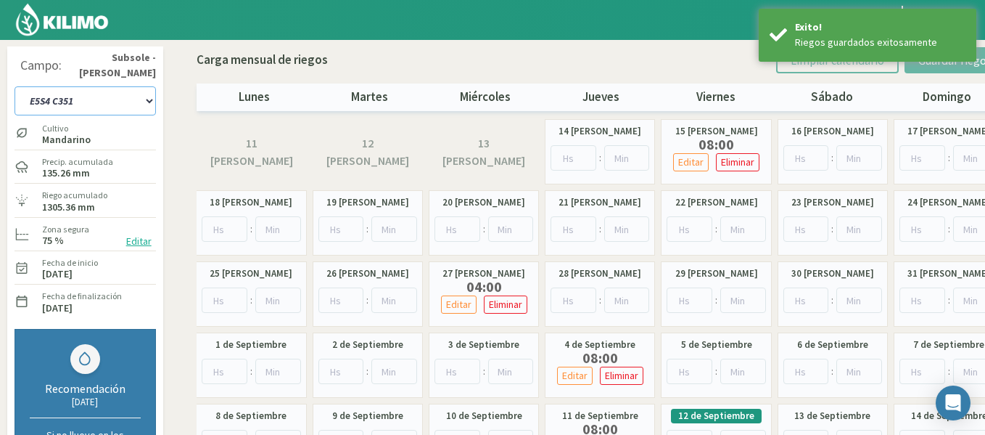
click at [76, 93] on select "1-1 C13 1-2 C14 1-3 C15 1-4 C16 2-1 C11 2-2 C7-8-9 2-3 C9-10-12 3-1 C1 3-2 C2-3…" at bounding box center [85, 100] width 141 height 29
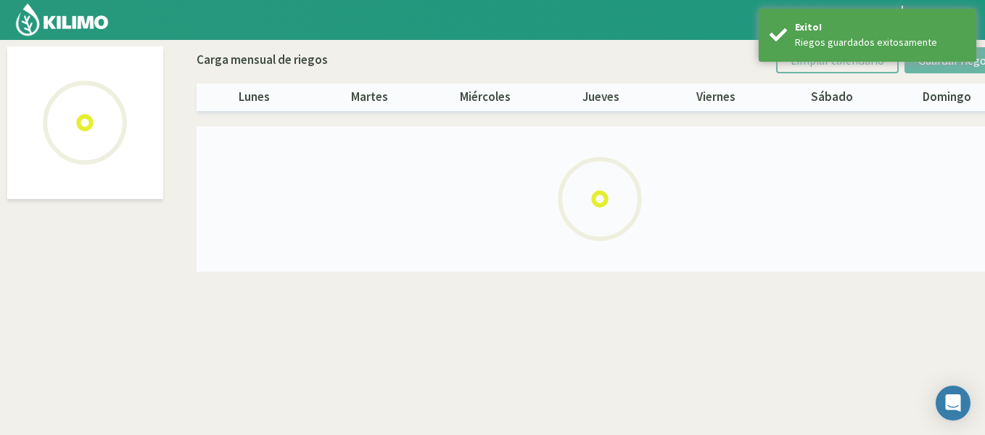
select select "48: Object"
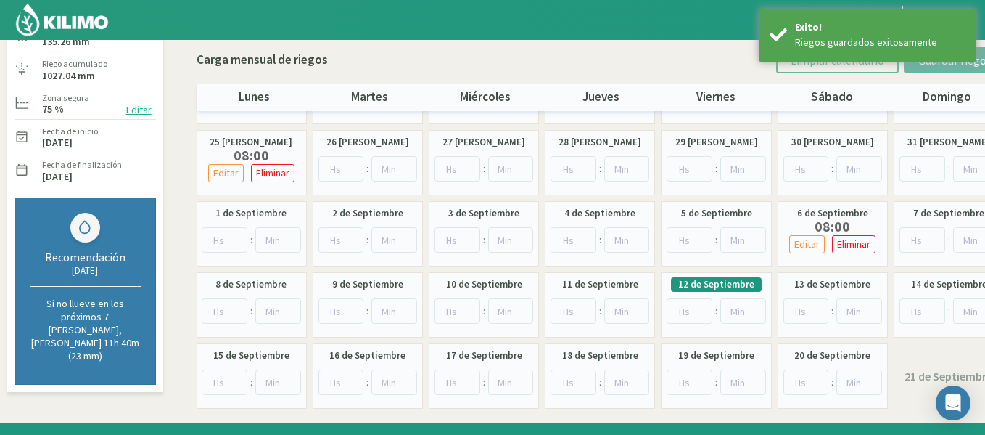
scroll to position [134, 0]
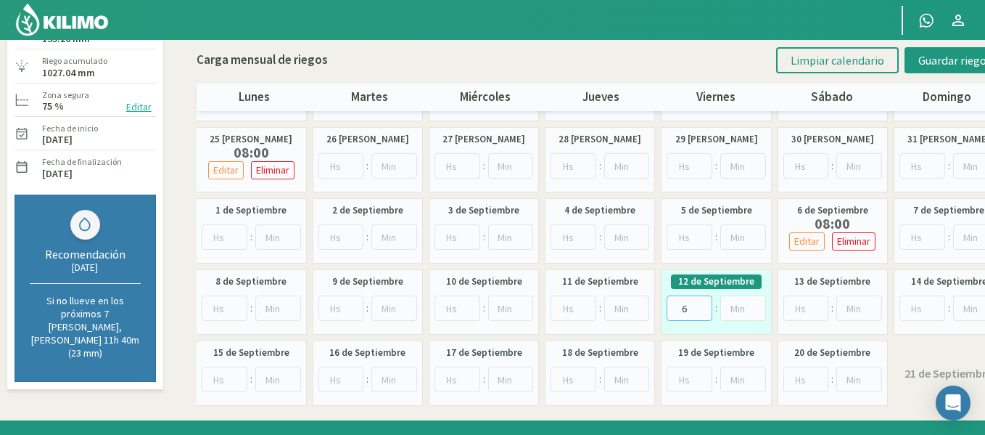
click at [703, 303] on input "6" at bounding box center [690, 307] width 46 height 25
click at [703, 303] on input "7" at bounding box center [690, 307] width 46 height 25
type input "8"
click at [703, 303] on input "8" at bounding box center [690, 307] width 46 height 25
click at [919, 65] on button "Guardar riegos" at bounding box center [955, 60] width 101 height 26
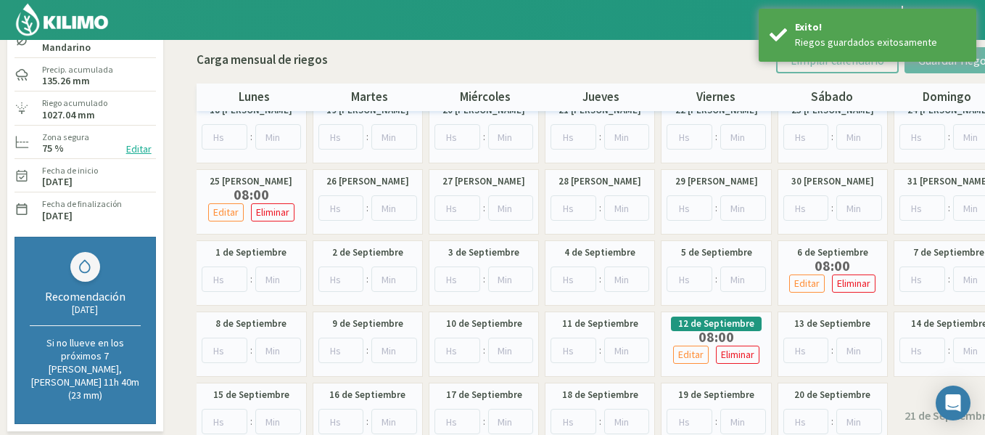
scroll to position [0, 0]
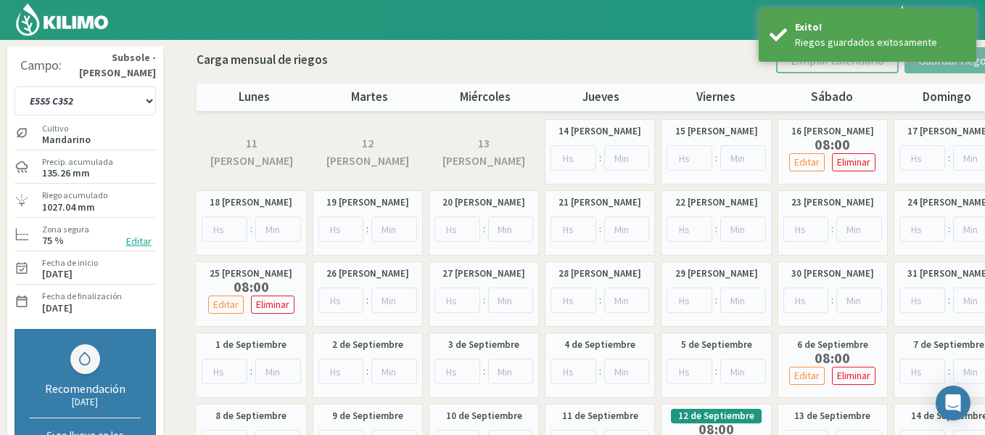
click at [86, 12] on img at bounding box center [62, 19] width 95 height 35
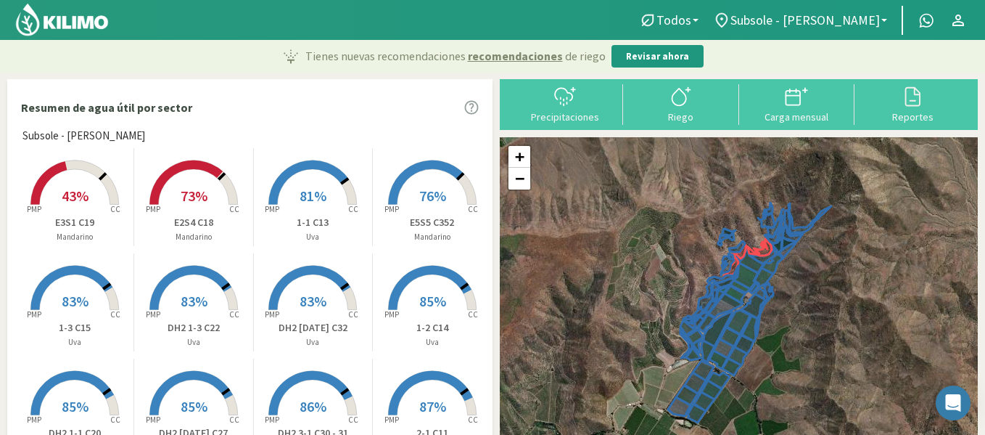
click at [176, 194] on rect at bounding box center [194, 206] width 116 height 116
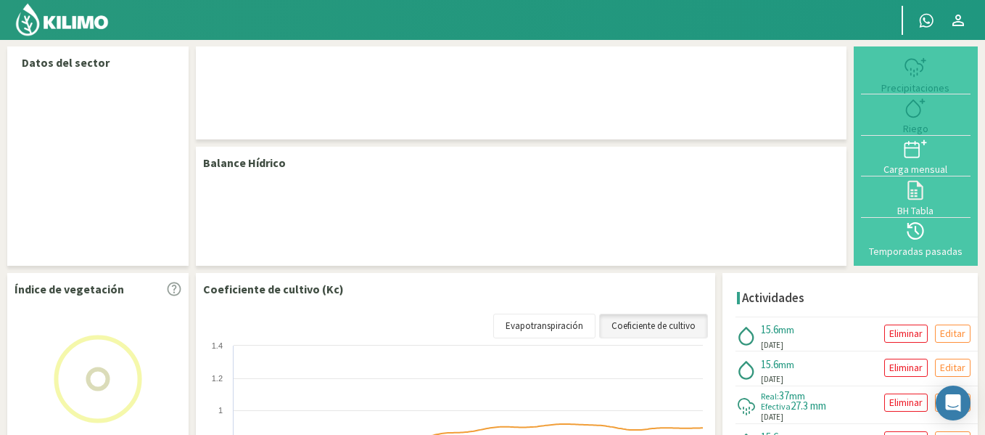
select select "32: Object"
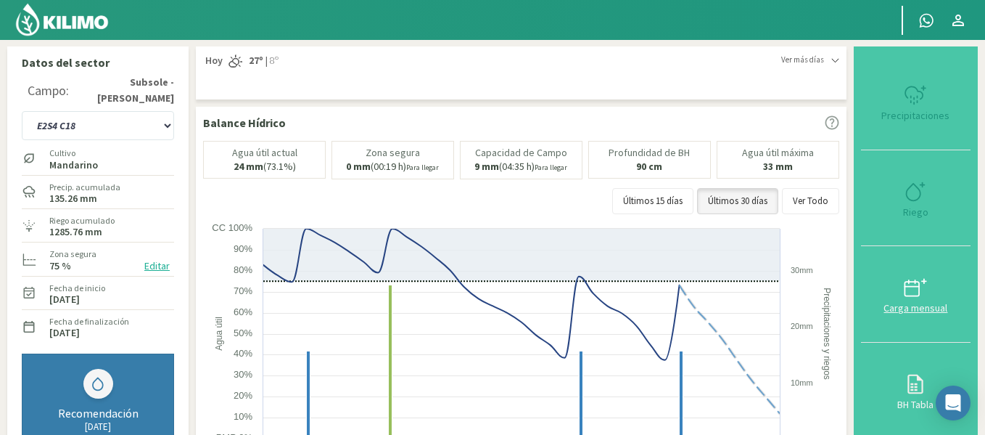
click at [911, 284] on icon at bounding box center [915, 287] width 23 height 23
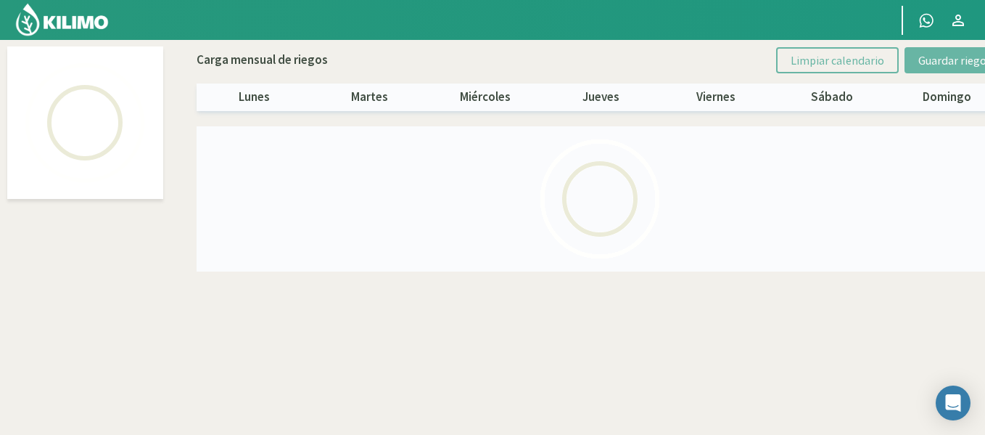
select select "32: Object"
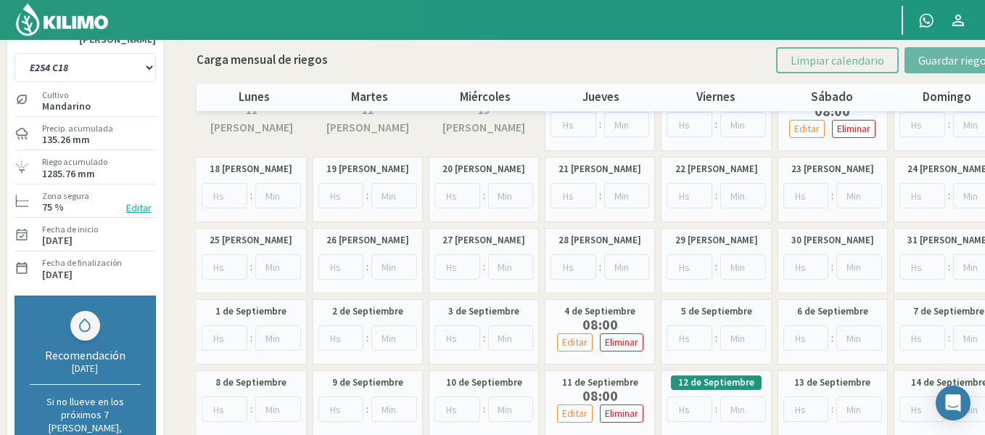
scroll to position [15, 0]
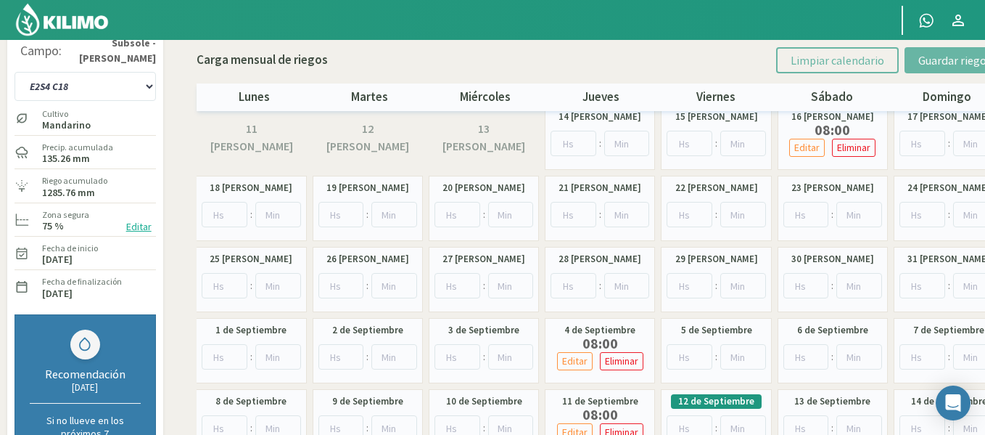
click at [110, 21] on img at bounding box center [62, 19] width 95 height 35
